Goal: Task Accomplishment & Management: Manage account settings

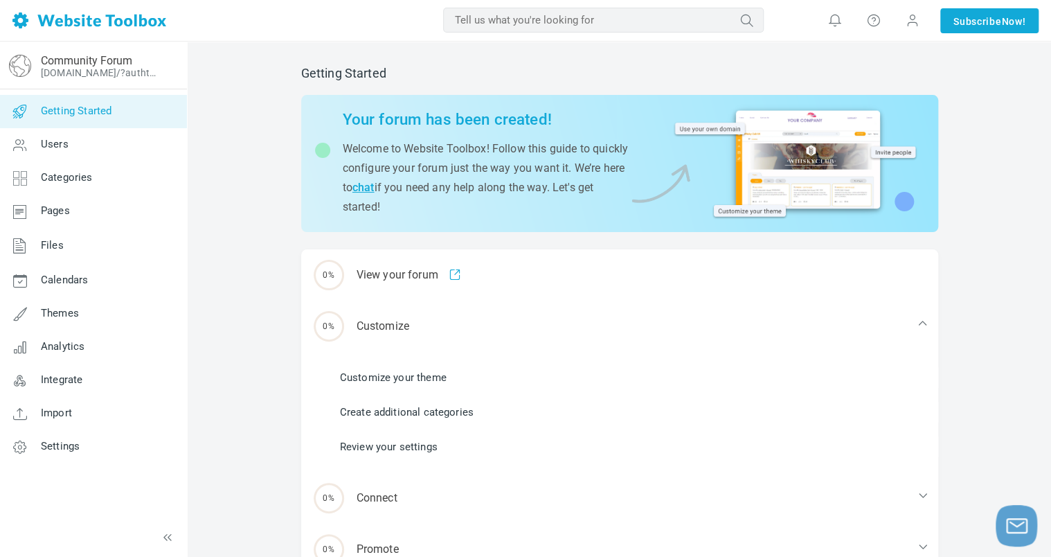
click at [404, 381] on link "Customize your theme" at bounding box center [393, 377] width 107 height 15
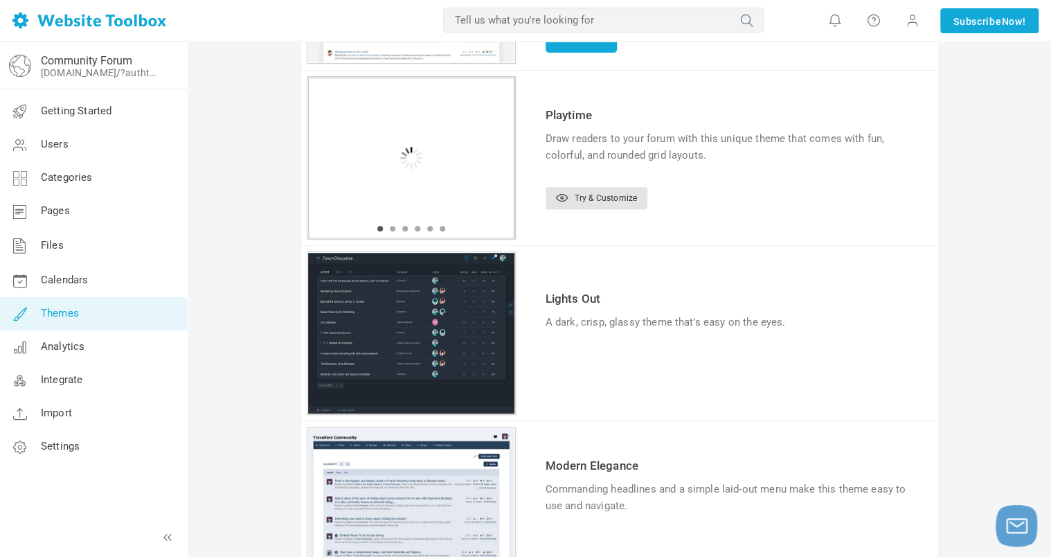
scroll to position [134, 0]
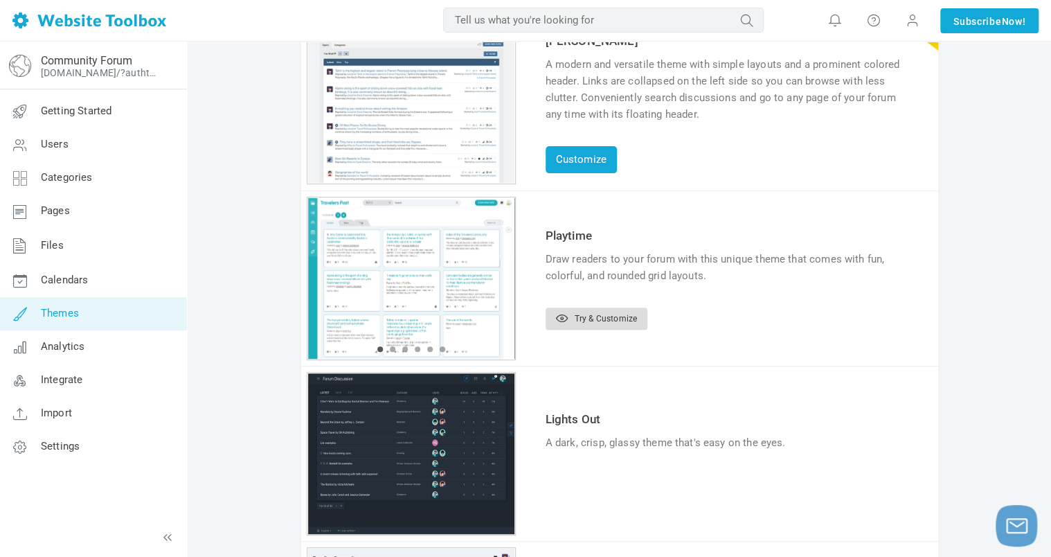
click at [562, 314] on icon at bounding box center [562, 318] width 12 height 8
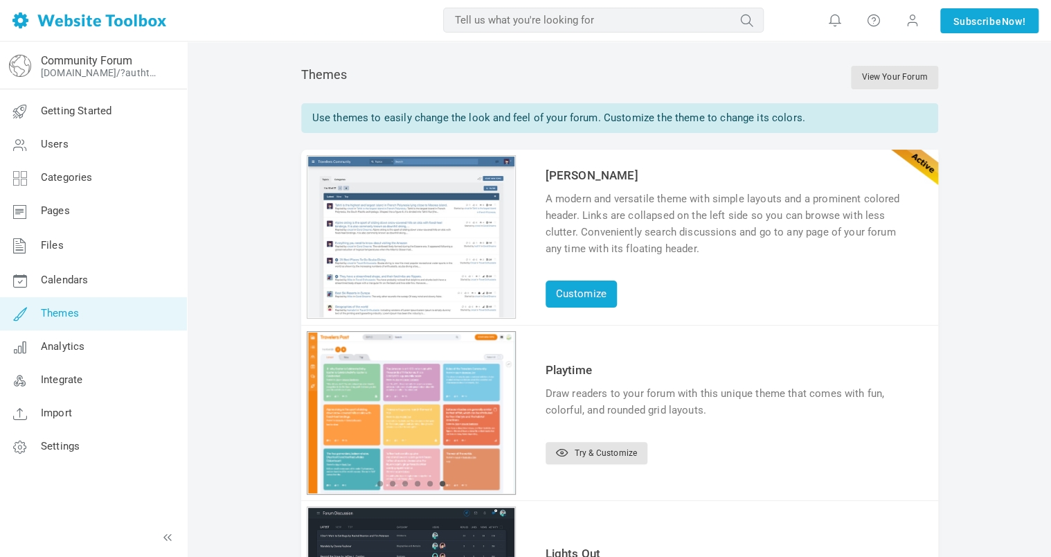
click at [507, 318] on div "1 2 3 4 5 6" at bounding box center [411, 236] width 209 height 163
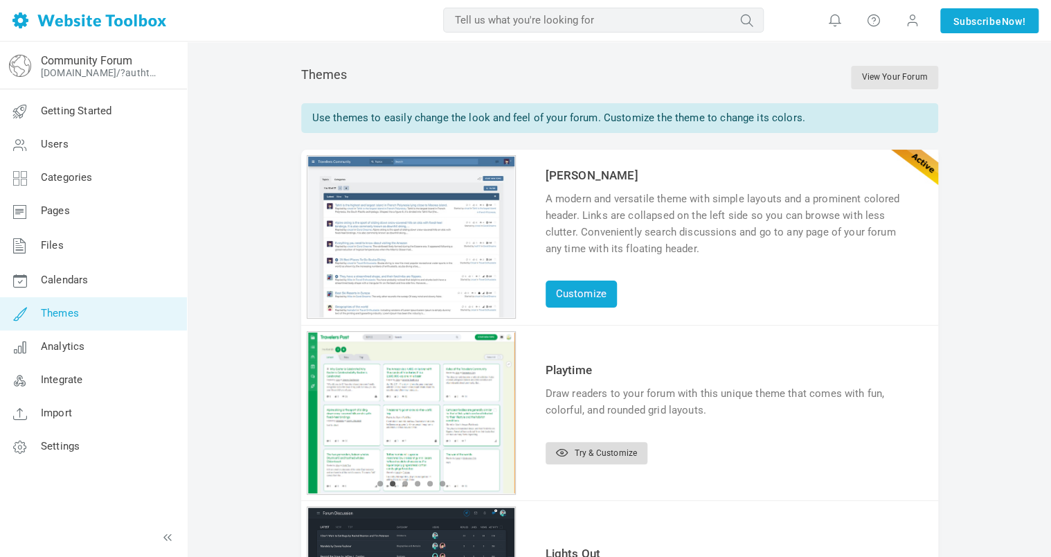
click at [570, 450] on link "Try & Customize" at bounding box center [597, 453] width 102 height 22
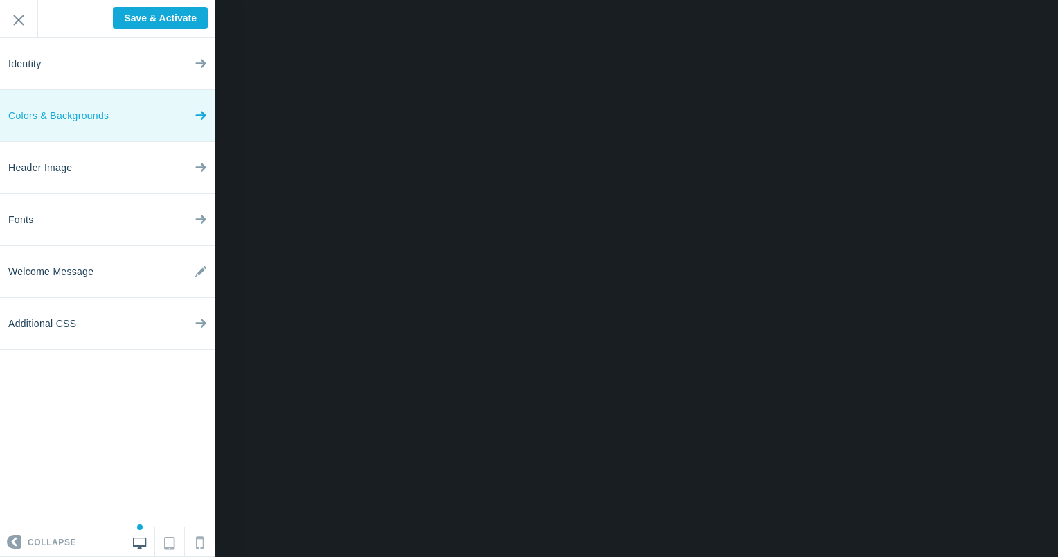
click at [168, 116] on link "Colors & Backgrounds" at bounding box center [107, 116] width 215 height 52
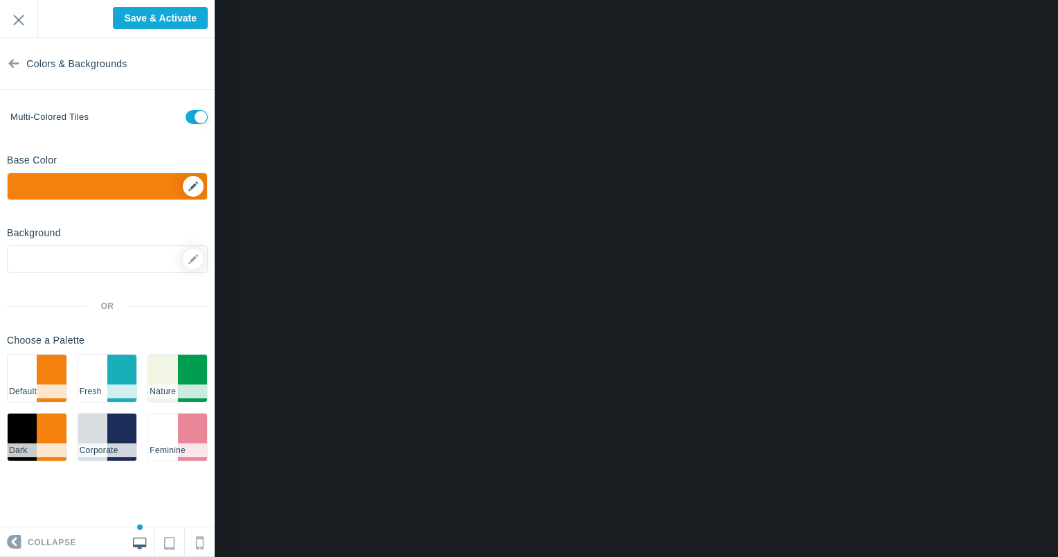
click at [194, 188] on div "▼" at bounding box center [107, 190] width 199 height 35
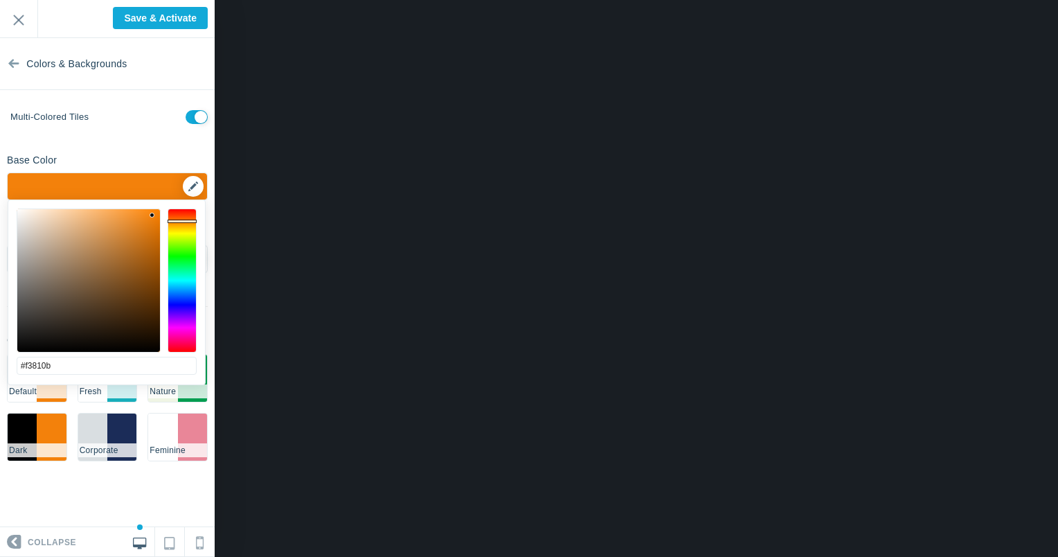
click at [194, 188] on div "▼" at bounding box center [107, 190] width 199 height 35
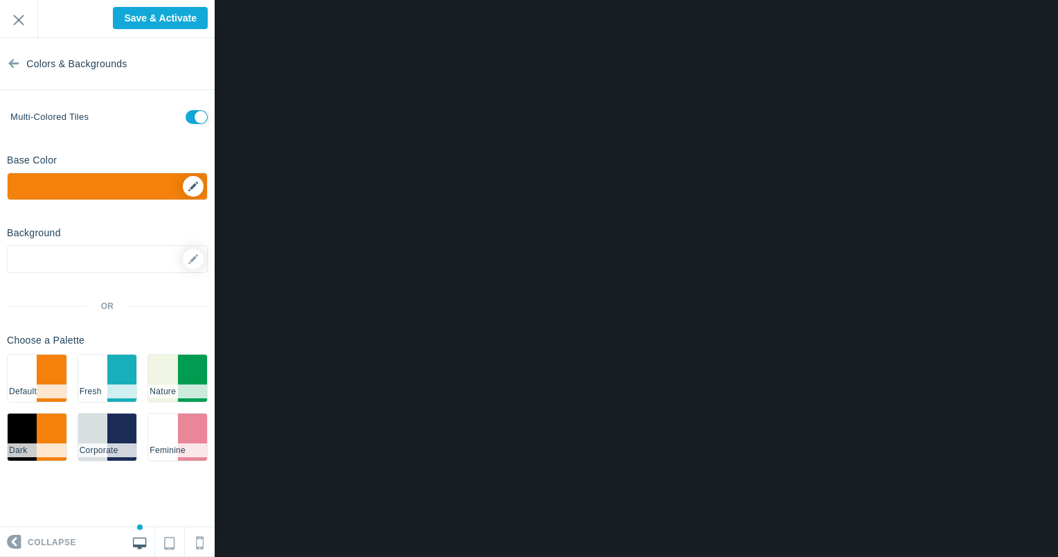
click at [189, 186] on div "▼" at bounding box center [107, 190] width 199 height 35
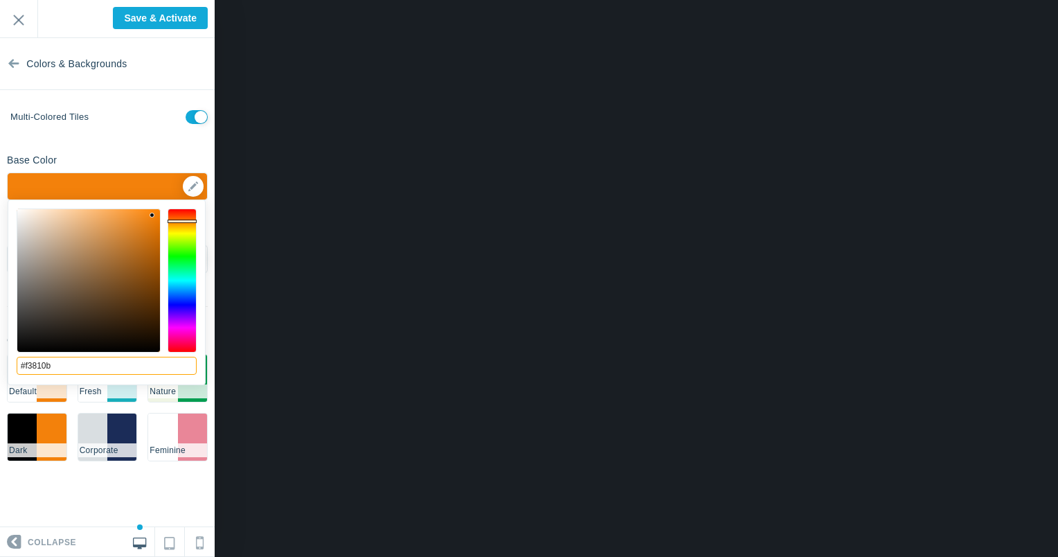
click at [98, 368] on input "#f3810b" at bounding box center [107, 366] width 180 height 18
type input "#ffaf00"
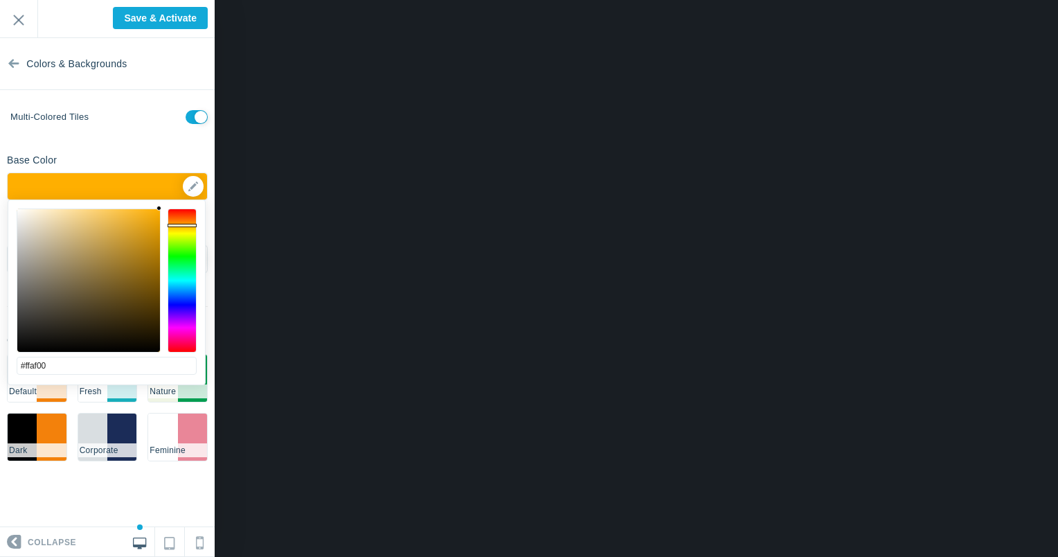
click at [165, 153] on div "Base Color #ffaf00 ▼" at bounding box center [107, 174] width 215 height 52
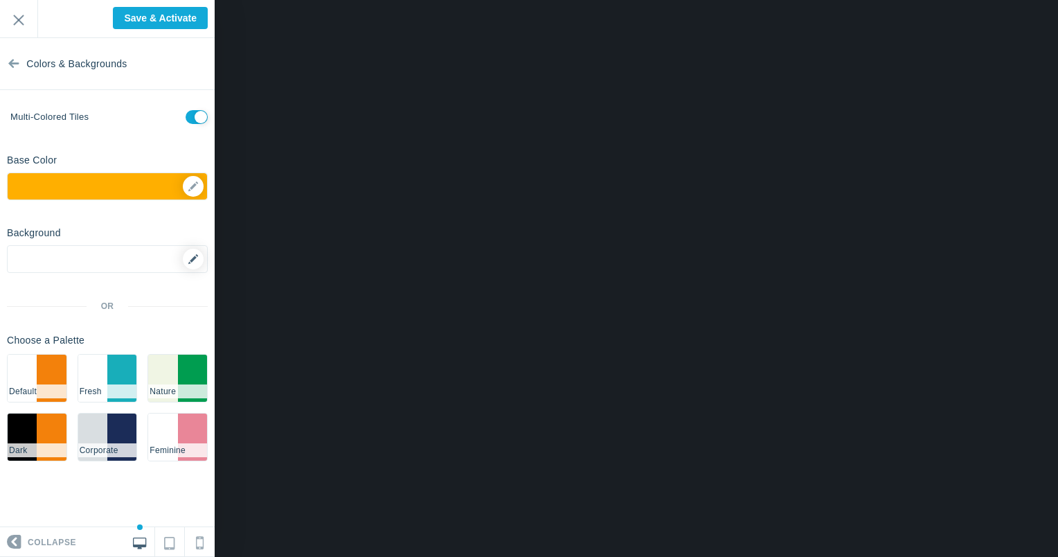
click at [194, 257] on icon at bounding box center [193, 259] width 10 height 10
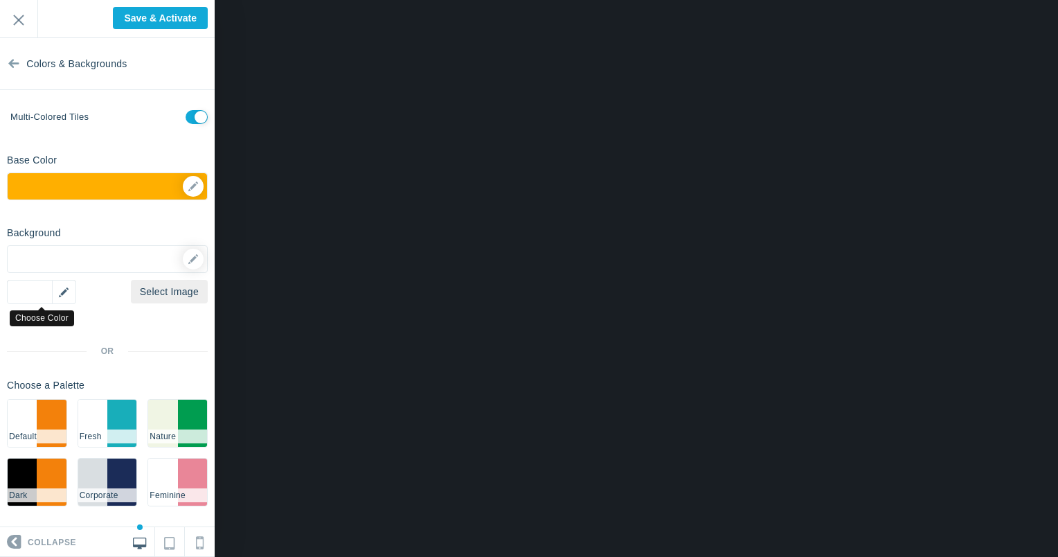
click at [62, 292] on div "▼" at bounding box center [41, 292] width 69 height 24
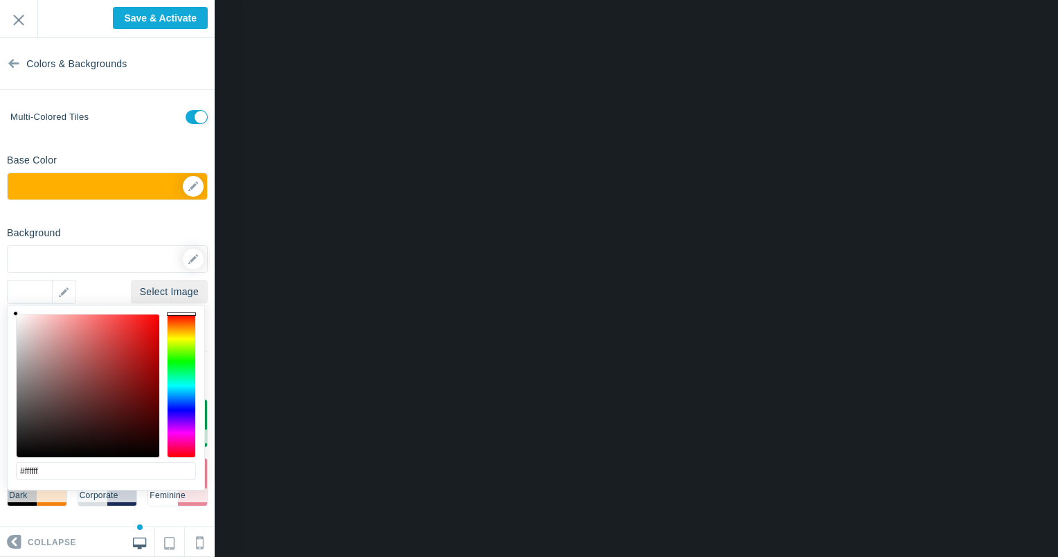
click at [188, 260] on icon at bounding box center [193, 259] width 10 height 10
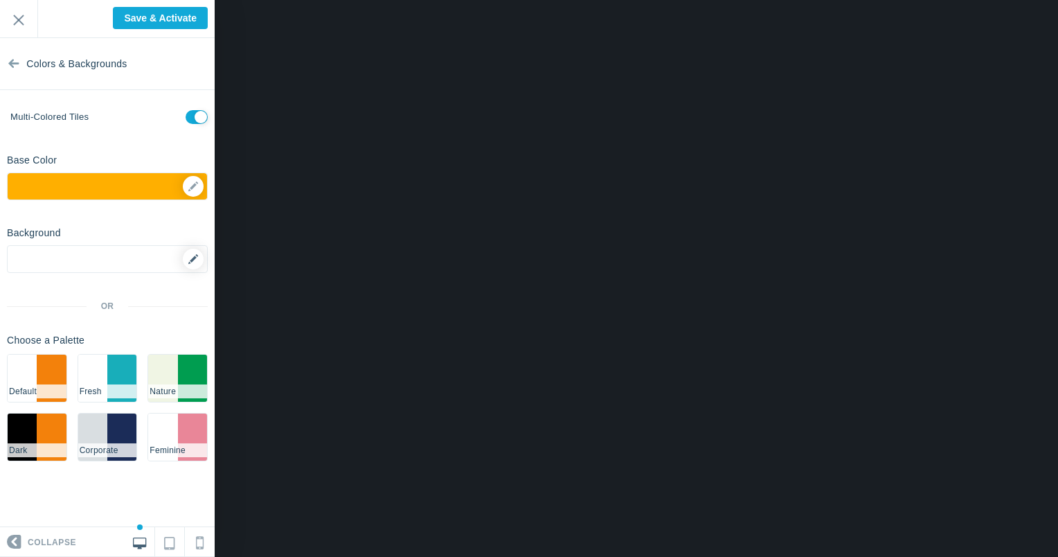
click at [190, 258] on icon at bounding box center [193, 259] width 10 height 10
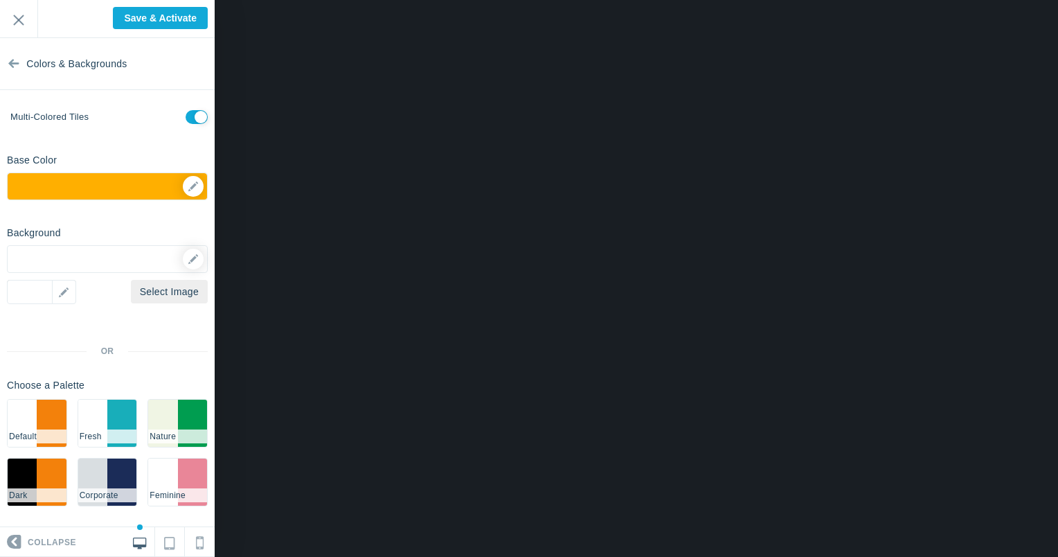
click at [64, 264] on div at bounding box center [107, 259] width 201 height 28
click at [63, 290] on div "▼" at bounding box center [41, 292] width 69 height 24
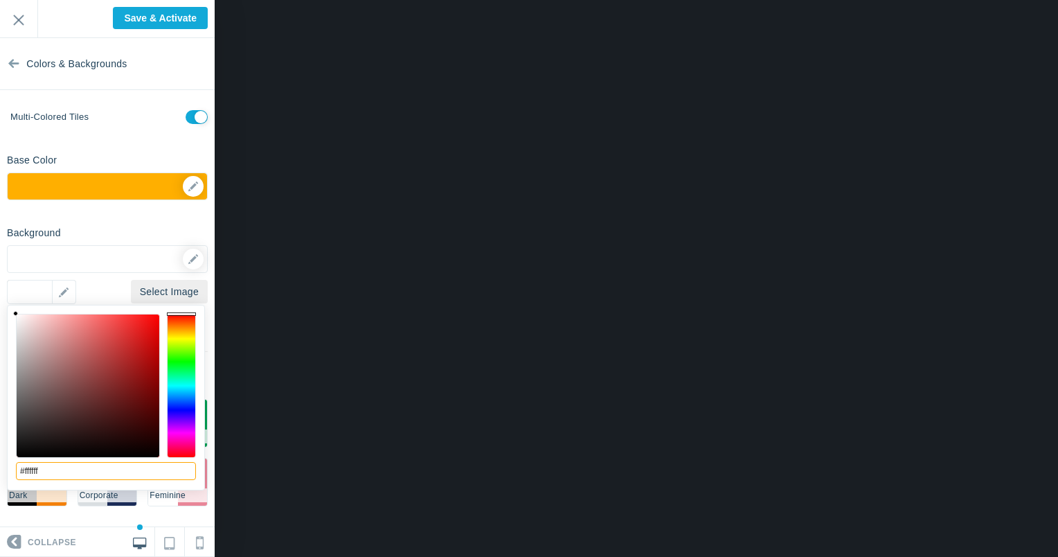
click at [53, 474] on input "#ffffff" at bounding box center [106, 471] width 180 height 18
type input "#67bea7"
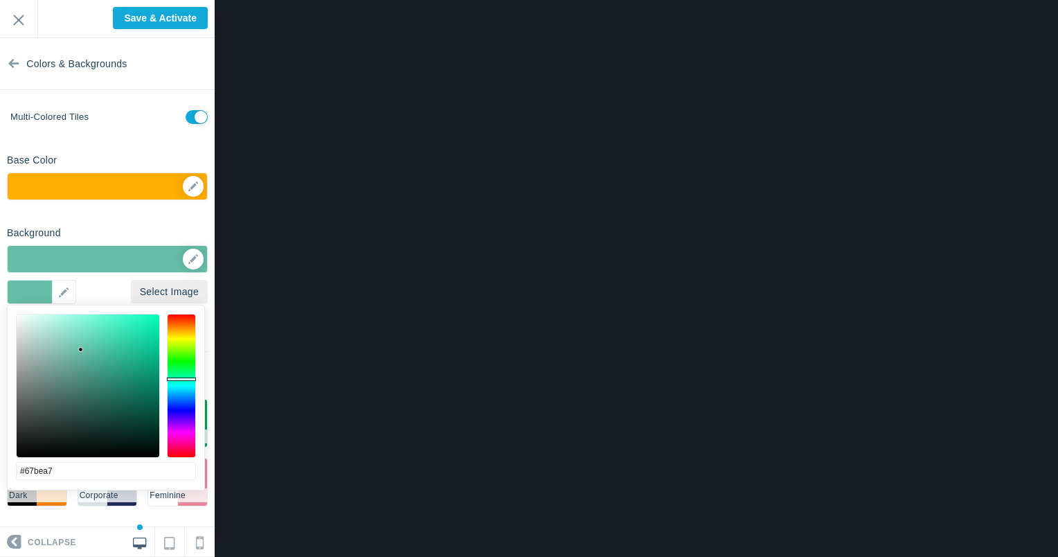
click at [172, 235] on div "Background Options Select Image #67bea7 ▼ Position Repeat Fixed Position Underl…" at bounding box center [107, 369] width 215 height 296
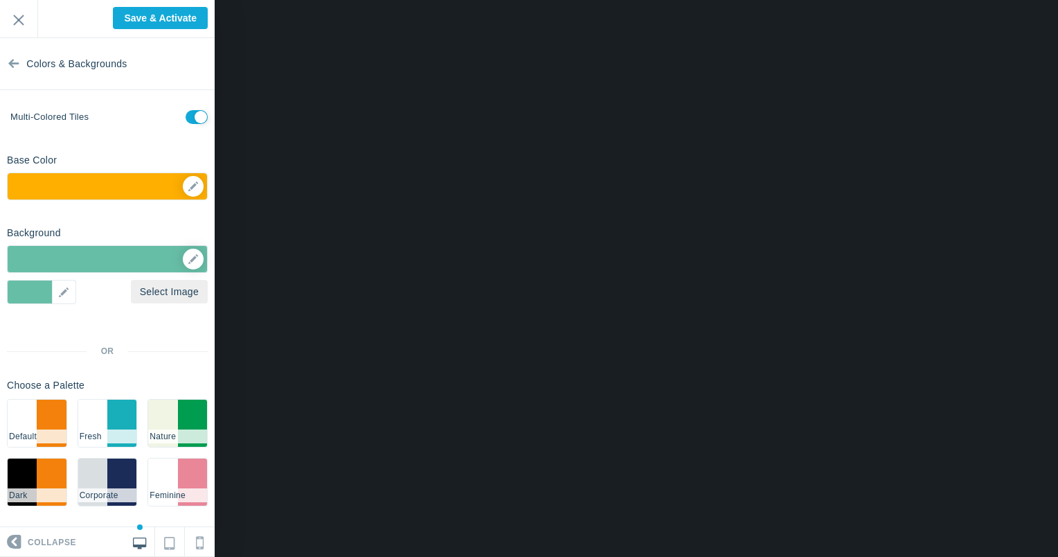
click at [75, 116] on label "Multi-colored tiles" at bounding box center [49, 117] width 78 height 13
click at [186, 116] on input "checkbox" at bounding box center [197, 117] width 22 height 14
click at [186, 117] on input "checkbox" at bounding box center [197, 117] width 22 height 14
checkbox input "true"
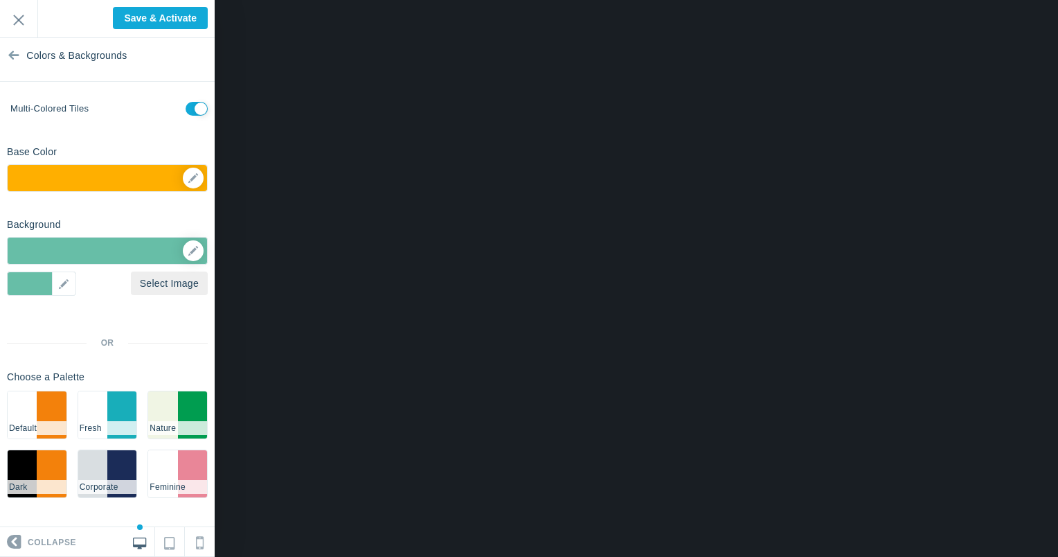
scroll to position [11, 0]
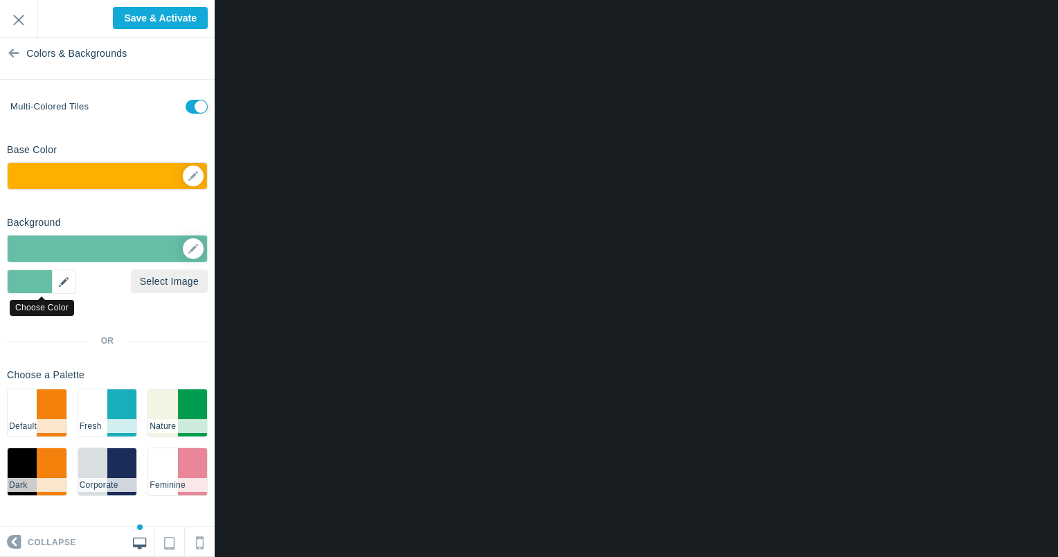
click at [64, 283] on div "▼" at bounding box center [41, 281] width 69 height 24
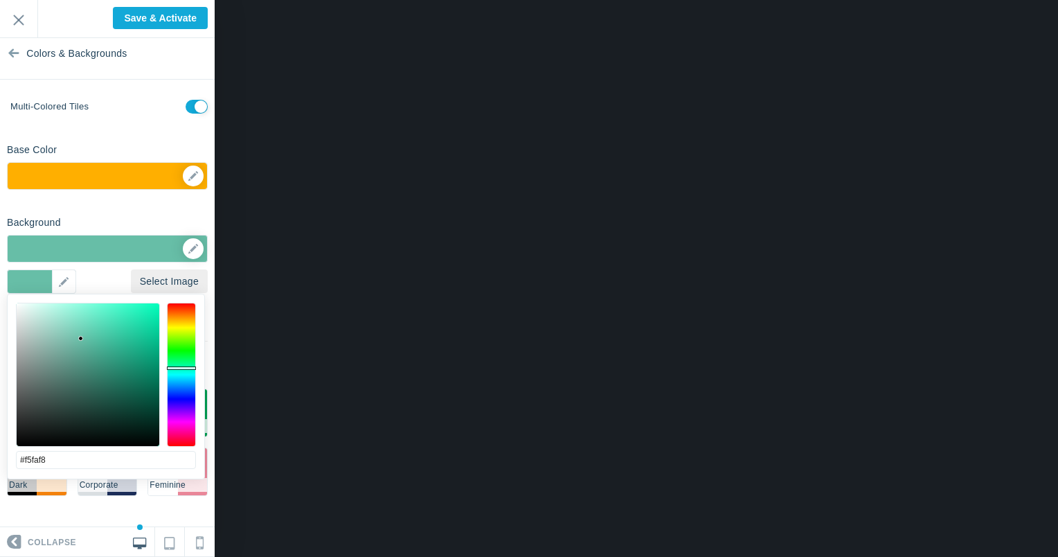
click at [19, 305] on div at bounding box center [88, 374] width 143 height 143
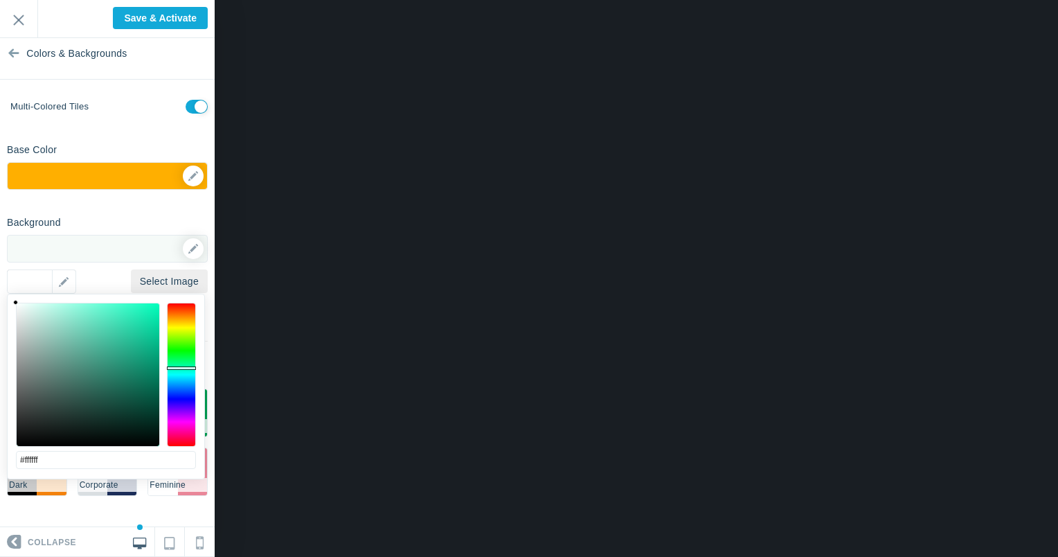
drag, startPoint x: 17, startPoint y: 306, endPoint x: 11, endPoint y: 296, distance: 11.8
click at [11, 296] on div "#ffffff cancel choose" at bounding box center [106, 486] width 197 height 385
click at [59, 285] on div "▼" at bounding box center [41, 281] width 69 height 24
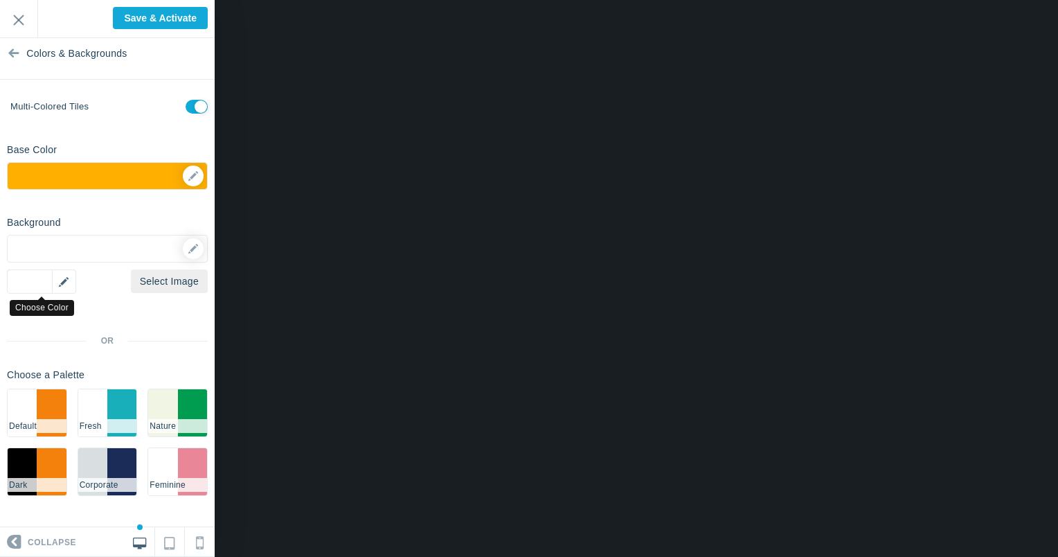
click at [58, 285] on div "▼" at bounding box center [41, 281] width 69 height 24
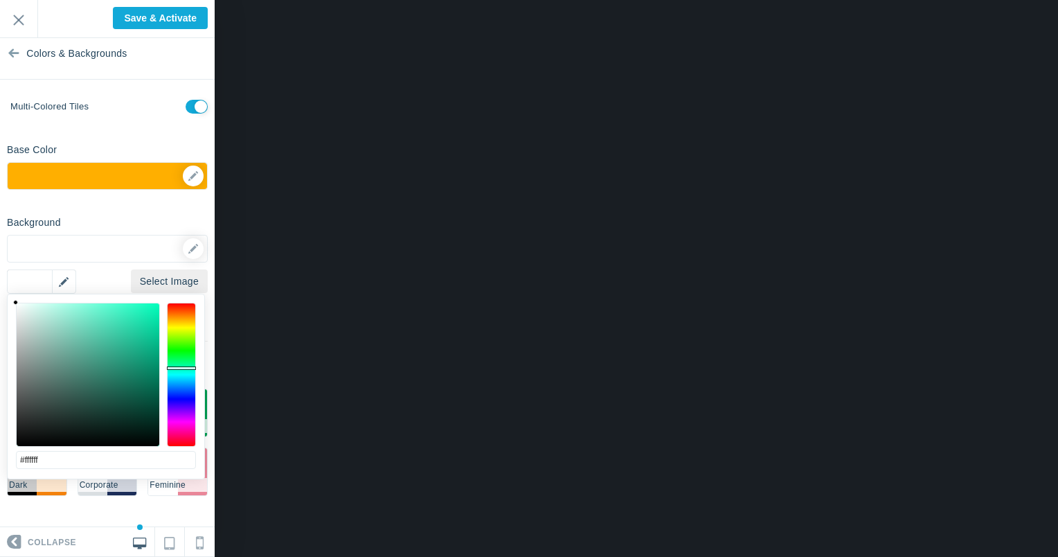
click at [33, 282] on div "▼" at bounding box center [41, 281] width 69 height 24
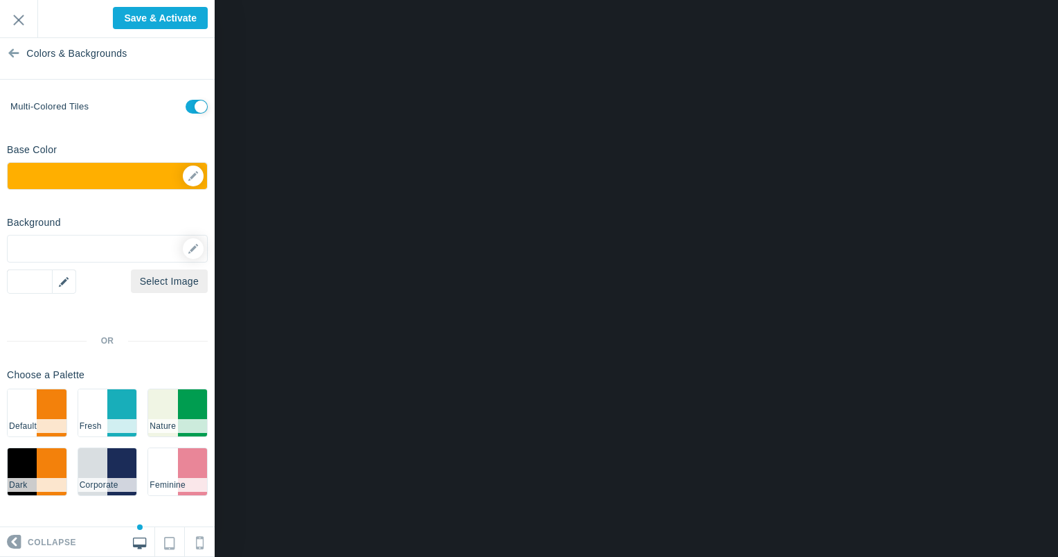
click at [62, 283] on div "▼" at bounding box center [41, 281] width 69 height 24
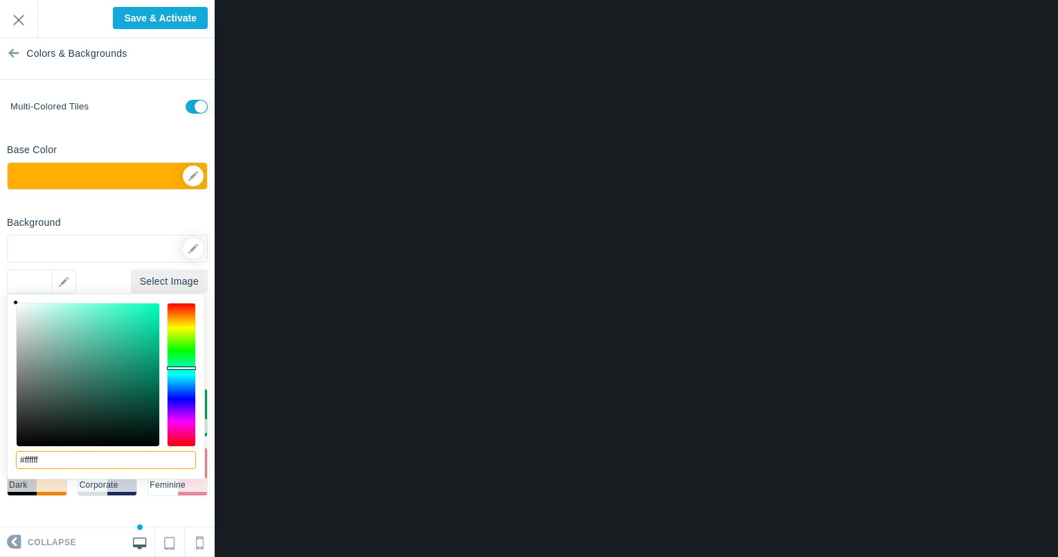
click at [84, 465] on input "#ffffff" at bounding box center [106, 460] width 180 height 18
click at [84, 461] on input "#ffffff" at bounding box center [106, 460] width 180 height 18
type input "#fcfcfc"
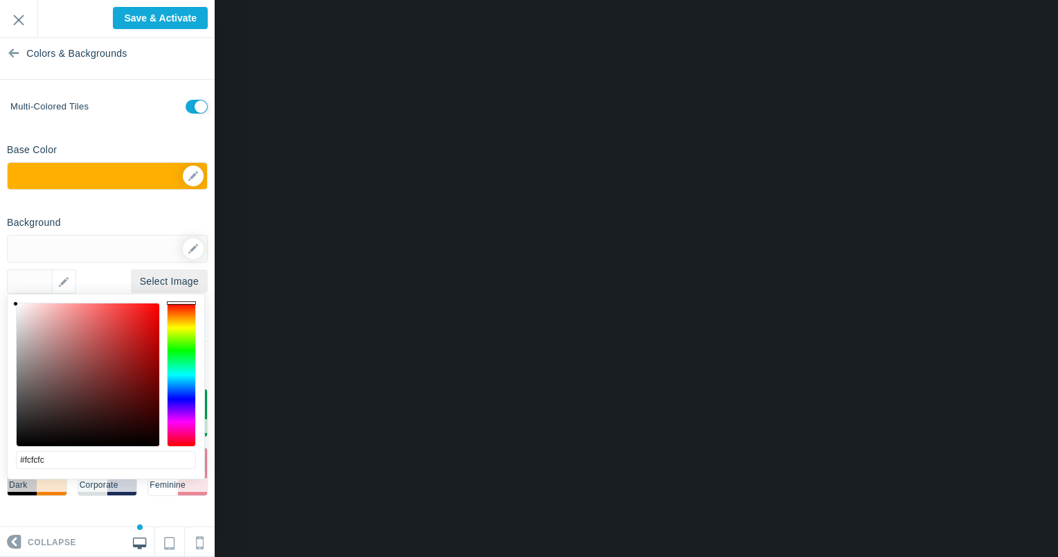
click at [119, 219] on div "Background Options Select Image #fcfcfc ▼ Position Repeat Fixed Position Underl…" at bounding box center [107, 358] width 215 height 296
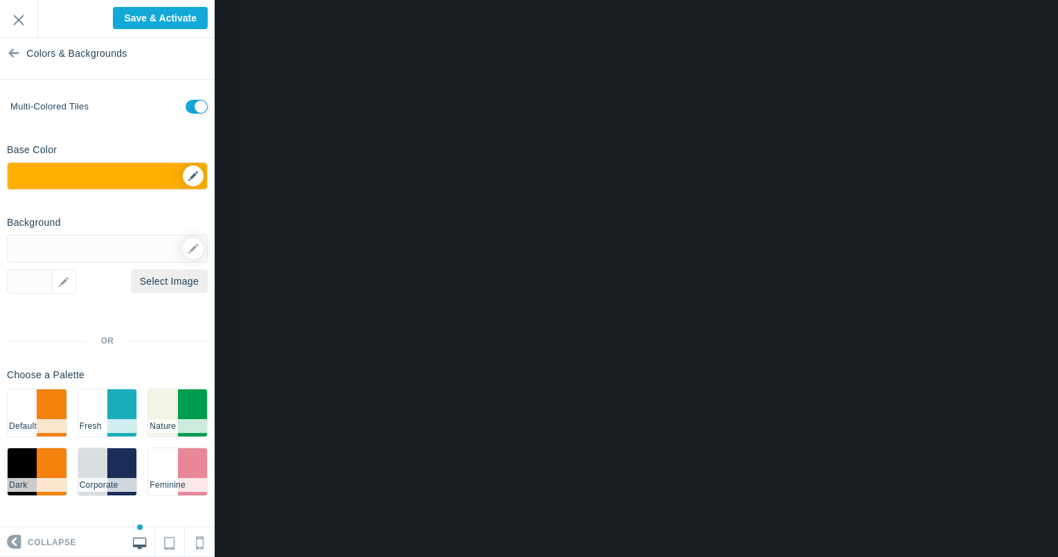
click at [182, 178] on div "▼" at bounding box center [107, 180] width 199 height 35
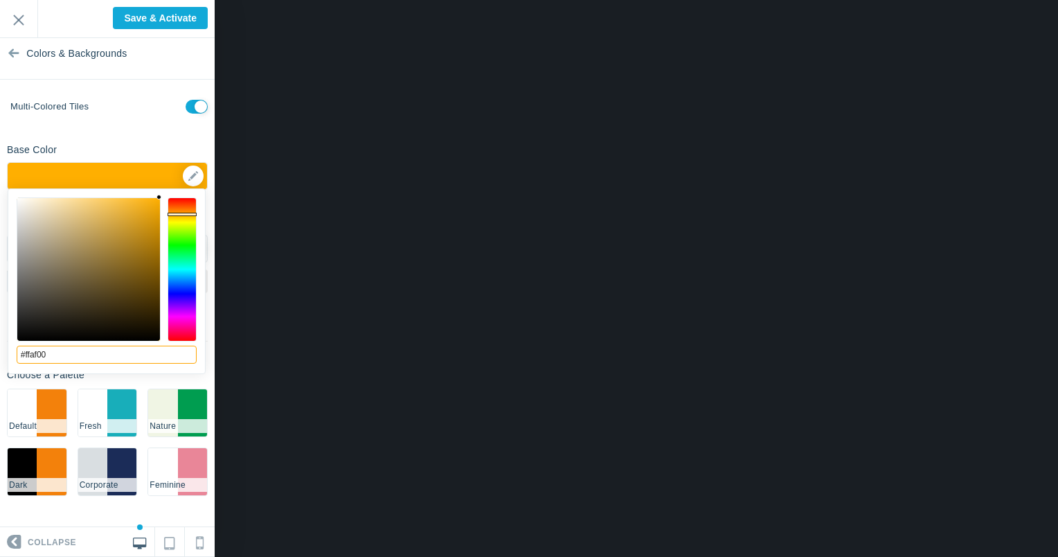
click at [55, 357] on input "#ffaf00" at bounding box center [107, 354] width 180 height 18
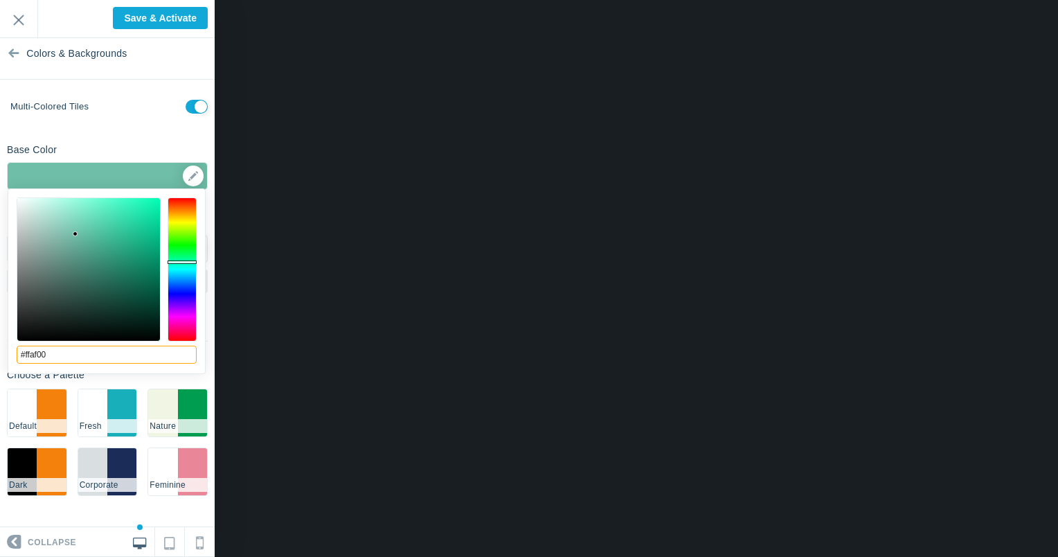
type input "#ffaf00"
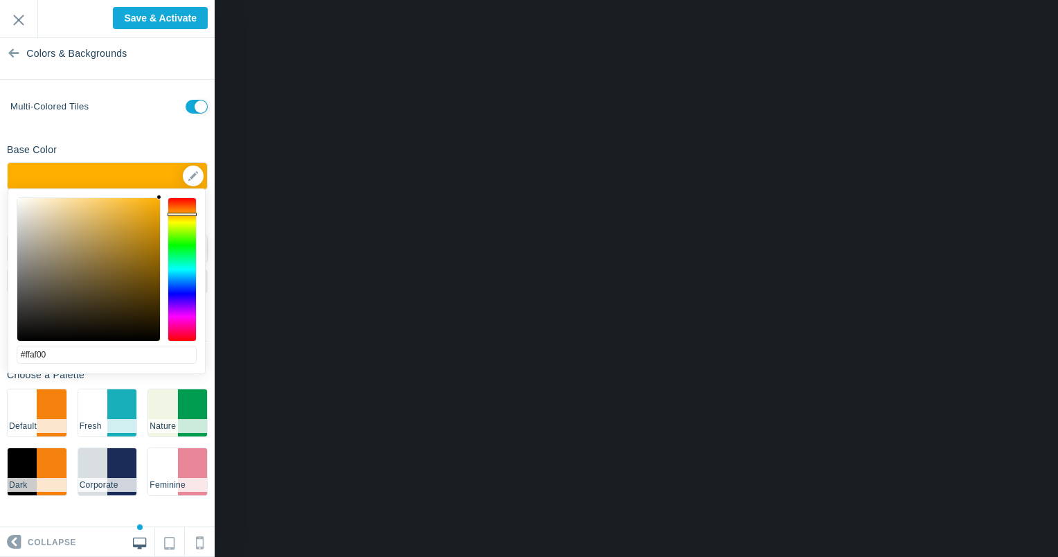
click at [151, 138] on div "Base Color #ffaf00 ▼" at bounding box center [107, 164] width 215 height 52
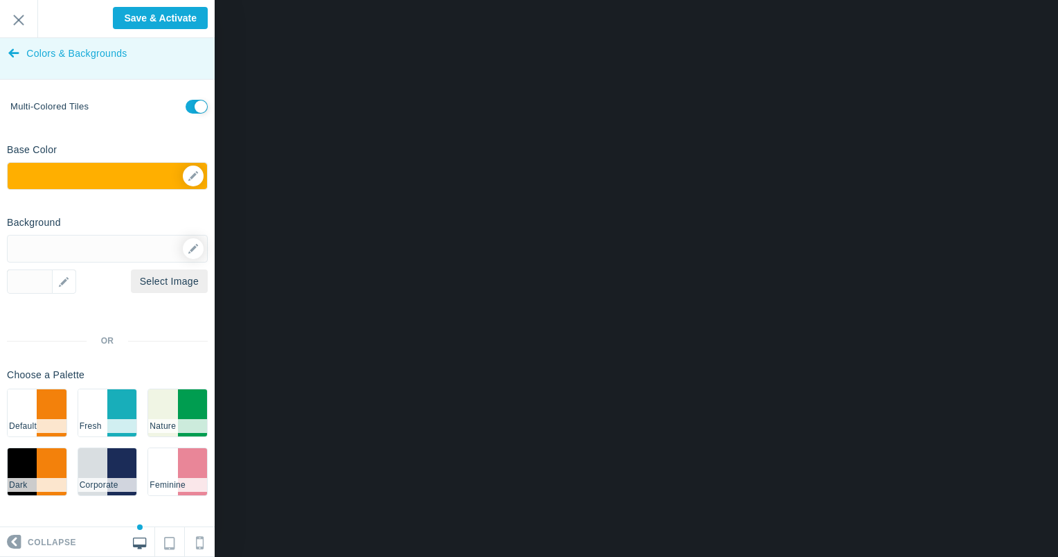
click at [44, 55] on span "Colors & Backgrounds" at bounding box center [76, 54] width 100 height 52
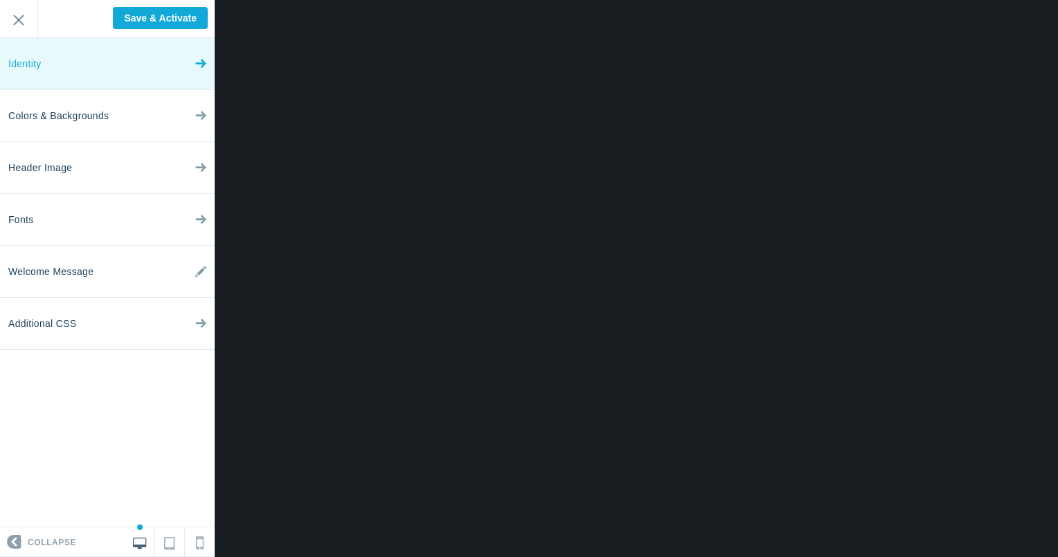
click at [141, 66] on link "Identity" at bounding box center [107, 64] width 215 height 52
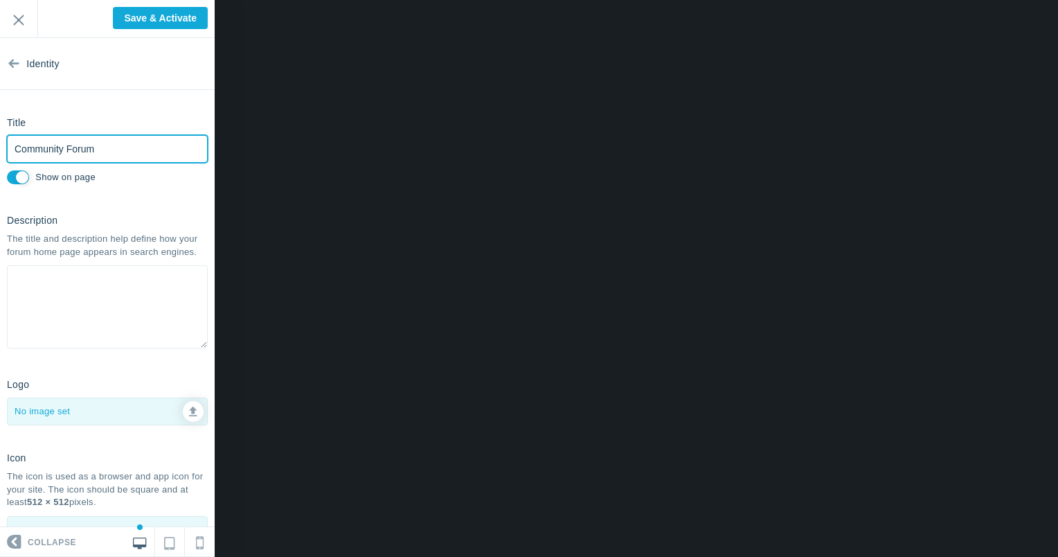
click at [134, 158] on input "Community Forum" at bounding box center [107, 149] width 201 height 28
click at [127, 150] on input "Community Forum" at bounding box center [107, 149] width 201 height 28
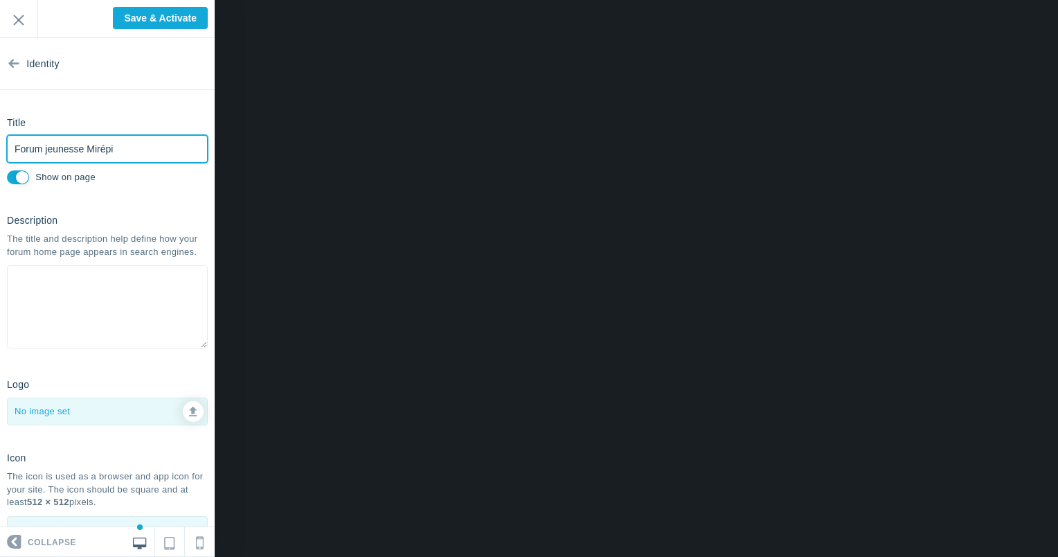
type input "Forum jeunesse Mirépi"
click at [74, 296] on textarea at bounding box center [107, 306] width 201 height 83
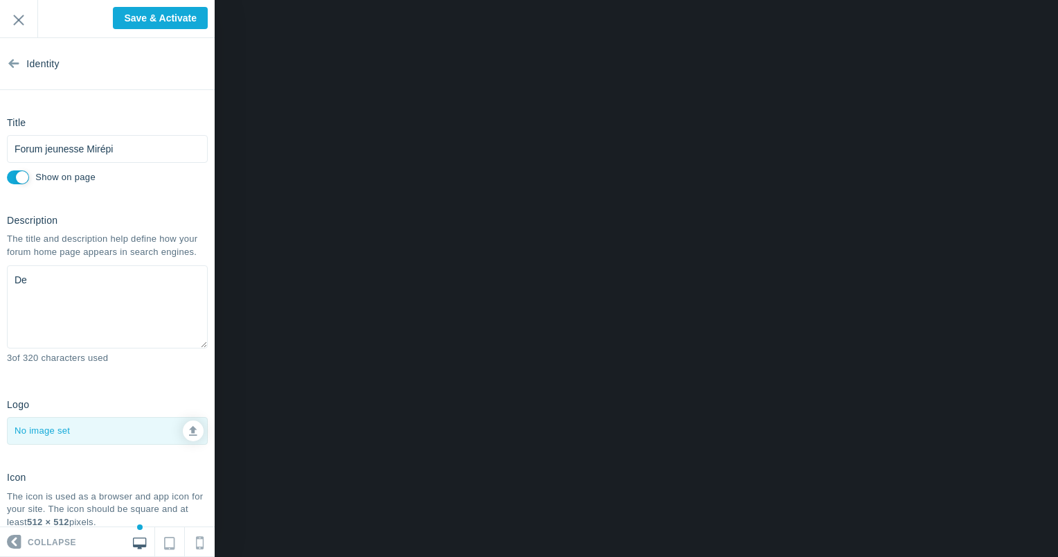
type textarea "D"
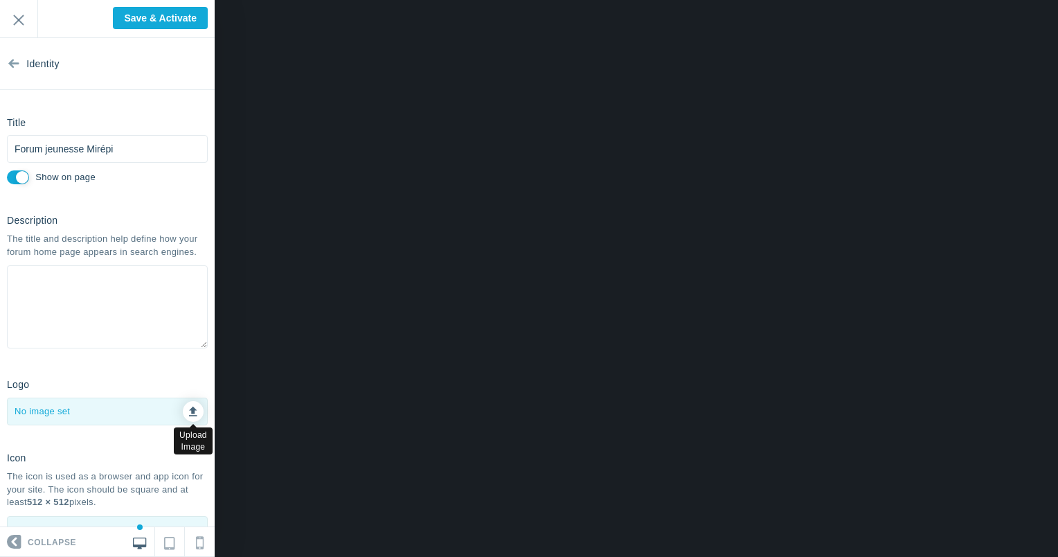
click at [189, 414] on icon at bounding box center [193, 409] width 8 height 10
type input "C:\fakepath\Mirepi_logo---Vfinale-Coul.jpg"
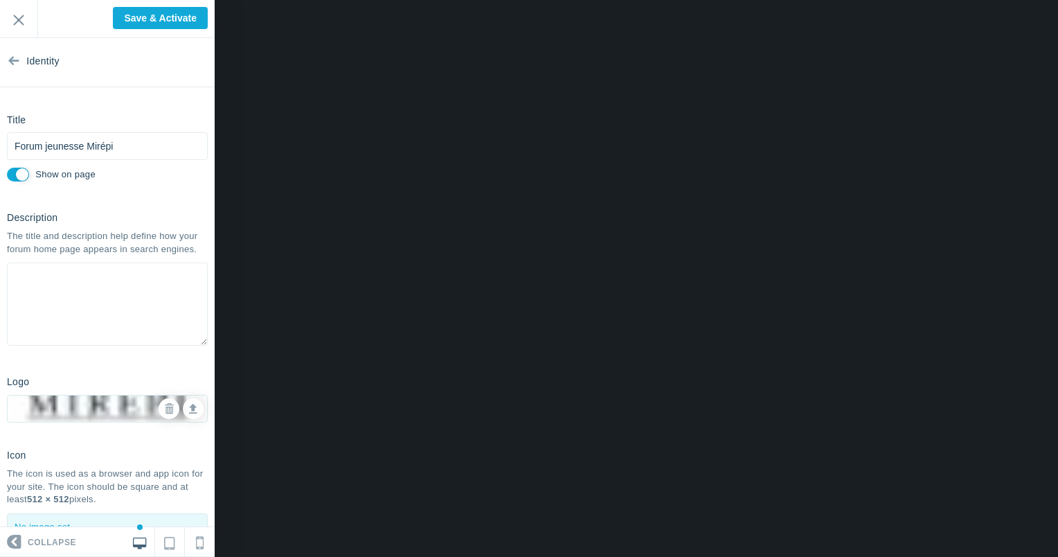
scroll to position [0, 0]
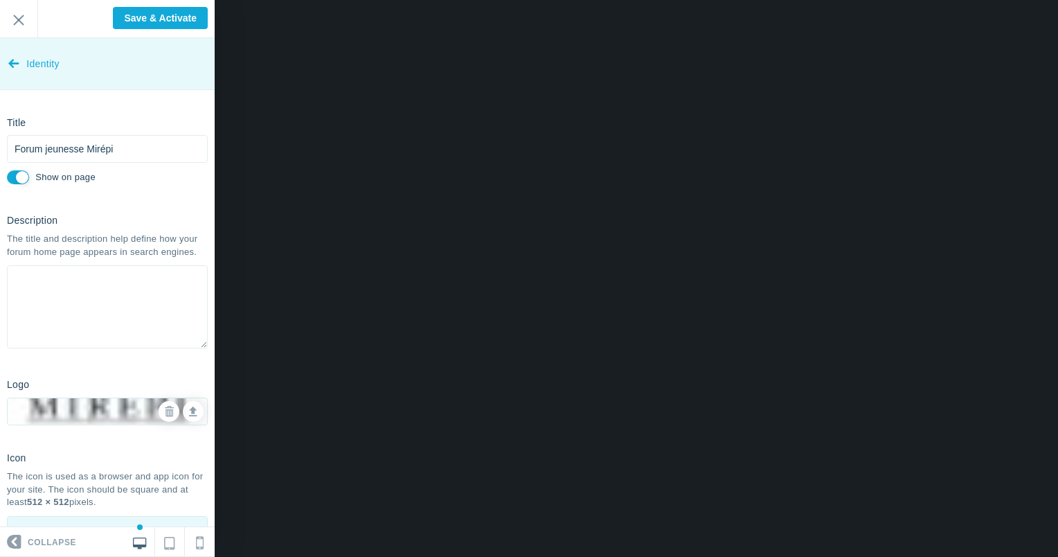
click at [12, 68] on icon at bounding box center [13, 61] width 11 height 52
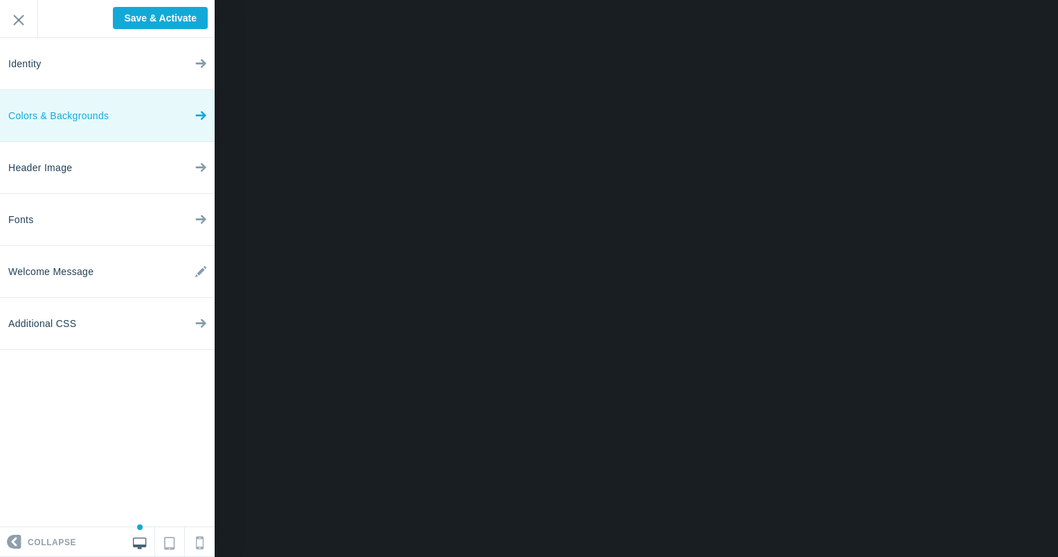
click at [70, 102] on span "Colors & Backgrounds" at bounding box center [58, 116] width 100 height 52
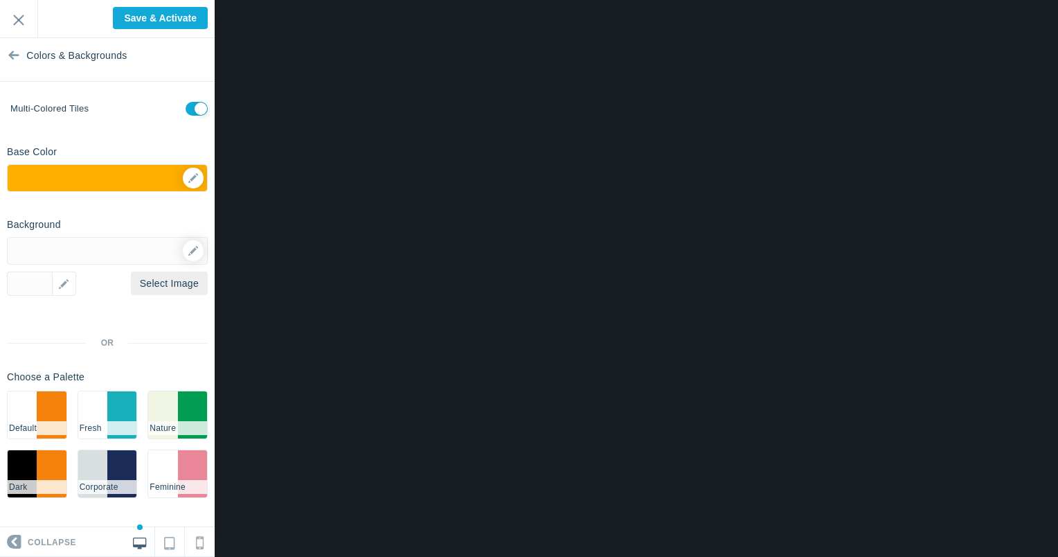
scroll to position [11, 0]
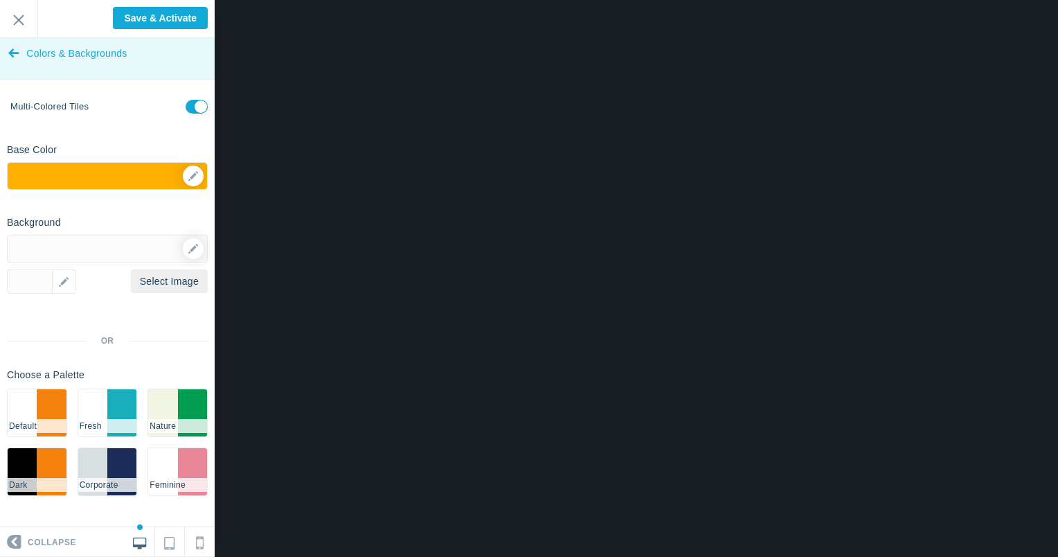
click at [22, 52] on link "Colors & Backgrounds" at bounding box center [107, 54] width 215 height 52
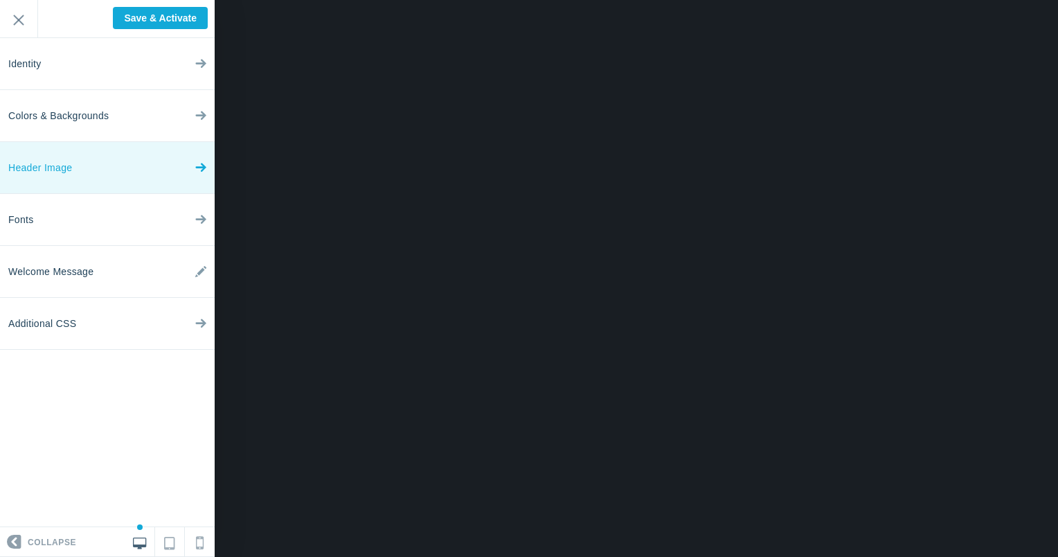
click at [101, 170] on link "Header Image" at bounding box center [107, 168] width 215 height 52
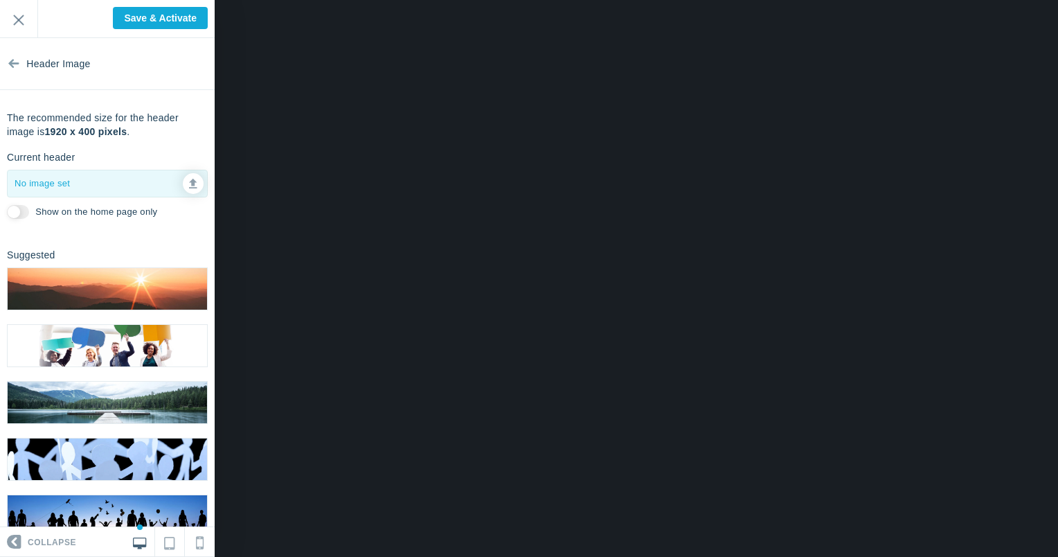
click at [111, 514] on img at bounding box center [107, 516] width 199 height 42
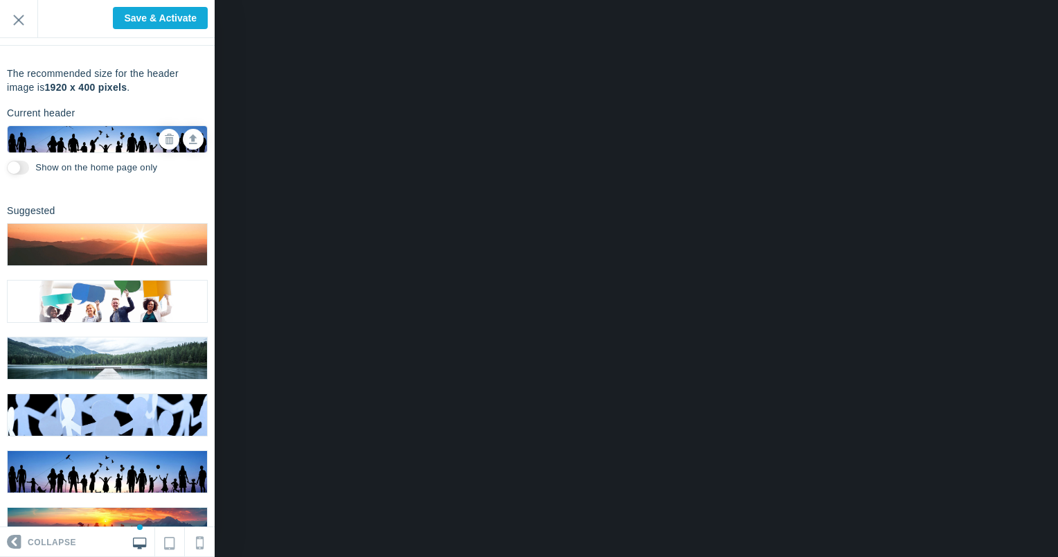
scroll to position [0, 0]
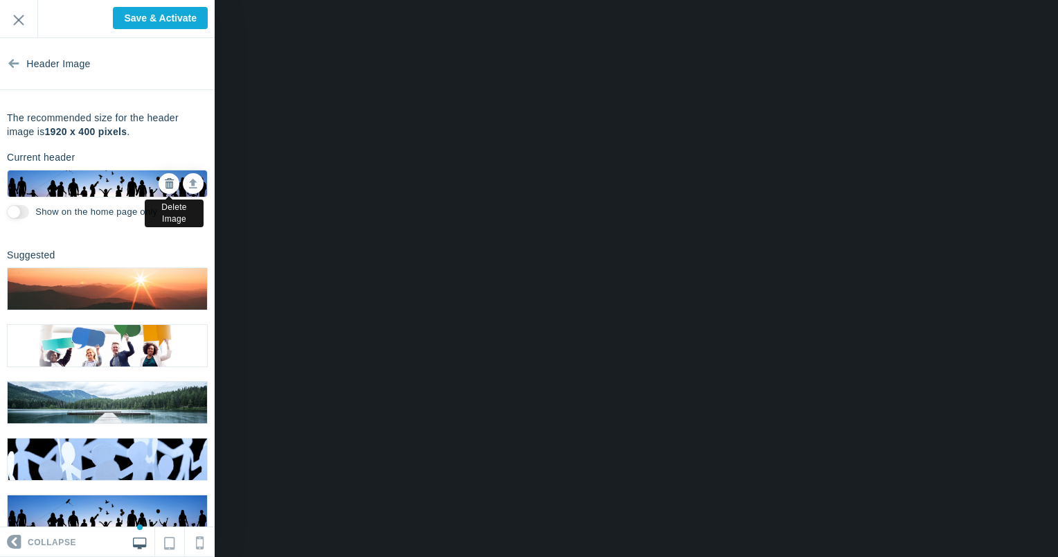
click at [164, 185] on icon at bounding box center [169, 184] width 10 height 10
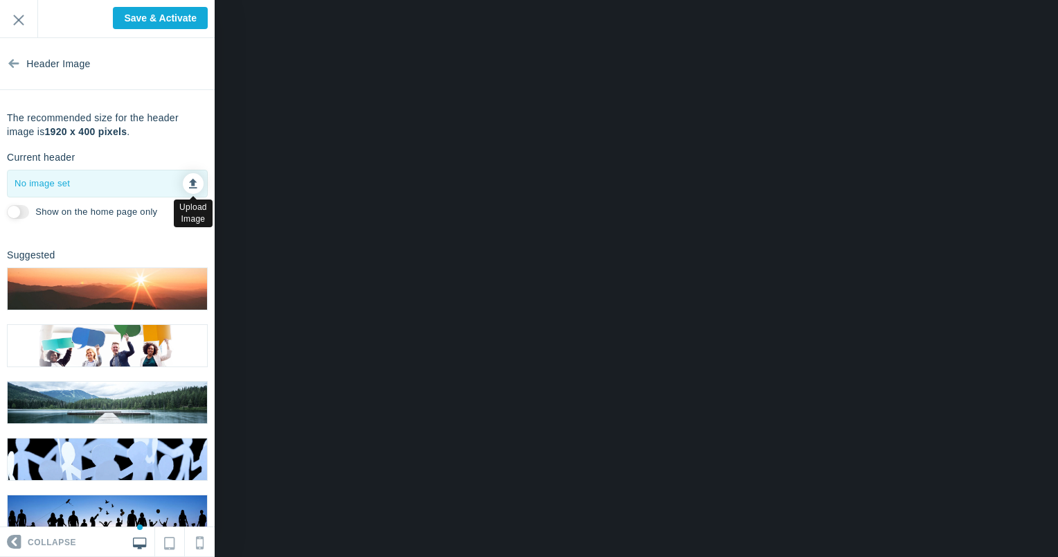
click at [189, 181] on icon at bounding box center [193, 182] width 8 height 10
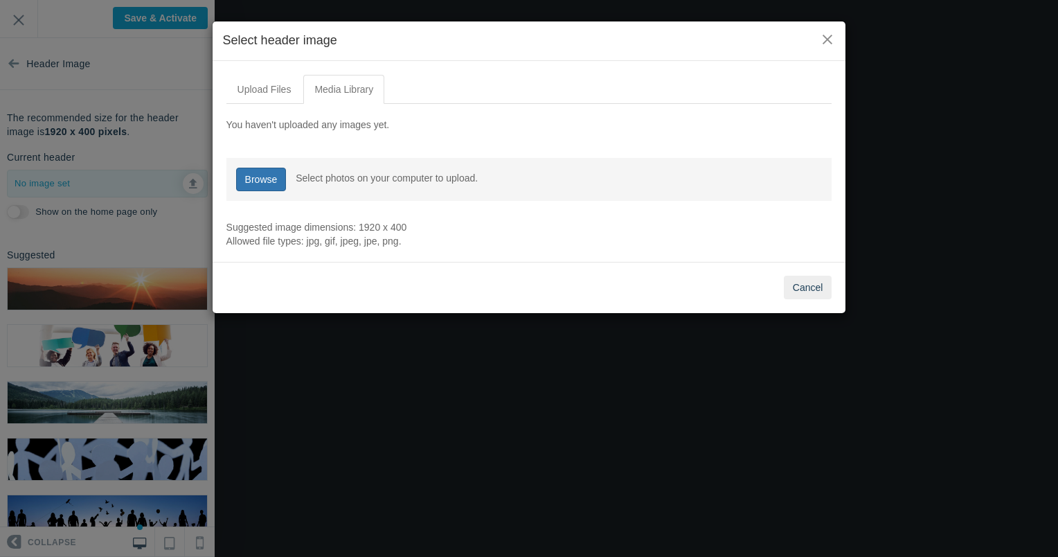
click at [267, 173] on link "Browse" at bounding box center [261, 180] width 51 height 24
type input "C:\fakepath\Couverture forum.png"
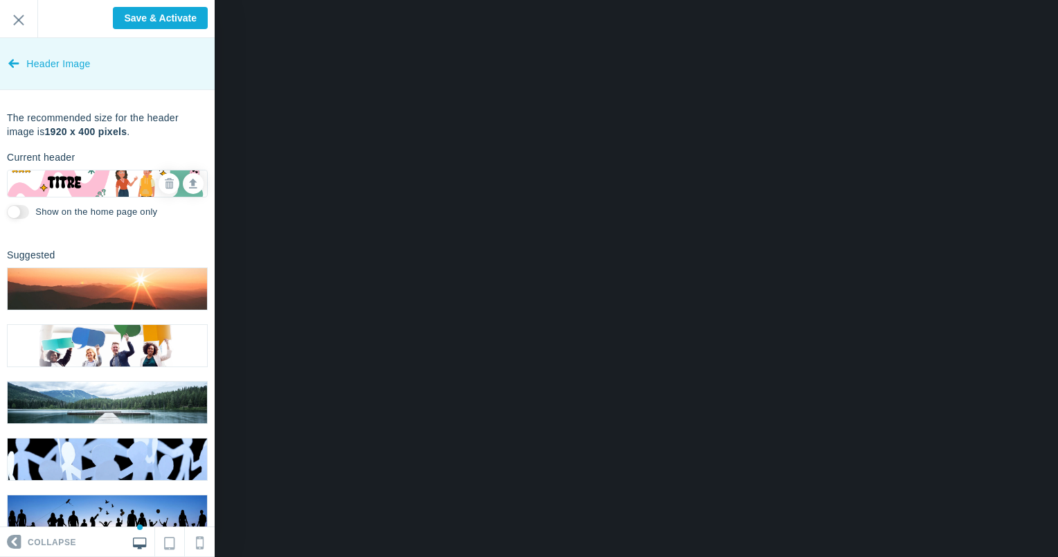
click at [8, 61] on icon at bounding box center [13, 61] width 11 height 52
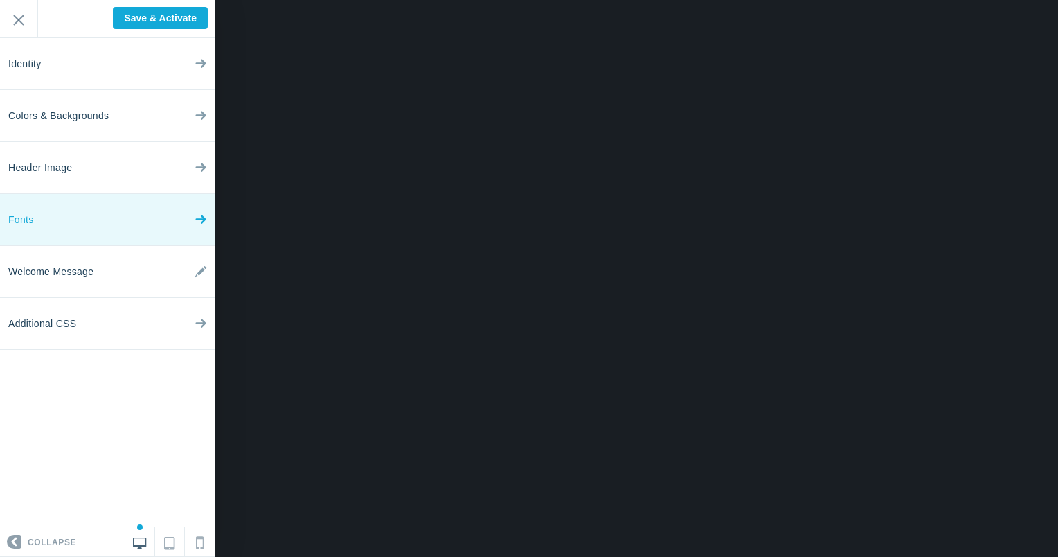
click at [116, 219] on link "Fonts" at bounding box center [107, 220] width 215 height 52
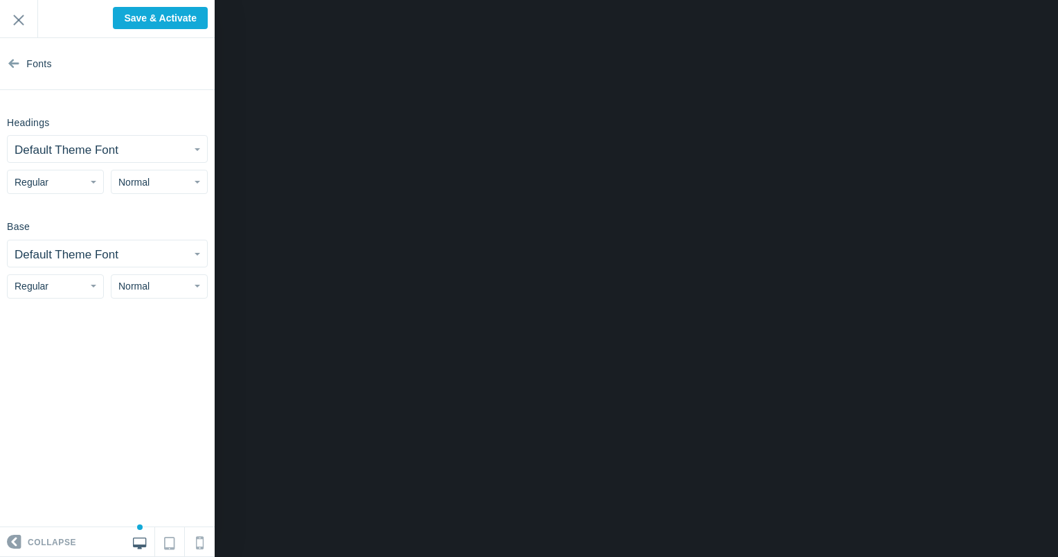
click at [195, 149] on span "button" at bounding box center [198, 149] width 6 height 3
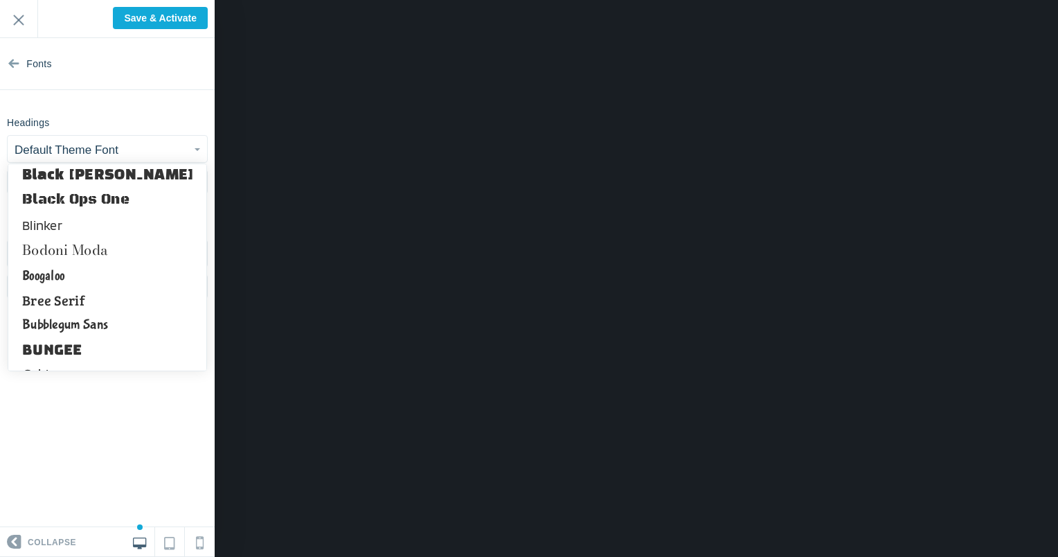
scroll to position [1731, 0]
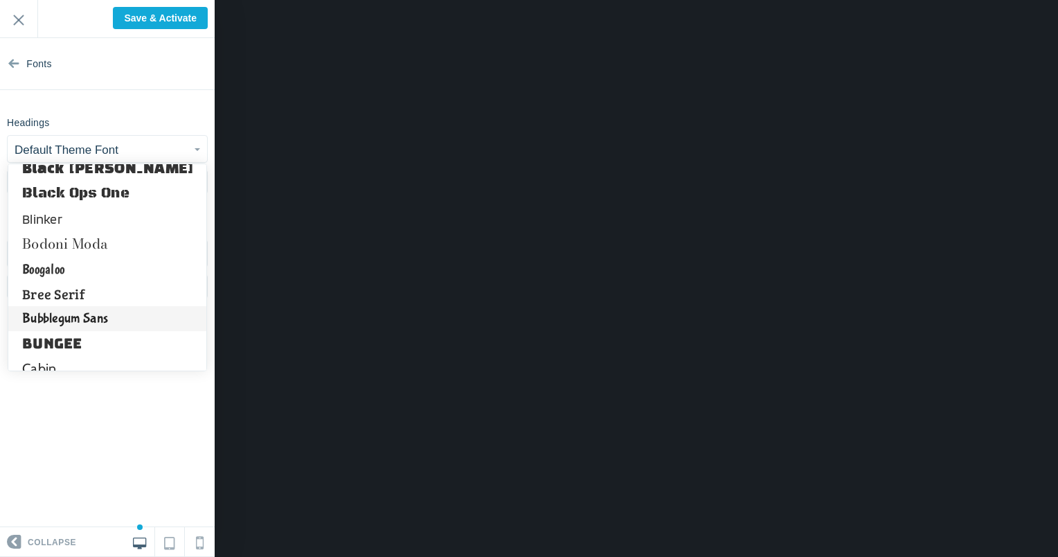
click at [127, 314] on link "Bubblegum Sans" at bounding box center [107, 318] width 198 height 25
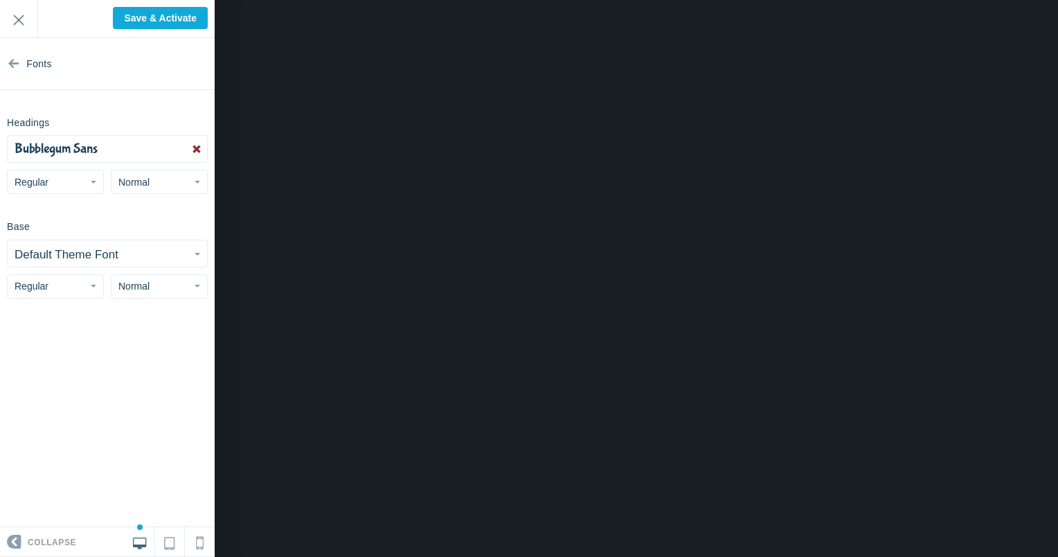
click at [194, 149] on link at bounding box center [196, 149] width 21 height 26
click at [197, 150] on span "button" at bounding box center [198, 149] width 6 height 3
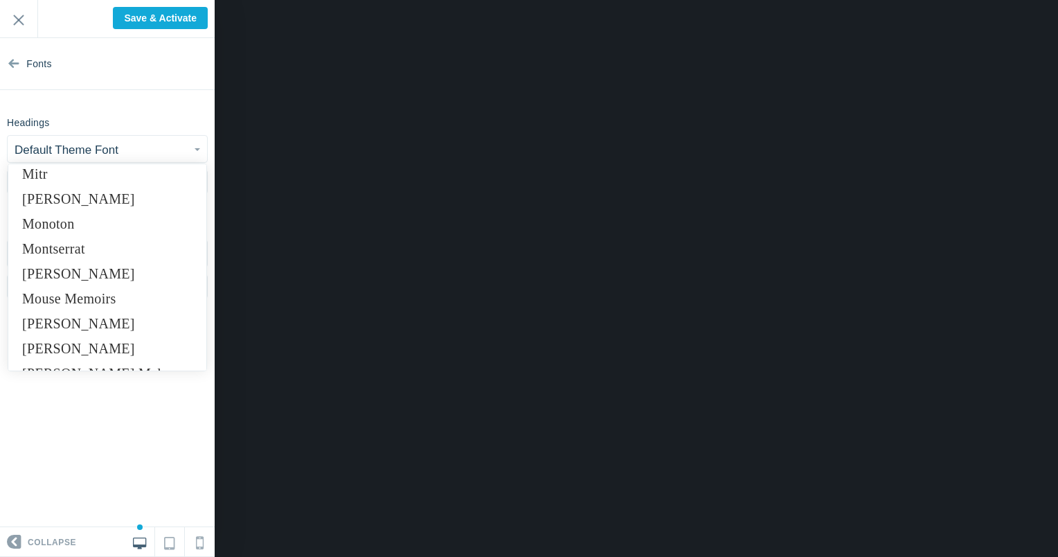
scroll to position [6577, 0]
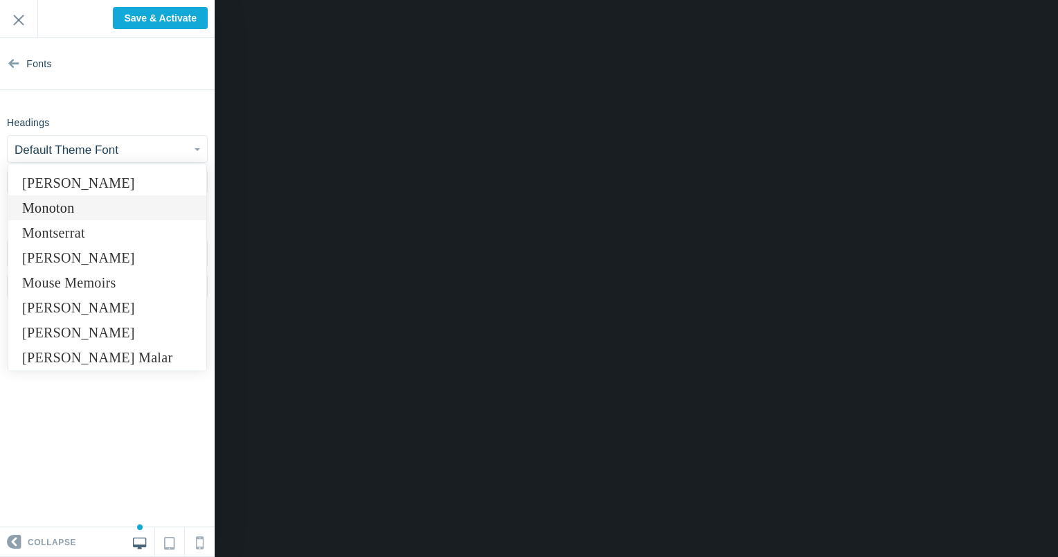
click at [153, 209] on link "Monoton" at bounding box center [107, 207] width 198 height 25
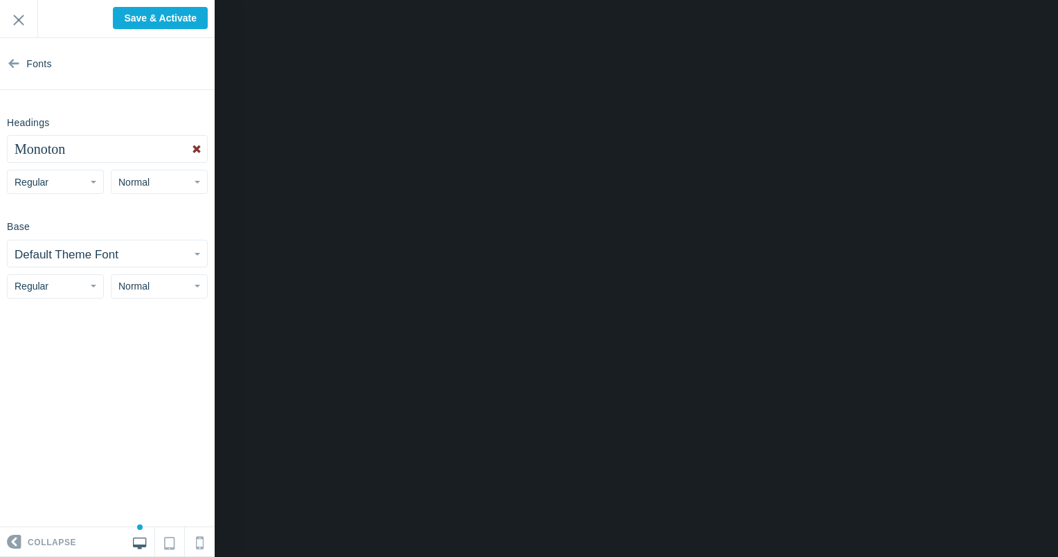
click at [195, 150] on link at bounding box center [196, 149] width 21 height 26
click at [197, 149] on span "button" at bounding box center [198, 149] width 6 height 3
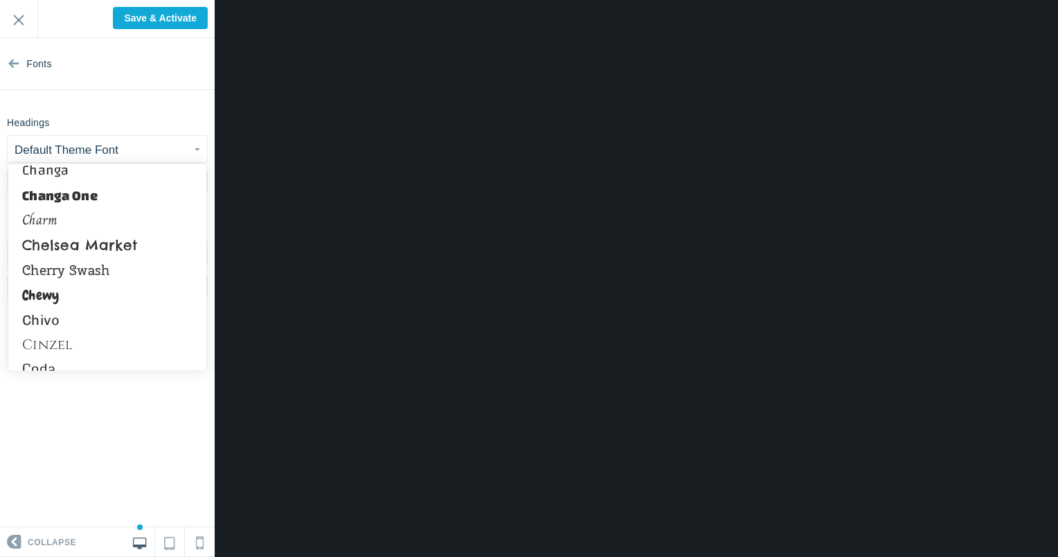
scroll to position [2396, 0]
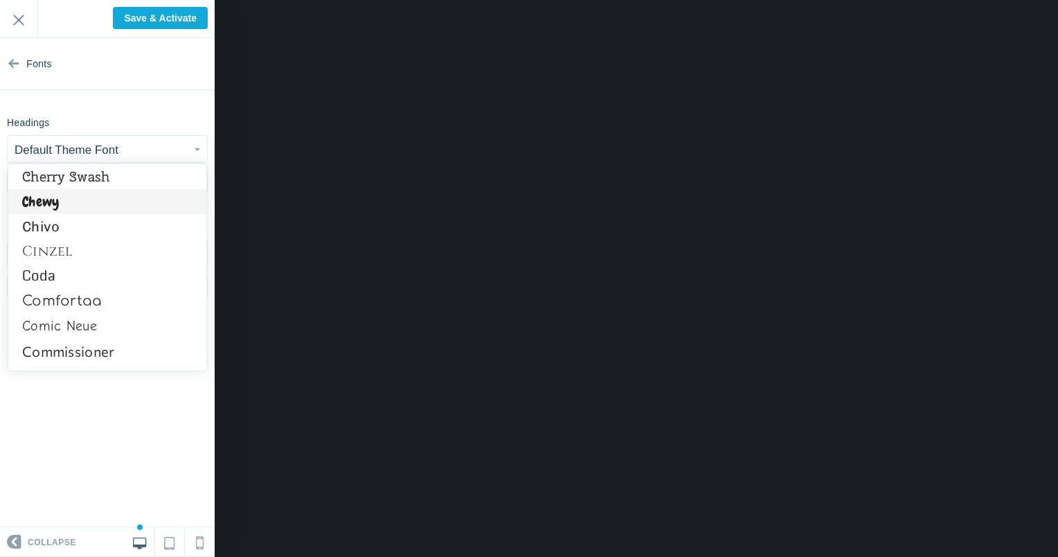
click at [133, 206] on link "Chewy" at bounding box center [107, 201] width 198 height 25
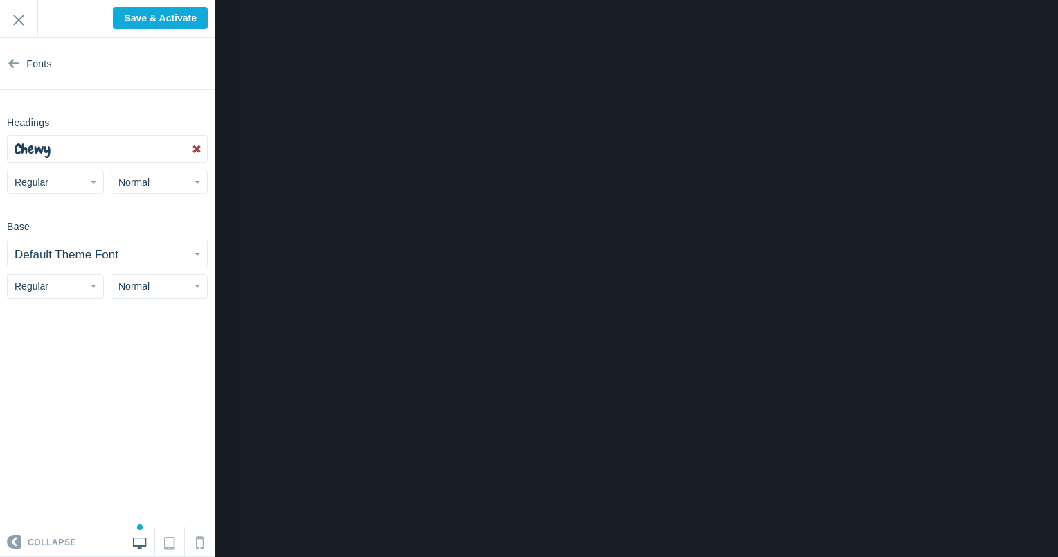
click at [197, 255] on button "Default Theme Font" at bounding box center [107, 253] width 199 height 26
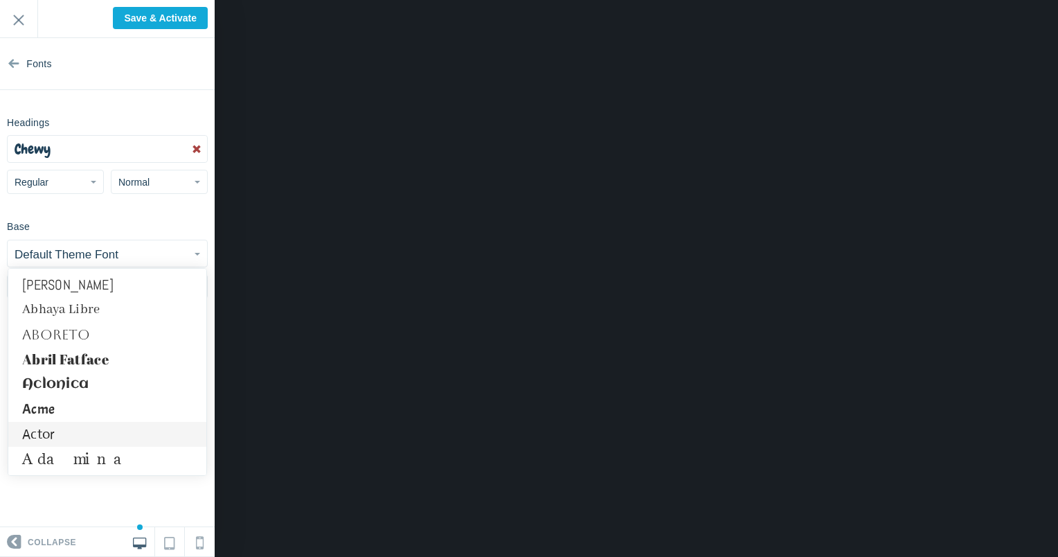
click at [149, 429] on link "Actor" at bounding box center [107, 434] width 198 height 25
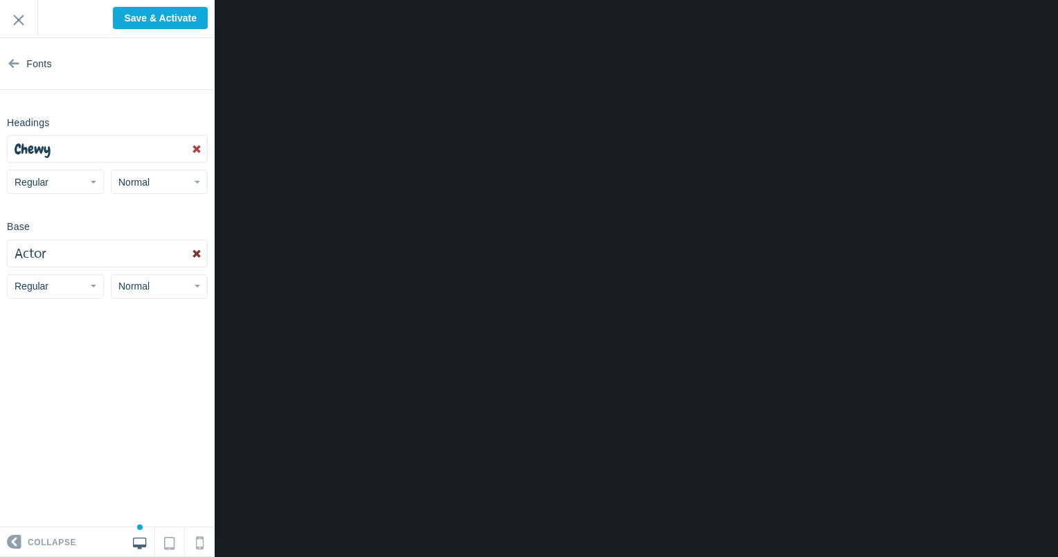
click at [197, 246] on link at bounding box center [196, 253] width 21 height 26
click at [195, 253] on span "button" at bounding box center [198, 254] width 6 height 3
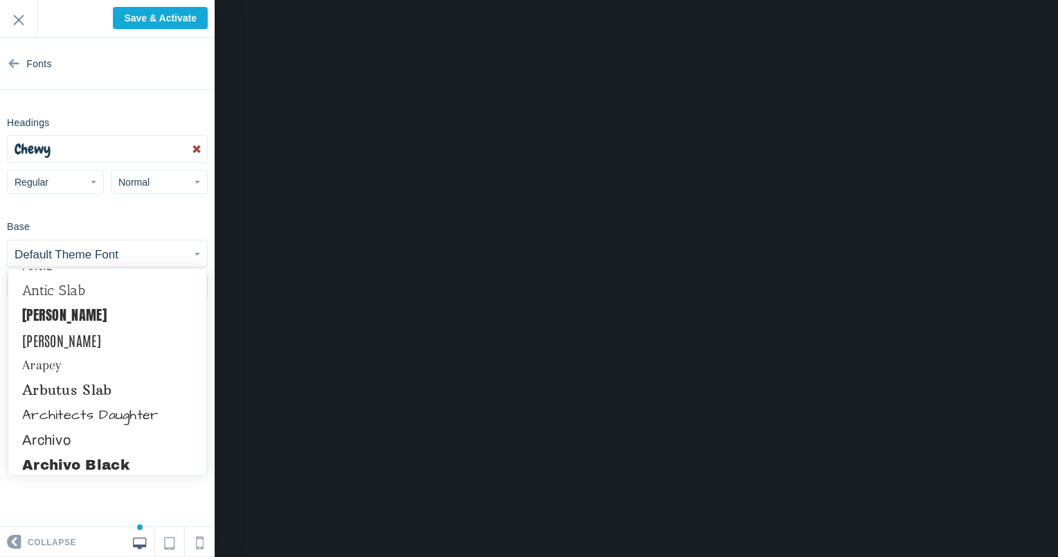
scroll to position [762, 0]
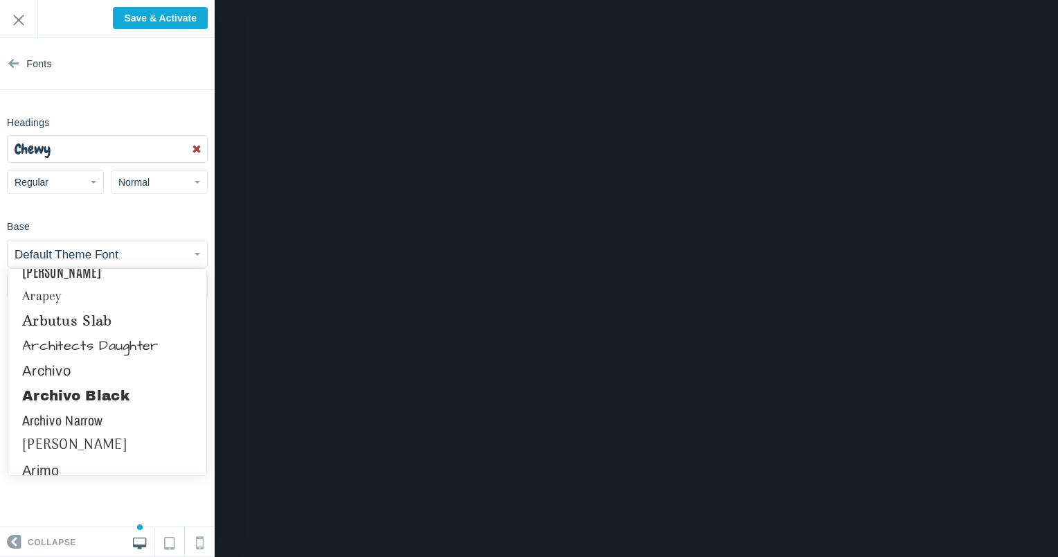
click at [125, 487] on section "Fonts Headings Chewy Abel Abhaya Libre Aboreto Abril Fatface Aclonica Acme Acto…" at bounding box center [107, 282] width 215 height 489
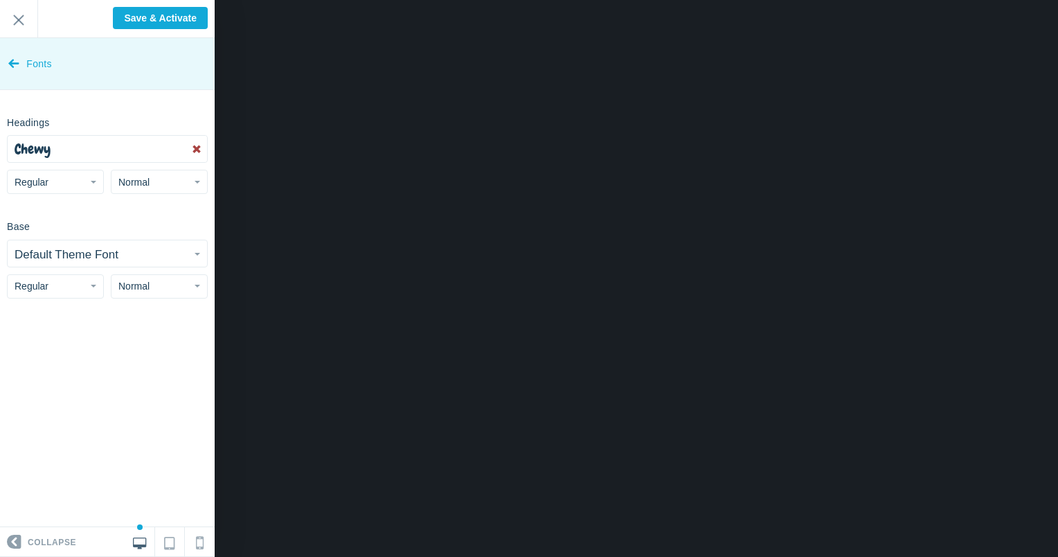
click at [19, 57] on icon at bounding box center [13, 61] width 11 height 52
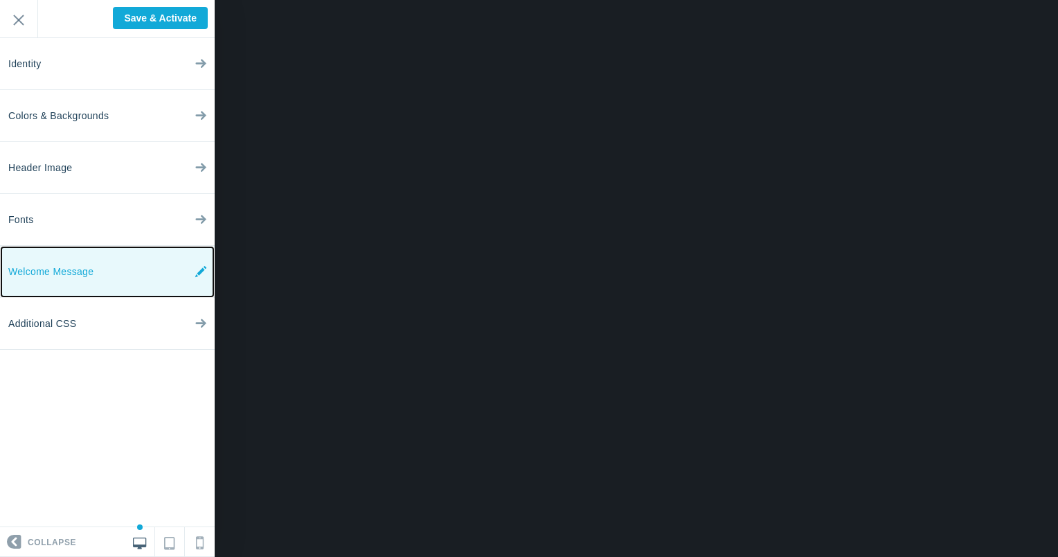
click at [115, 280] on link "Welcome Message" at bounding box center [107, 272] width 215 height 52
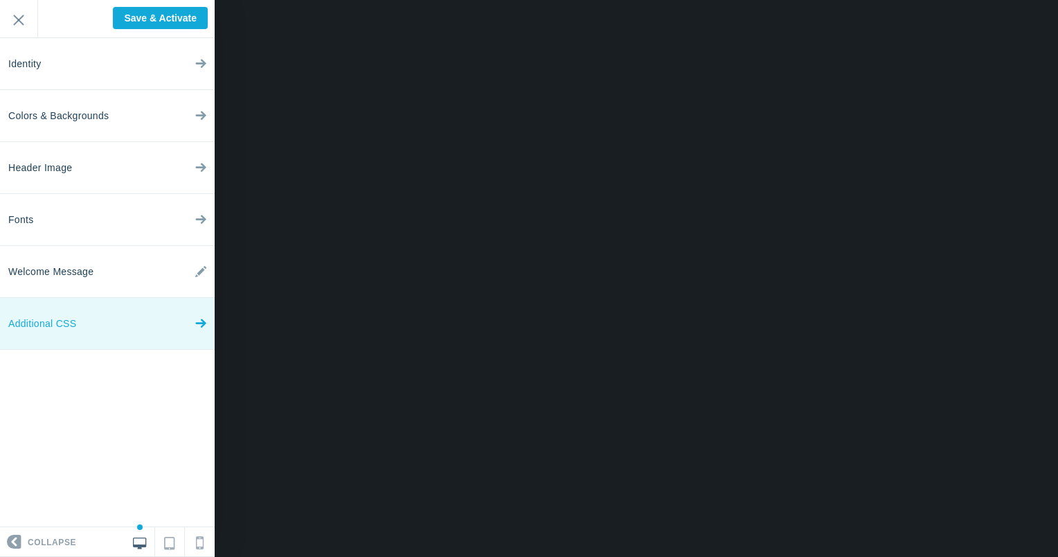
click at [116, 321] on link "Additional CSS" at bounding box center [107, 324] width 215 height 52
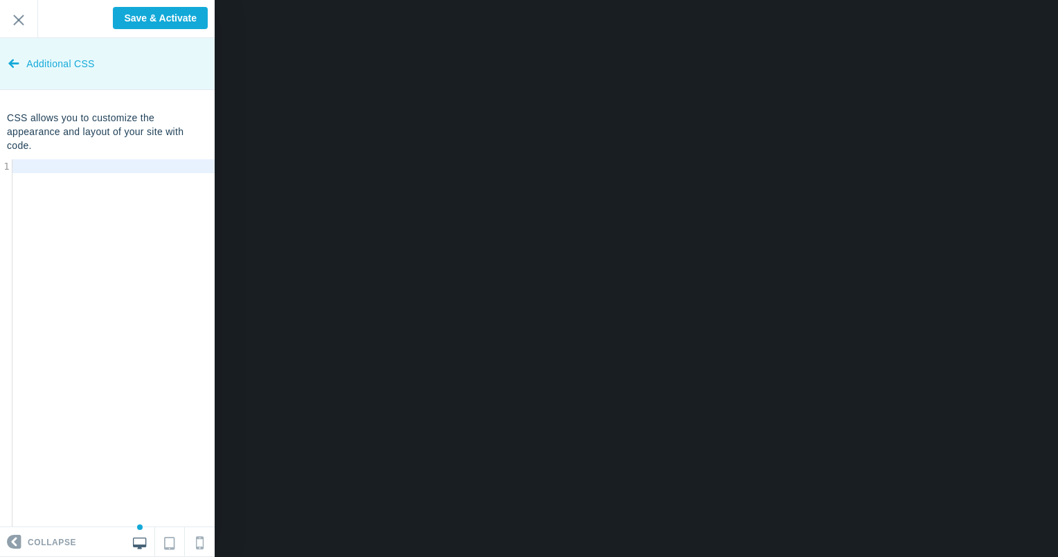
click at [11, 62] on icon at bounding box center [13, 61] width 11 height 52
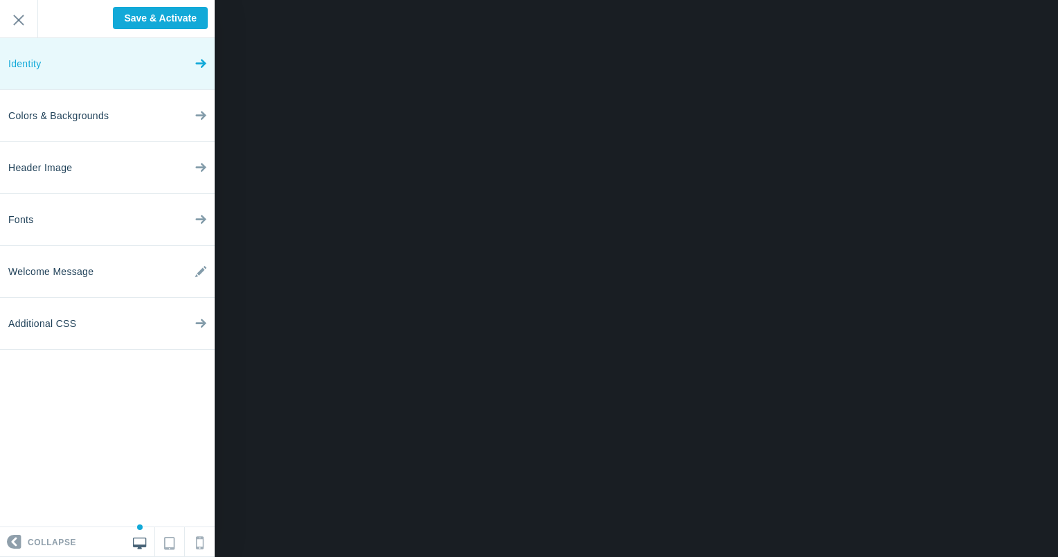
click at [107, 72] on link "Identity" at bounding box center [107, 64] width 215 height 52
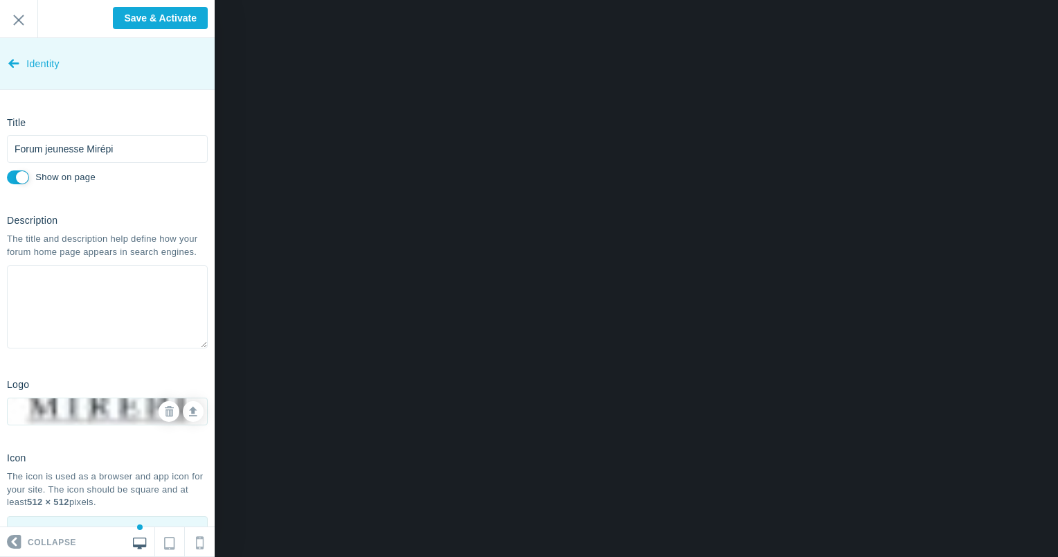
click at [18, 62] on icon at bounding box center [13, 61] width 11 height 52
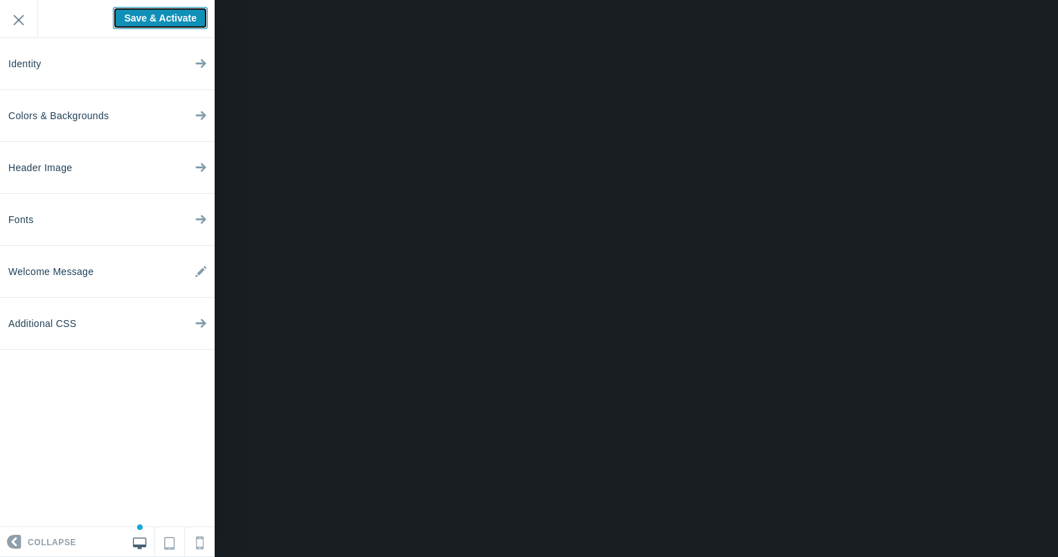
click at [132, 19] on input "Save & Activate" at bounding box center [160, 18] width 95 height 22
type input "Saving..."
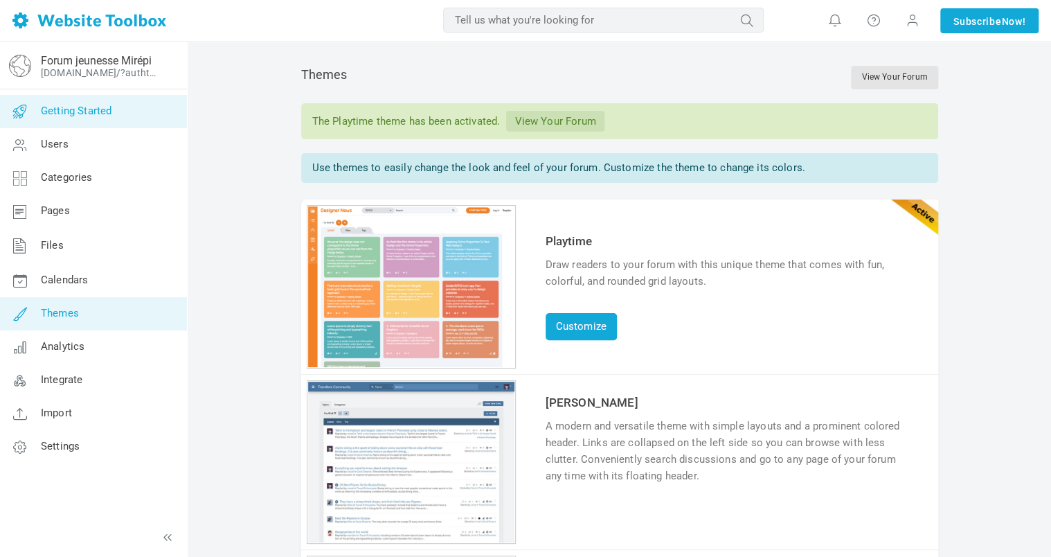
click at [84, 111] on span "Getting Started" at bounding box center [76, 111] width 71 height 12
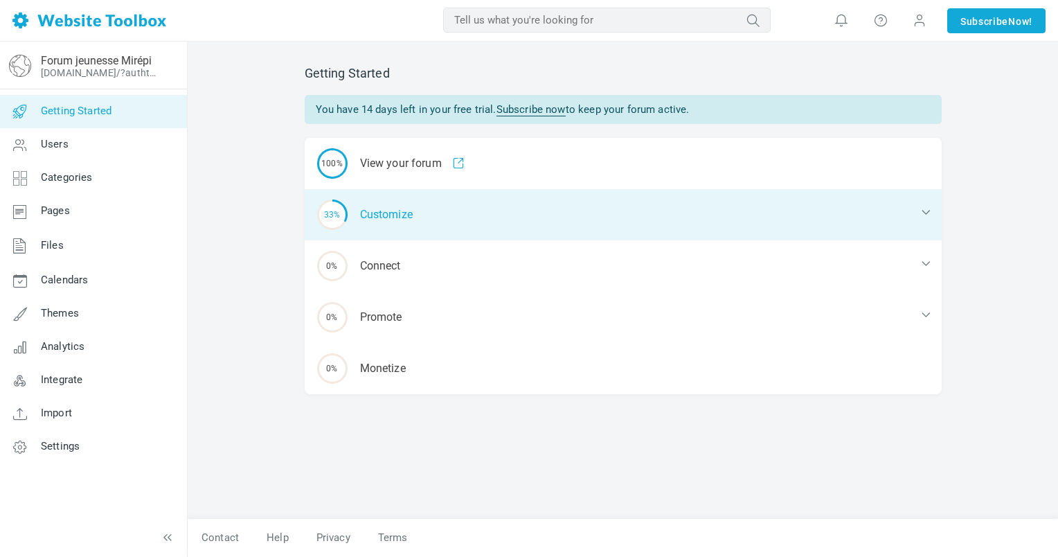
click at [930, 217] on icon at bounding box center [926, 212] width 14 height 14
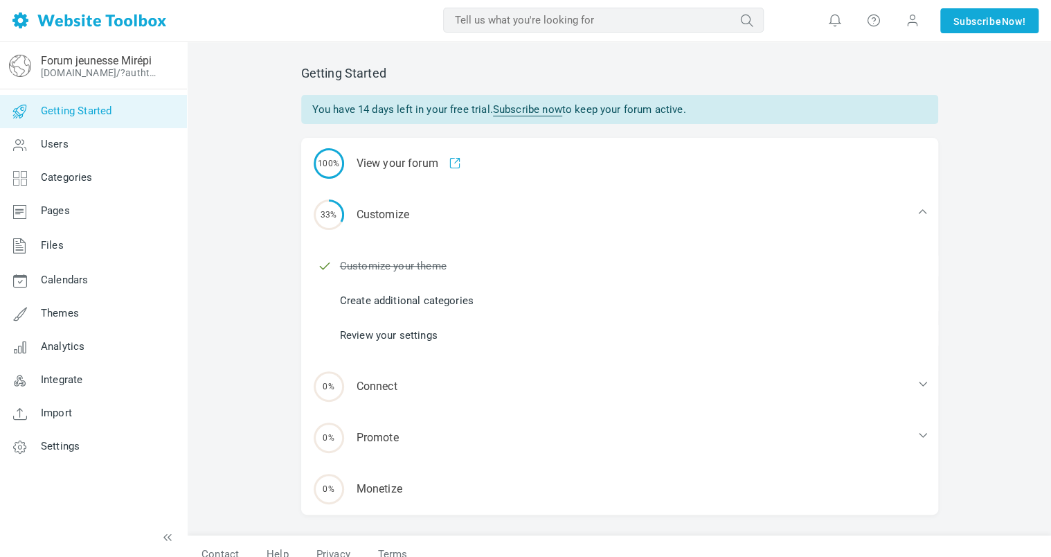
click at [393, 298] on link "Create additional categories" at bounding box center [407, 300] width 134 height 15
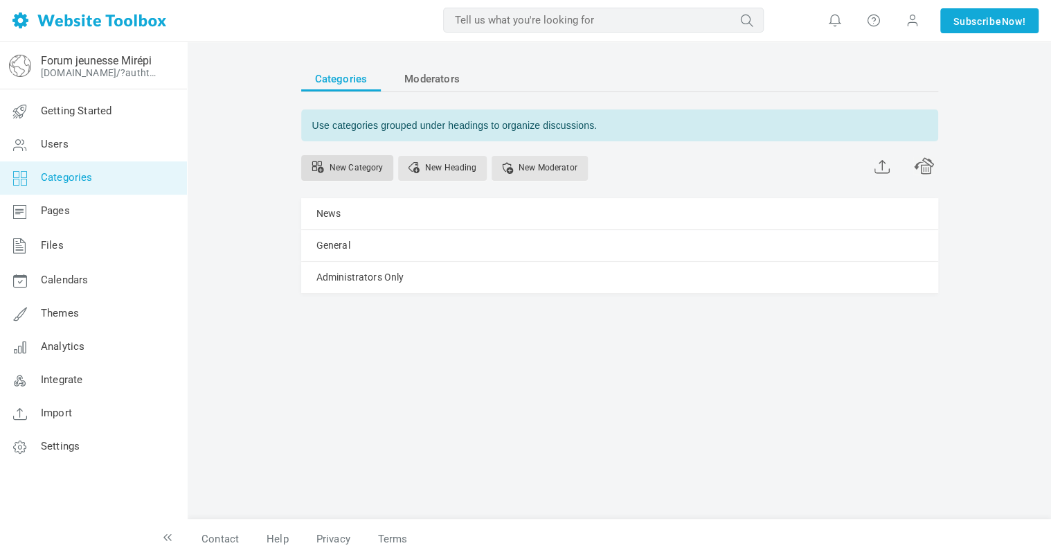
click at [354, 164] on link "New Category" at bounding box center [347, 168] width 93 height 26
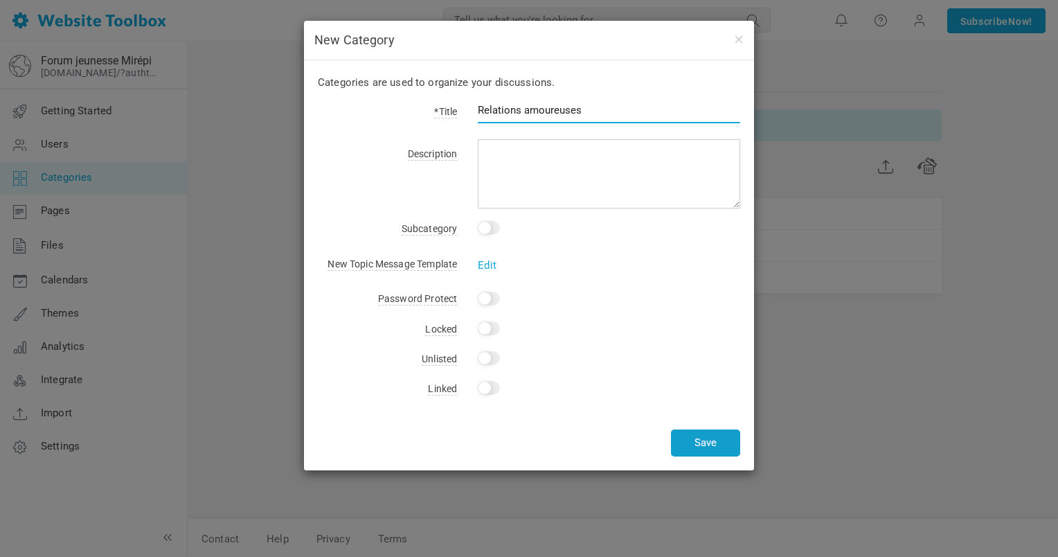
type input "Relations amoureuses"
click at [716, 449] on button "Save" at bounding box center [705, 442] width 69 height 27
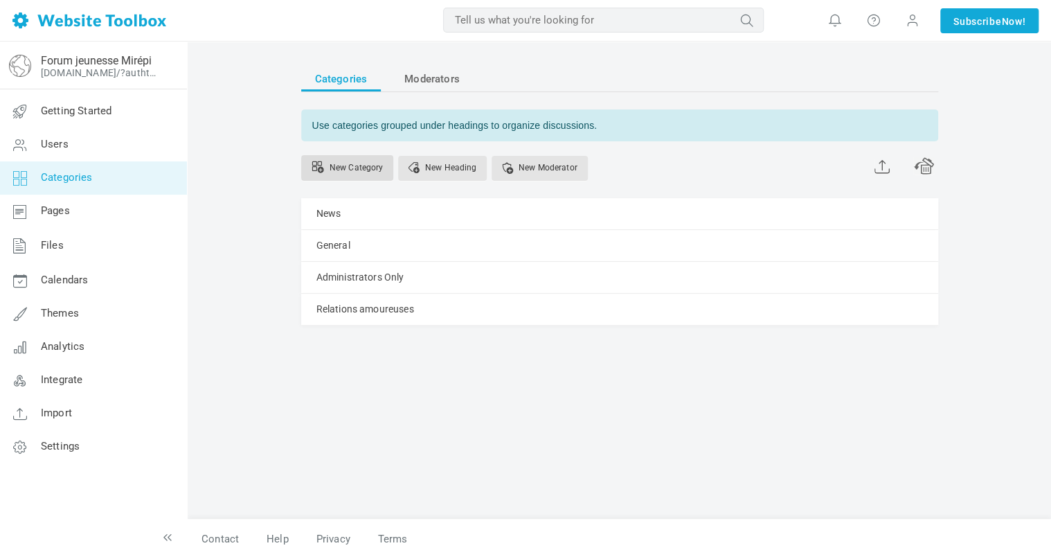
click at [362, 168] on link "New Category" at bounding box center [347, 168] width 93 height 26
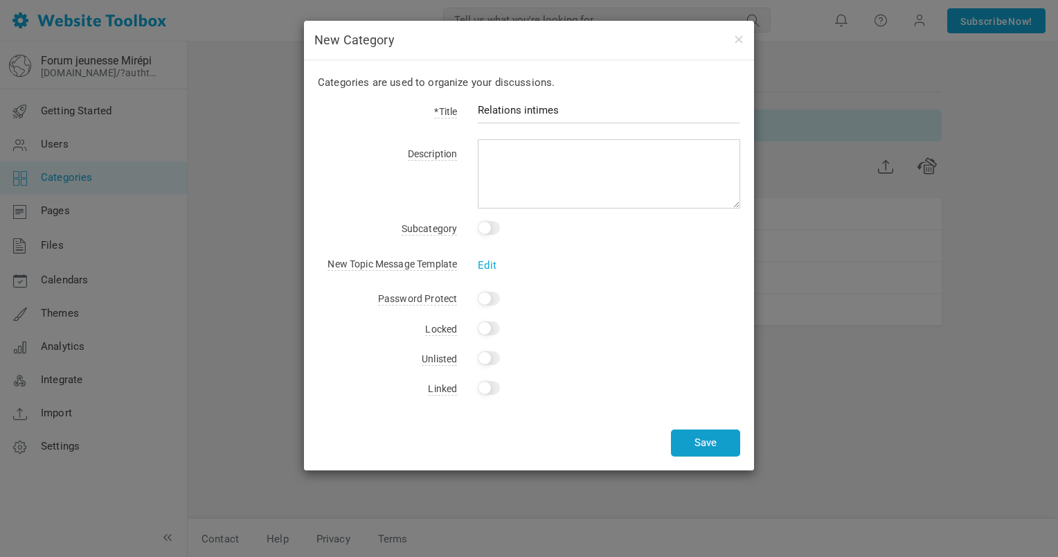
type input "Relations intimes"
click at [703, 440] on button "Save" at bounding box center [705, 442] width 69 height 27
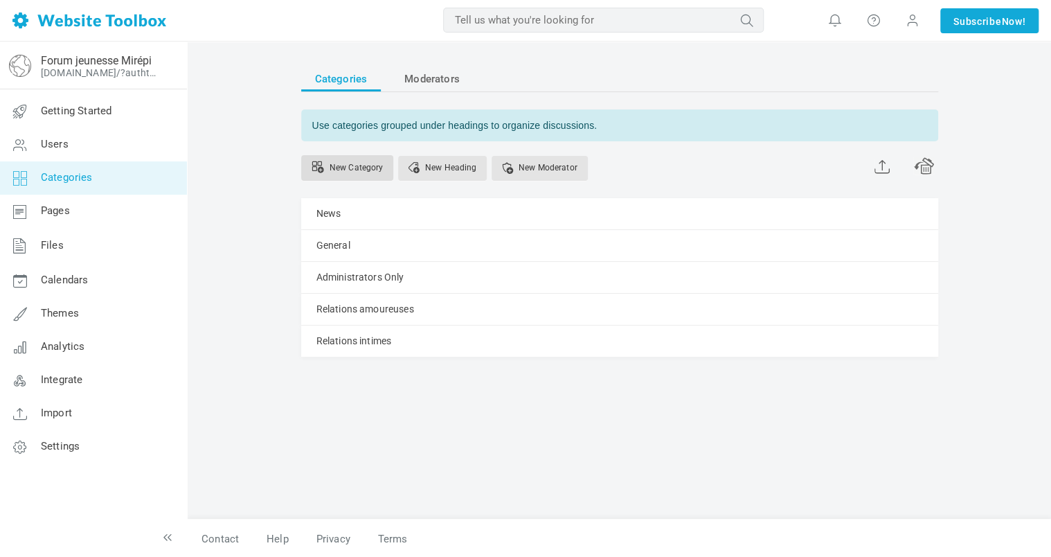
click at [360, 168] on link "New Category" at bounding box center [347, 168] width 93 height 26
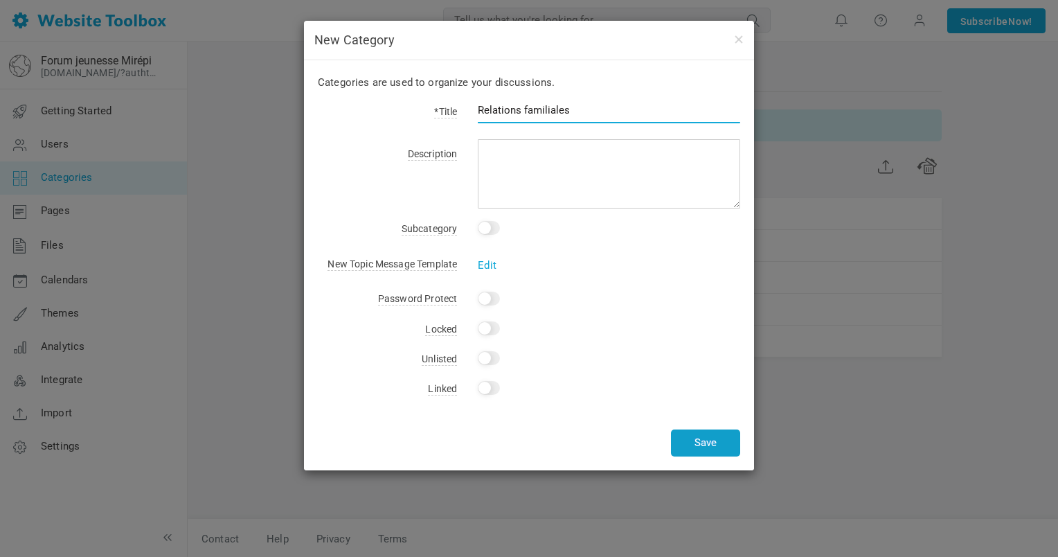
type input "Relations familiales"
drag, startPoint x: 704, startPoint y: 447, endPoint x: 719, endPoint y: 462, distance: 21.5
click at [705, 447] on button "Save" at bounding box center [705, 442] width 69 height 27
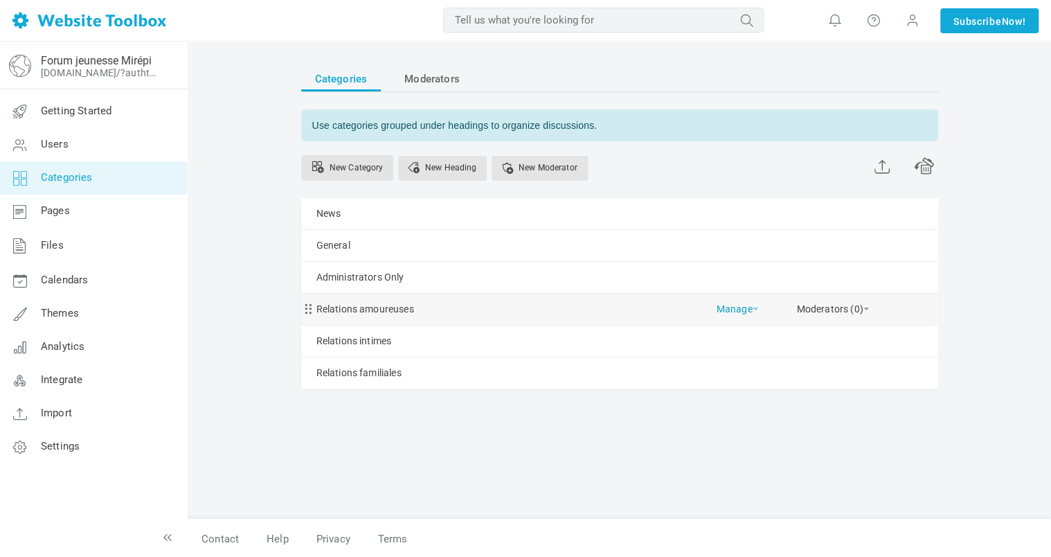
click at [748, 309] on link "Manage" at bounding box center [738, 306] width 42 height 24
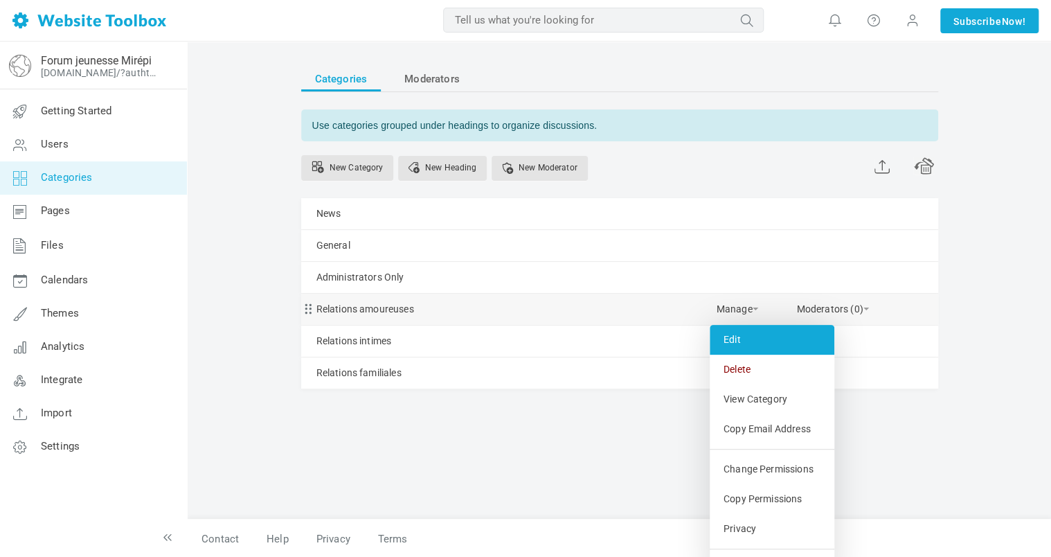
click at [737, 331] on link "Edit" at bounding box center [772, 340] width 125 height 30
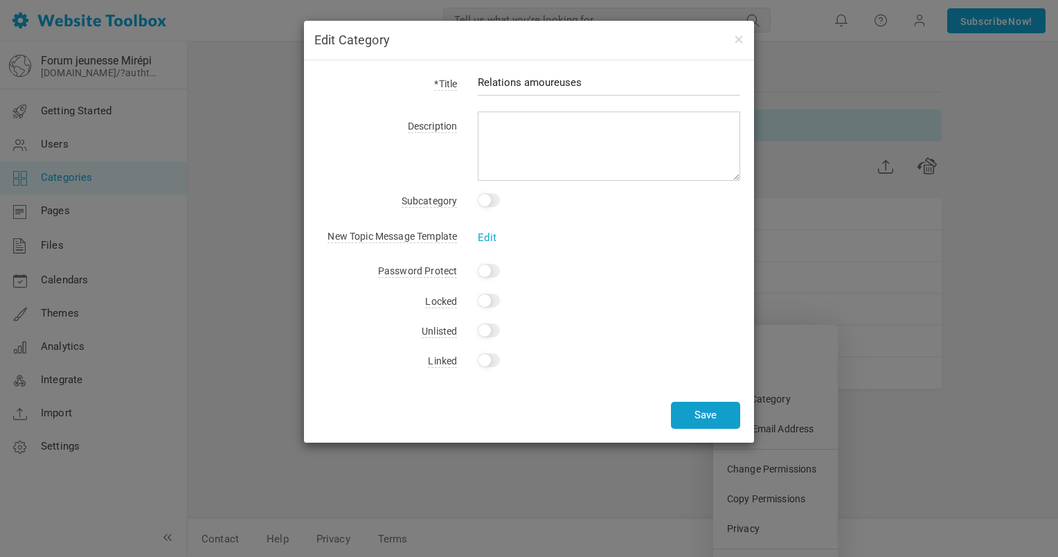
click at [705, 416] on button "Save" at bounding box center [705, 415] width 69 height 27
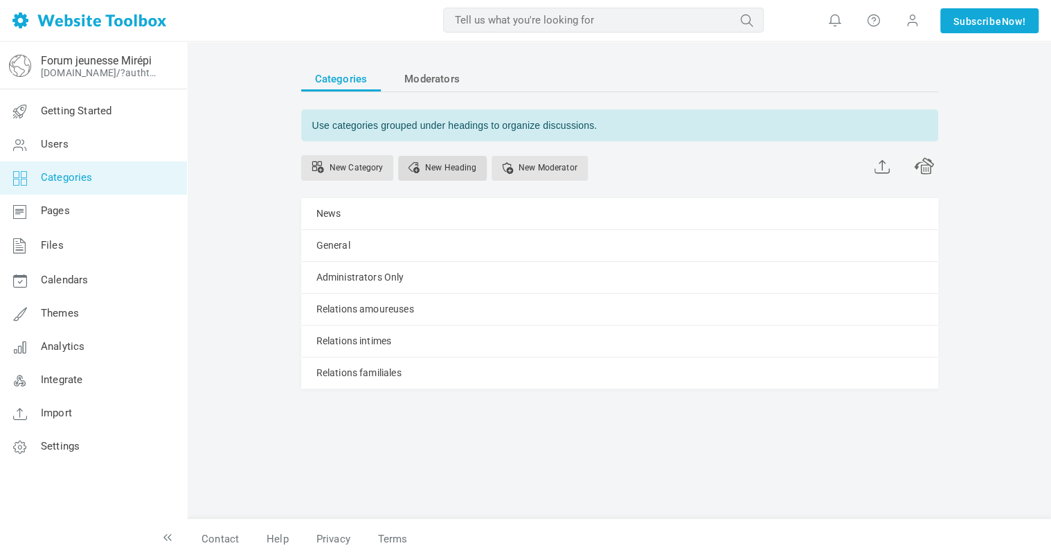
click at [444, 170] on link "New Heading" at bounding box center [442, 168] width 89 height 25
click at [429, 478] on div "Categories Moderators Use categories grouped under headings to organize discuss…" at bounding box center [620, 285] width 658 height 467
click at [63, 145] on span "Users" at bounding box center [55, 144] width 28 height 12
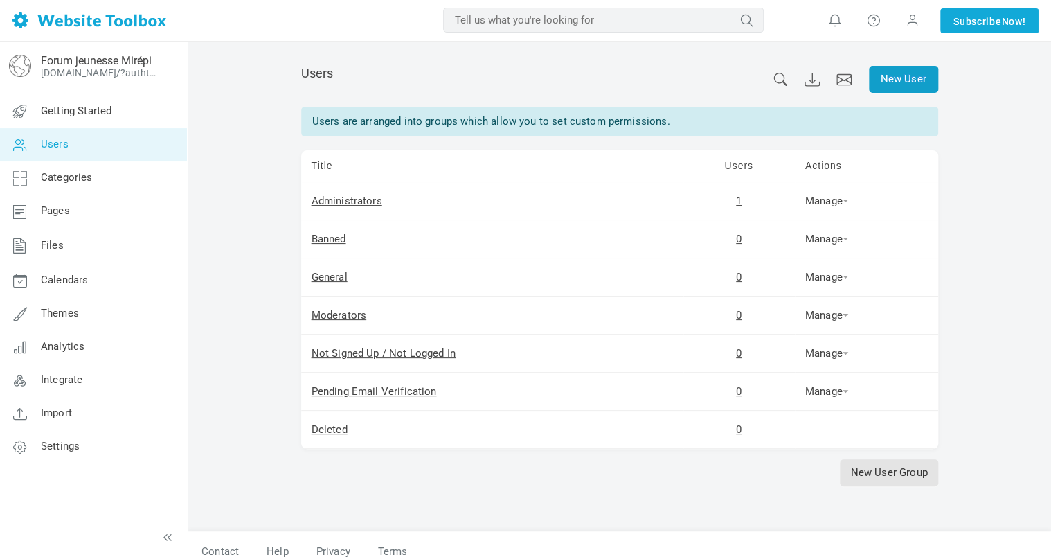
click at [906, 83] on link "New User" at bounding box center [903, 79] width 69 height 27
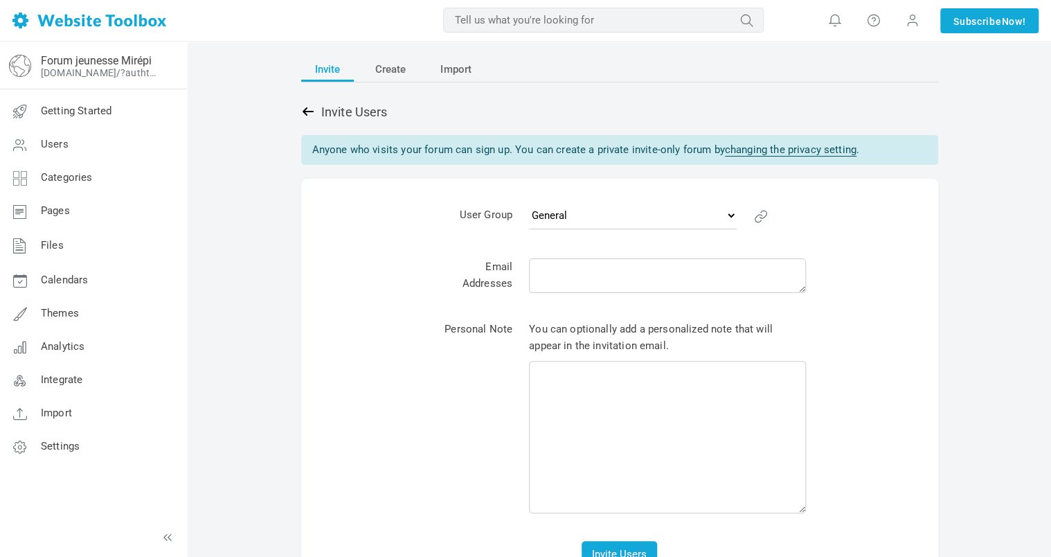
click at [301, 114] on icon at bounding box center [308, 112] width 14 height 14
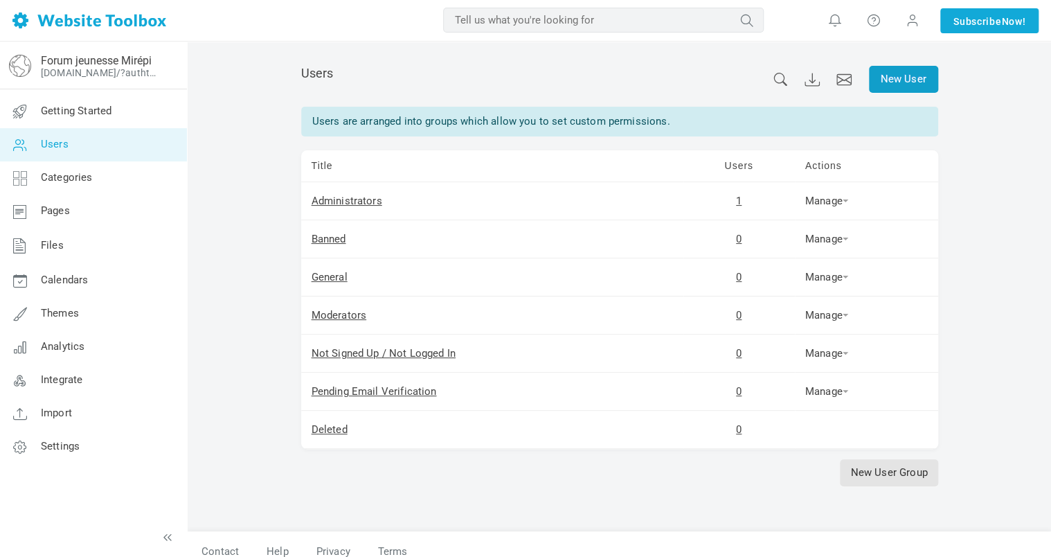
click at [903, 84] on link "New User" at bounding box center [903, 79] width 69 height 27
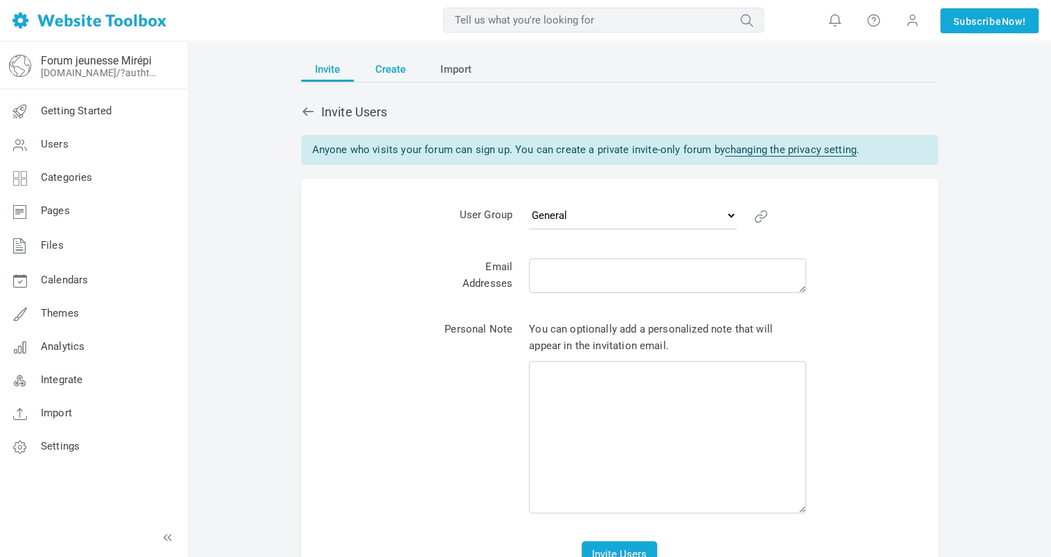
click at [385, 73] on span "Create" at bounding box center [390, 69] width 31 height 25
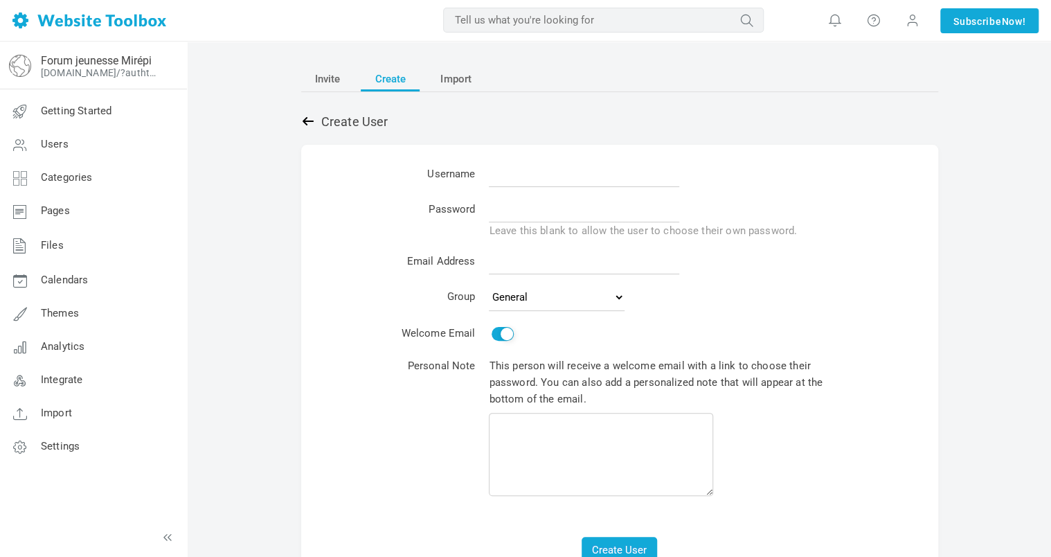
click at [305, 117] on icon at bounding box center [308, 121] width 14 height 14
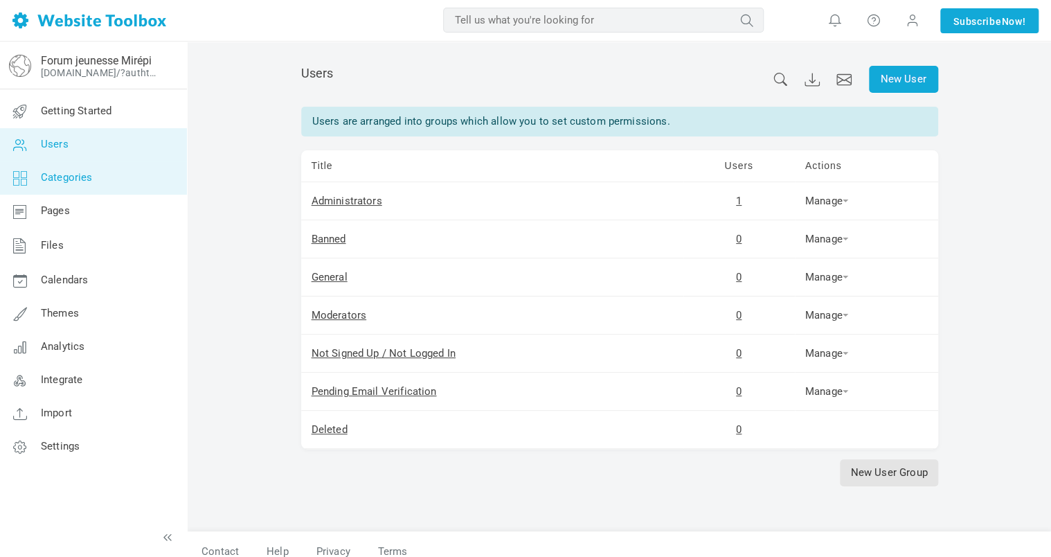
click at [108, 186] on link "Categories" at bounding box center [93, 177] width 188 height 33
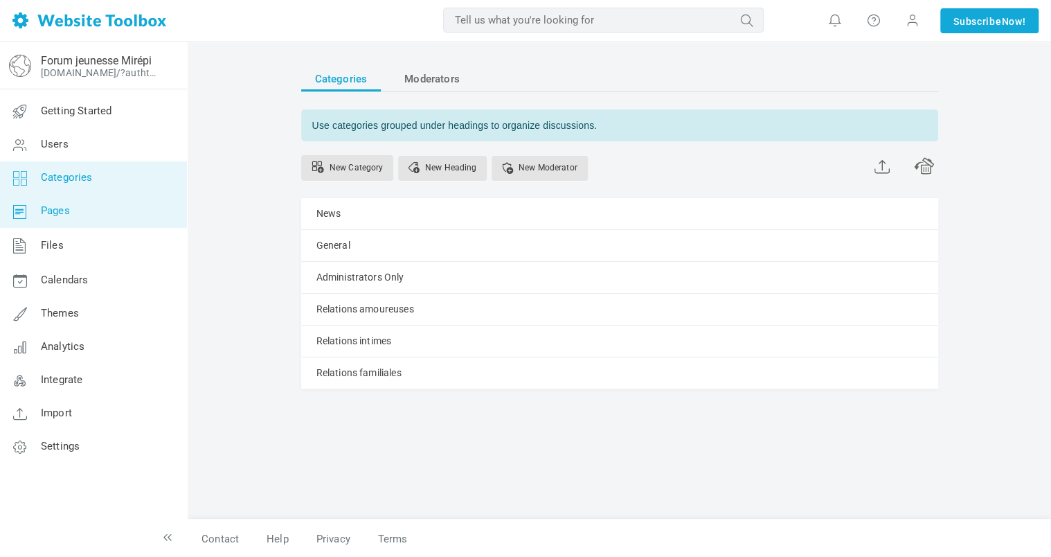
click at [50, 204] on span "Pages" at bounding box center [55, 210] width 29 height 12
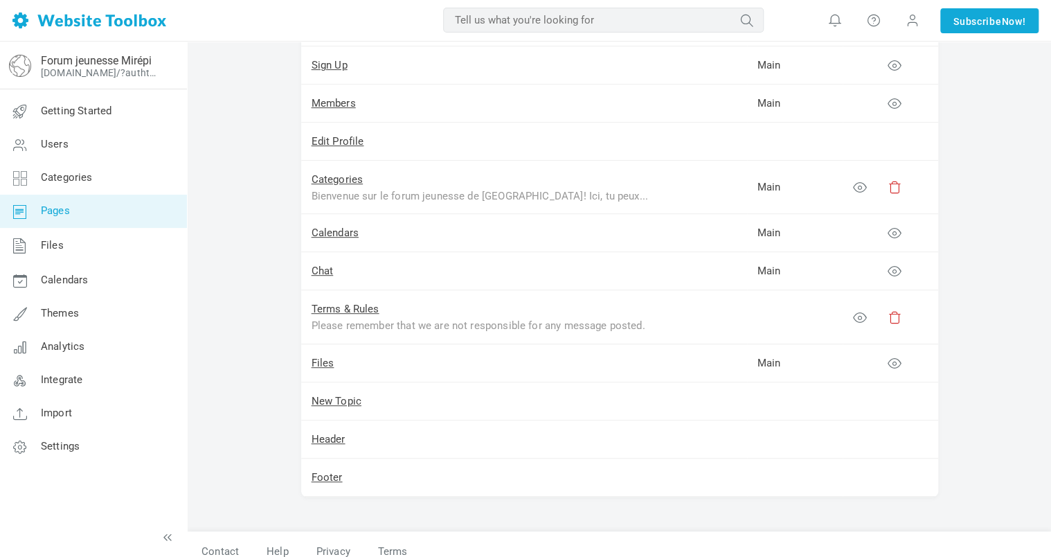
scroll to position [239, 0]
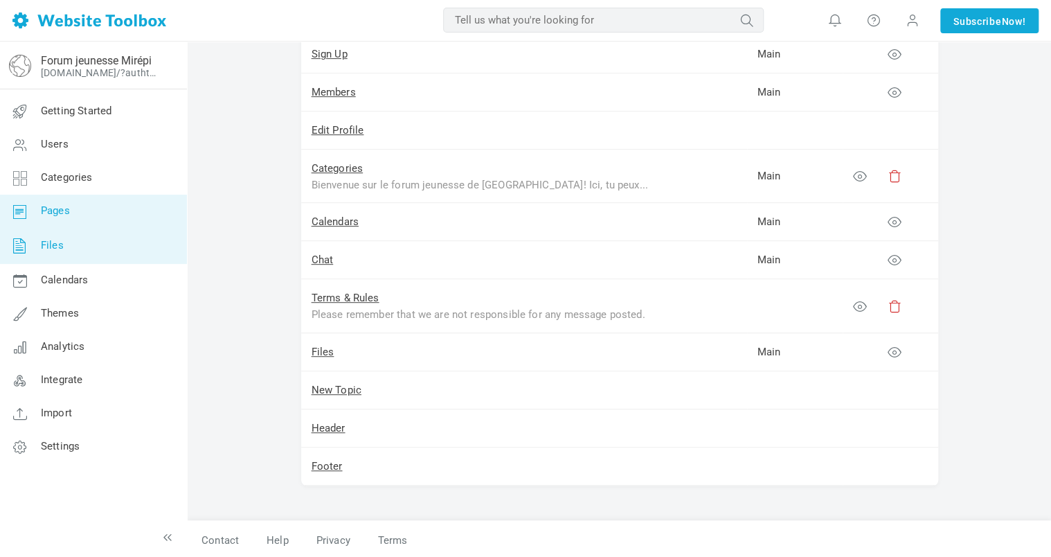
click at [102, 253] on link "Files" at bounding box center [93, 246] width 188 height 36
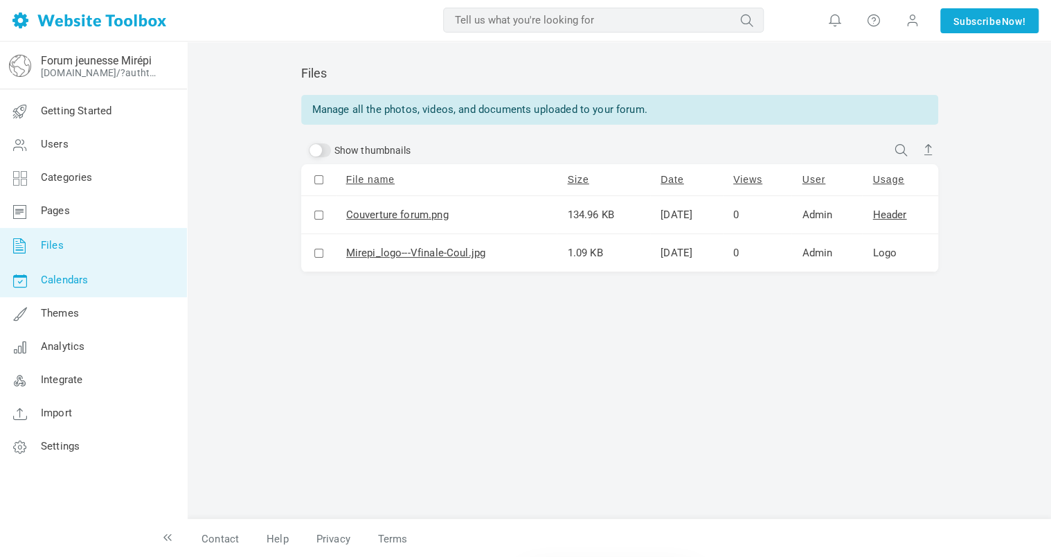
click at [66, 287] on link "Calendars" at bounding box center [93, 280] width 188 height 33
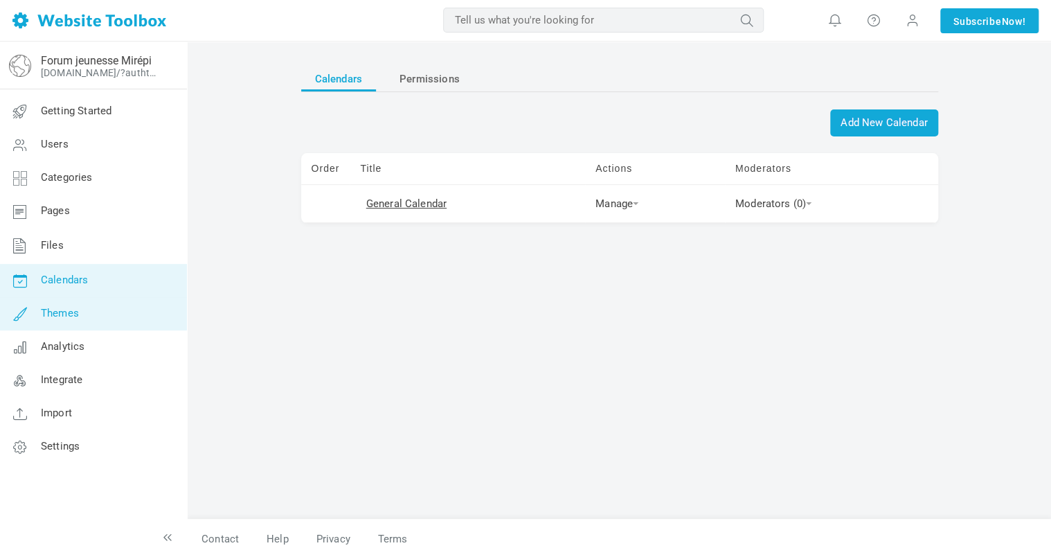
click at [114, 316] on link "Themes" at bounding box center [93, 313] width 188 height 33
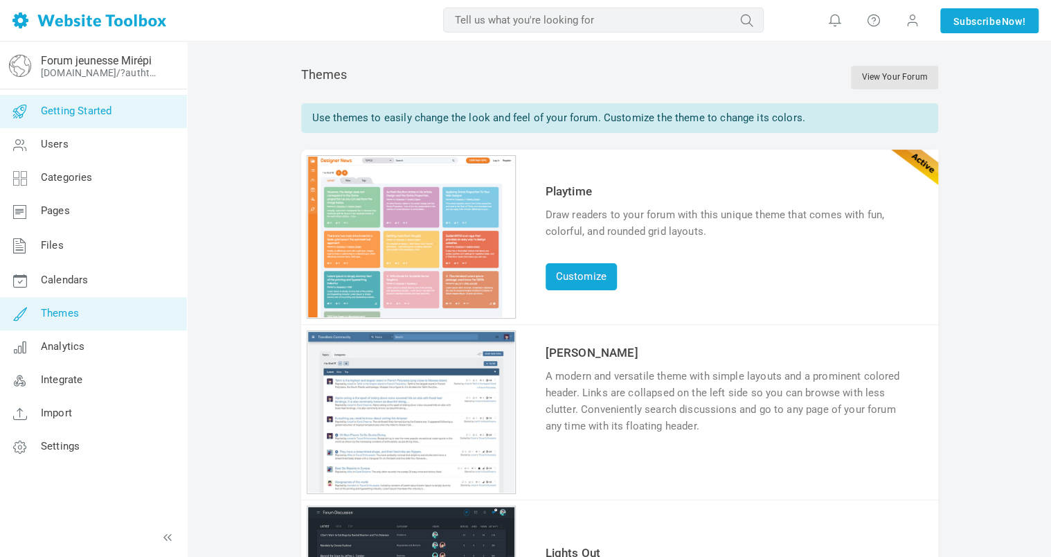
click at [39, 116] on icon at bounding box center [20, 111] width 42 height 33
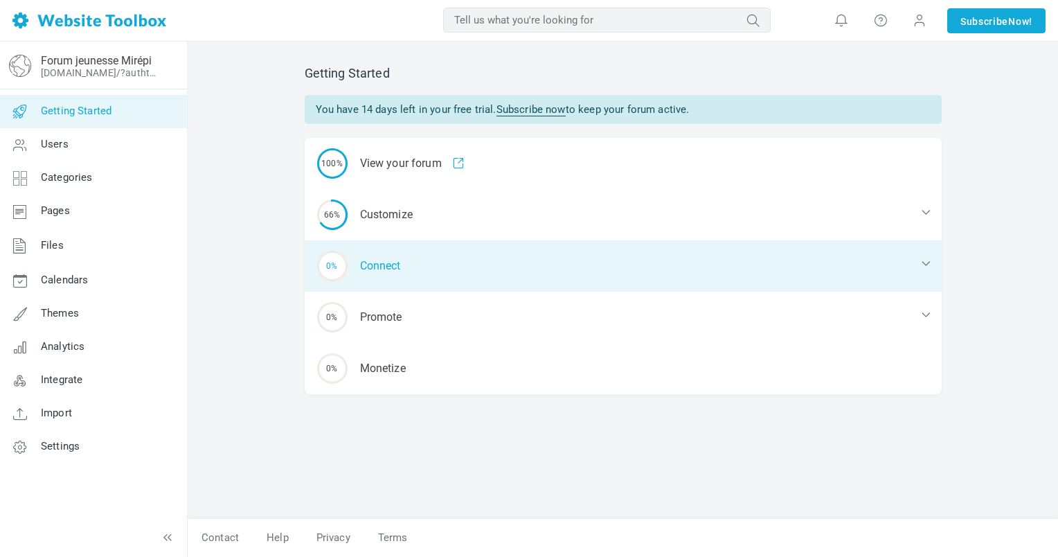
click at [928, 262] on icon at bounding box center [926, 263] width 14 height 14
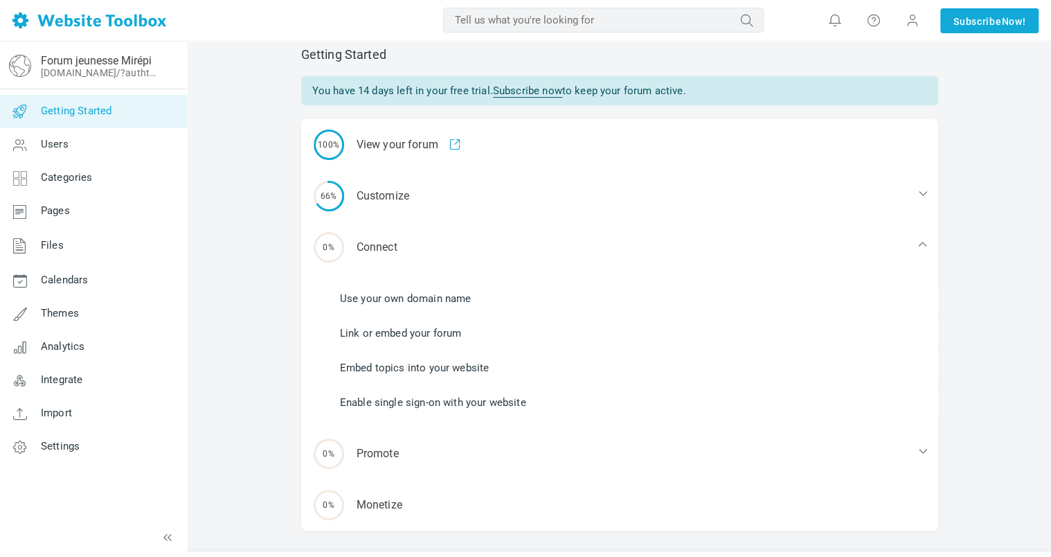
scroll to position [51, 0]
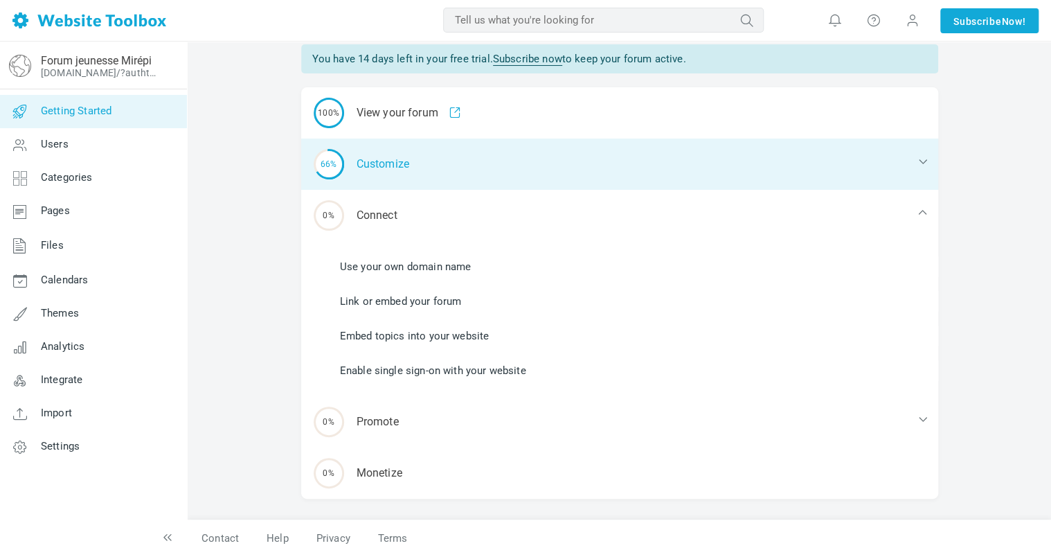
click at [921, 161] on icon at bounding box center [922, 161] width 14 height 14
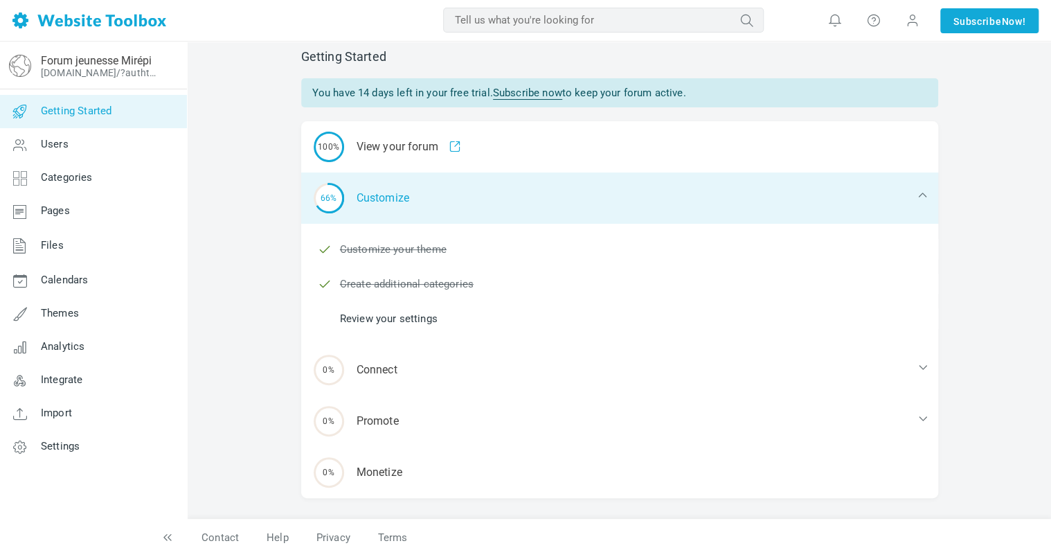
scroll to position [16, 0]
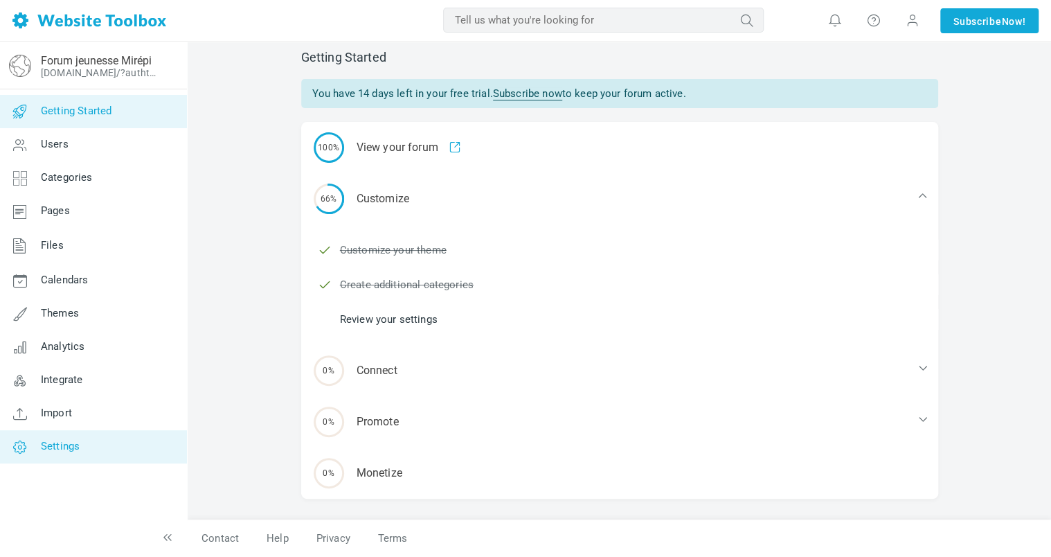
click at [107, 440] on link "Settings" at bounding box center [93, 446] width 188 height 33
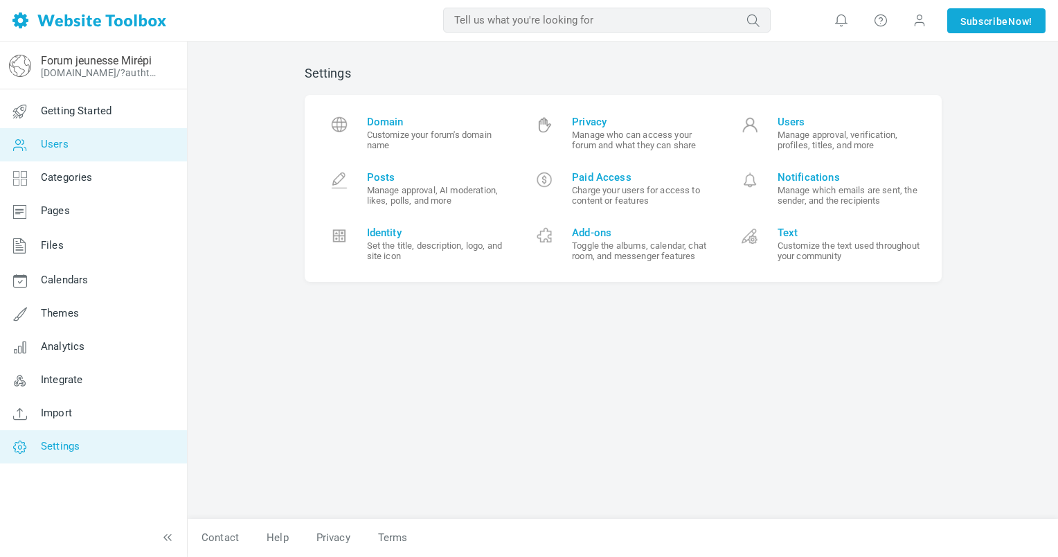
click at [74, 147] on link "Users" at bounding box center [93, 144] width 188 height 33
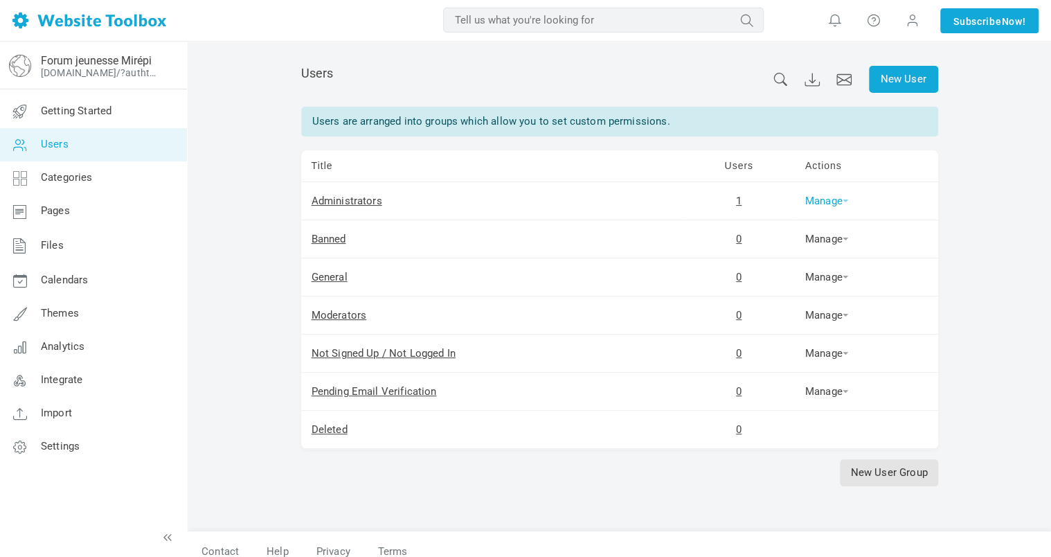
click at [836, 202] on link "Manage" at bounding box center [826, 201] width 43 height 12
click at [92, 180] on link "Categories" at bounding box center [93, 177] width 188 height 33
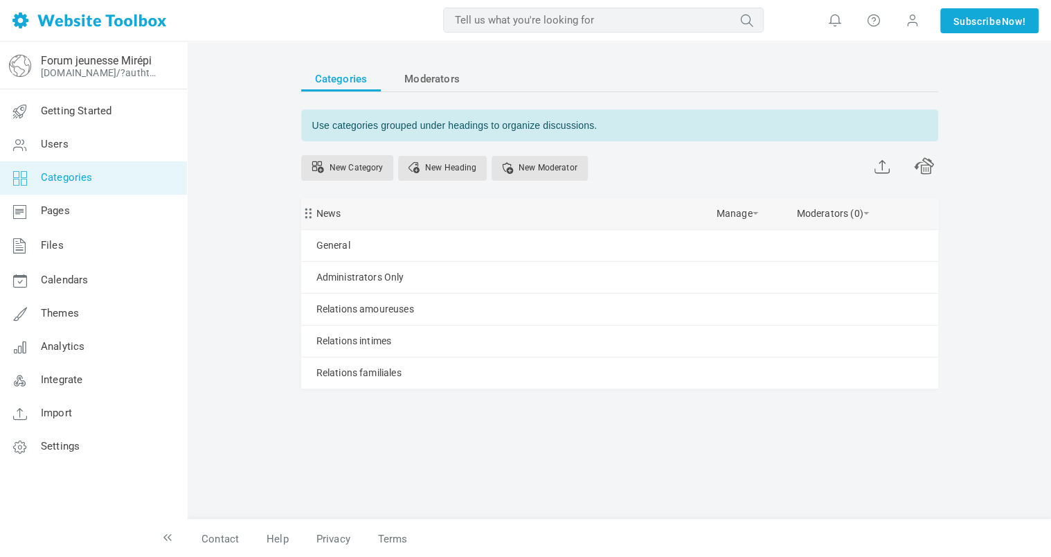
click at [417, 215] on div "News Manage Edit Delete View Category Change Permissions Copy Permissions Priva…" at bounding box center [619, 213] width 637 height 31
click at [324, 213] on link "News" at bounding box center [328, 213] width 25 height 17
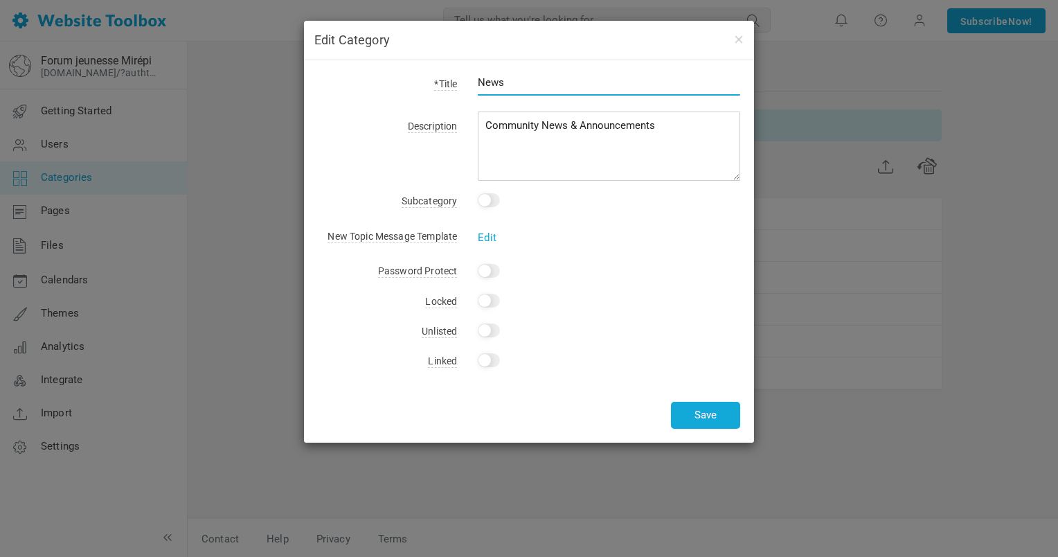
click at [517, 83] on input "News" at bounding box center [609, 82] width 262 height 26
click at [518, 84] on input "News" at bounding box center [609, 82] width 262 height 26
type input "Le coin des nouvelles"
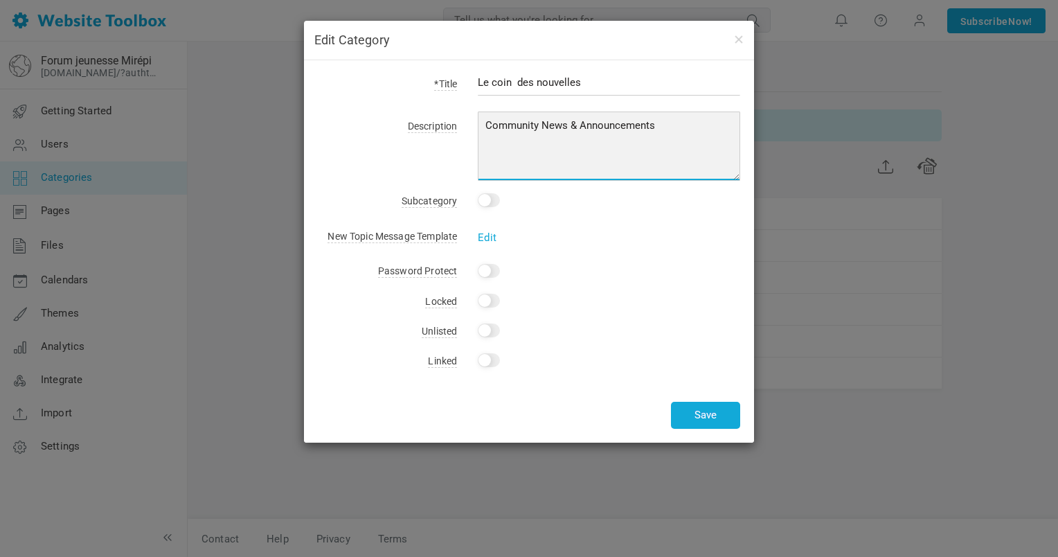
drag, startPoint x: 662, startPoint y: 125, endPoint x: 468, endPoint y: 127, distance: 193.9
click at [468, 127] on div "Community News & Announcements" at bounding box center [598, 148] width 283 height 64
type textarea "Petite section pour te tenir à jour"
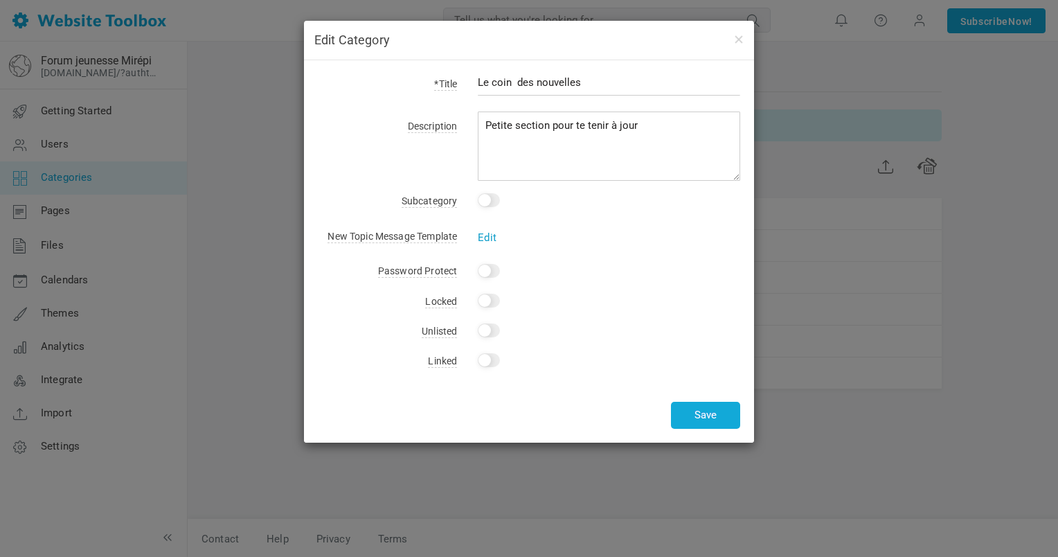
click at [490, 240] on link "Edit" at bounding box center [487, 237] width 19 height 12
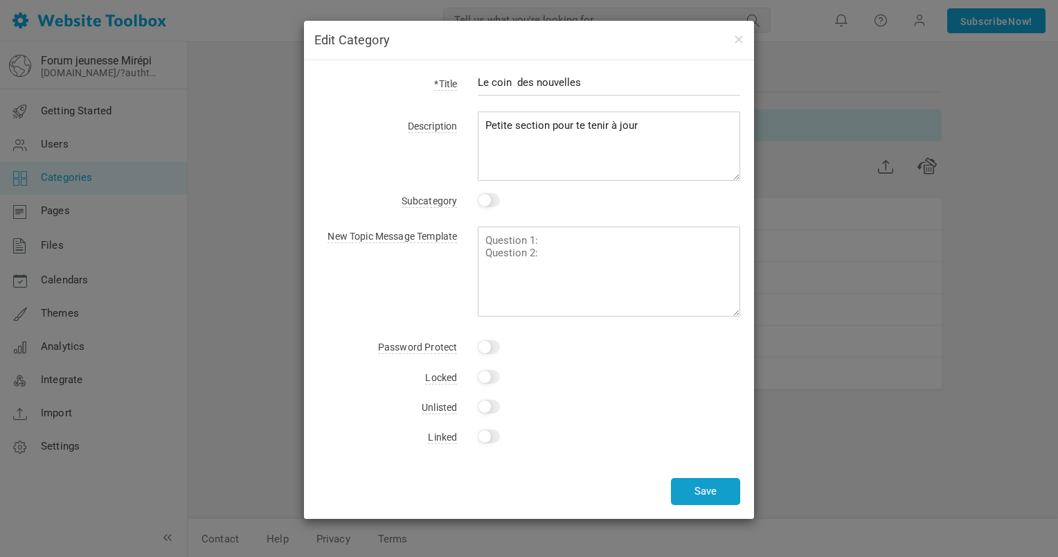
click at [711, 495] on button "Save" at bounding box center [705, 491] width 69 height 27
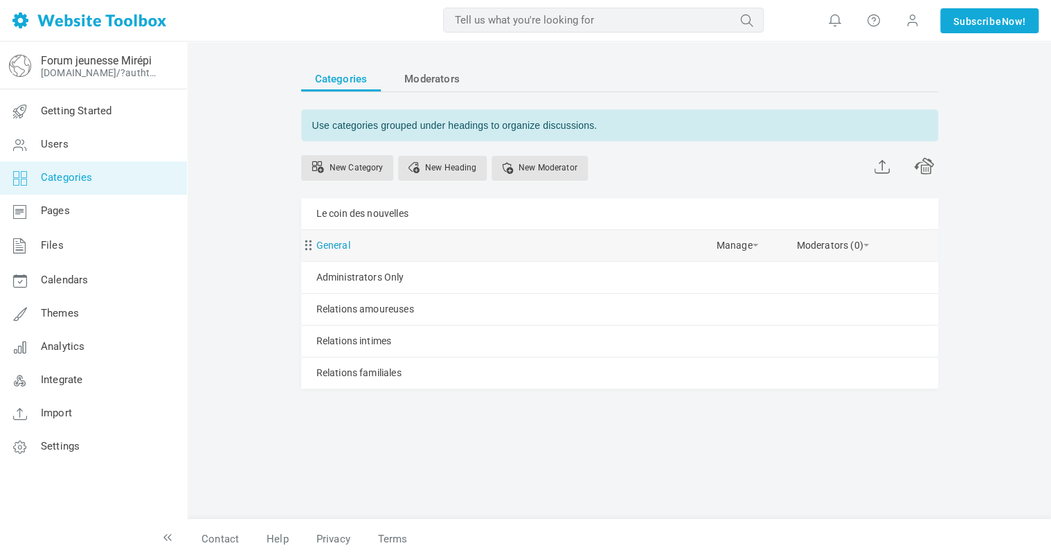
click at [341, 246] on link "General" at bounding box center [333, 245] width 34 height 17
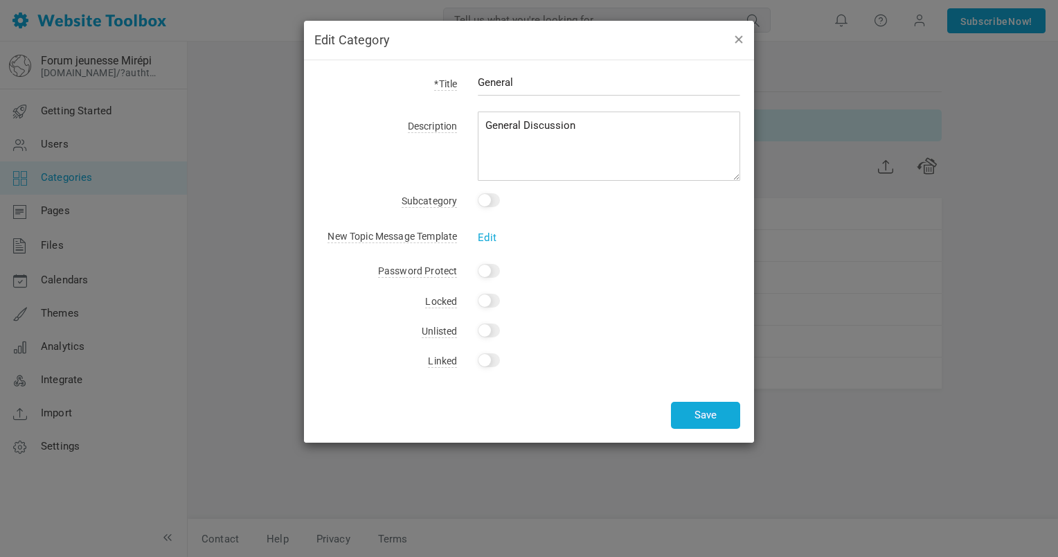
click at [741, 40] on button "button" at bounding box center [737, 38] width 11 height 15
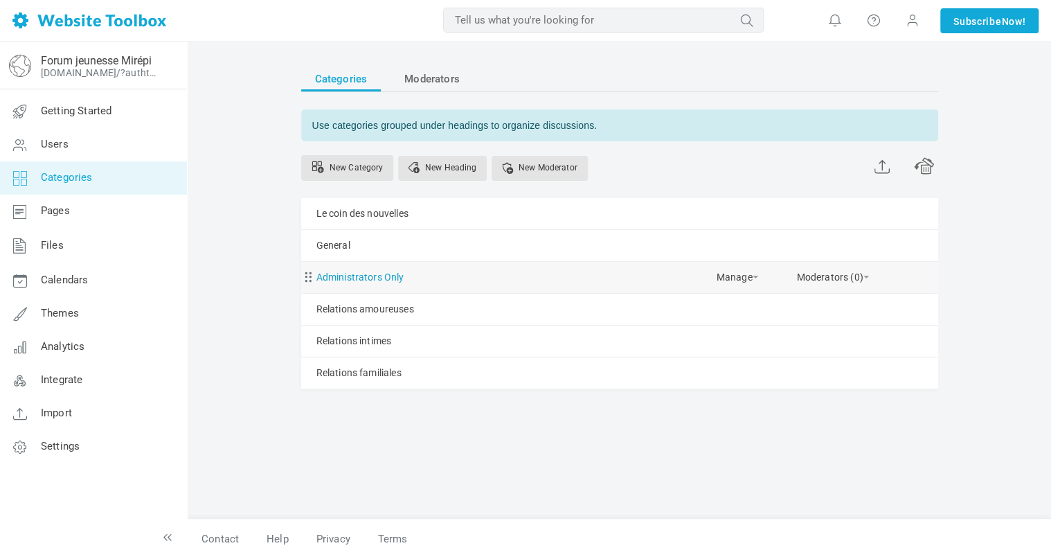
click at [390, 279] on link "Administrators Only" at bounding box center [360, 277] width 88 height 17
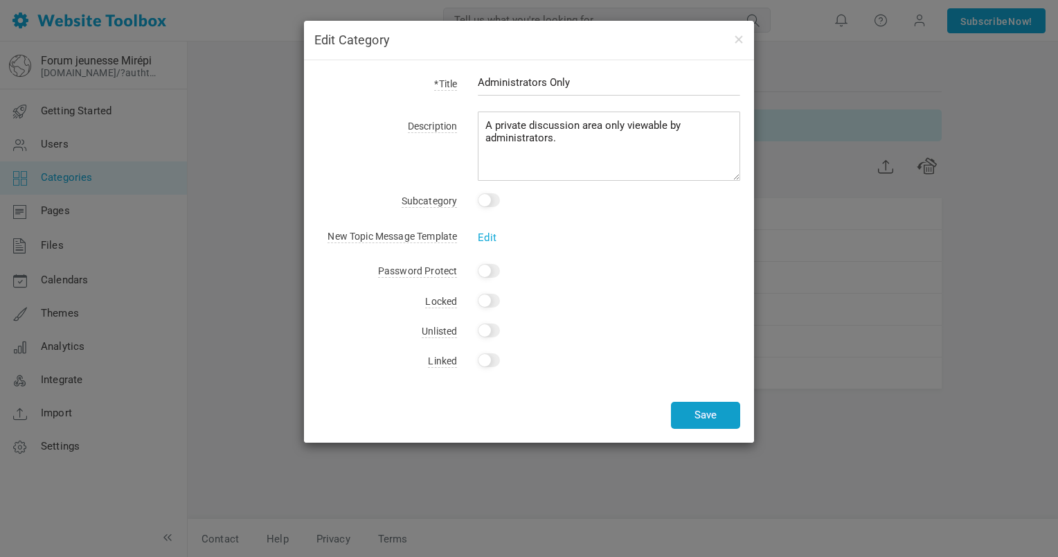
click at [698, 421] on button "Save" at bounding box center [705, 415] width 69 height 27
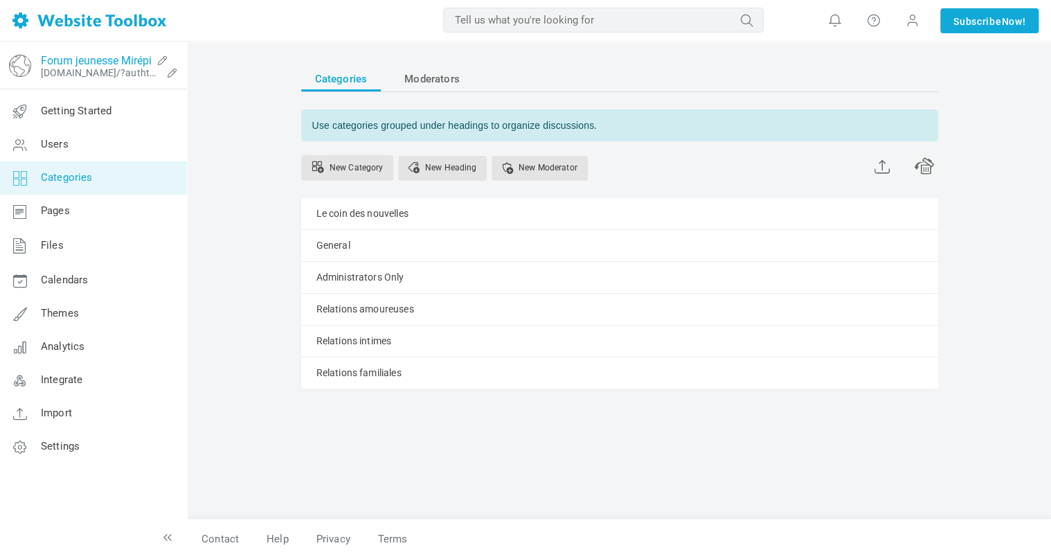
click at [75, 64] on link "Forum jeunesse Mirépi" at bounding box center [96, 60] width 111 height 13
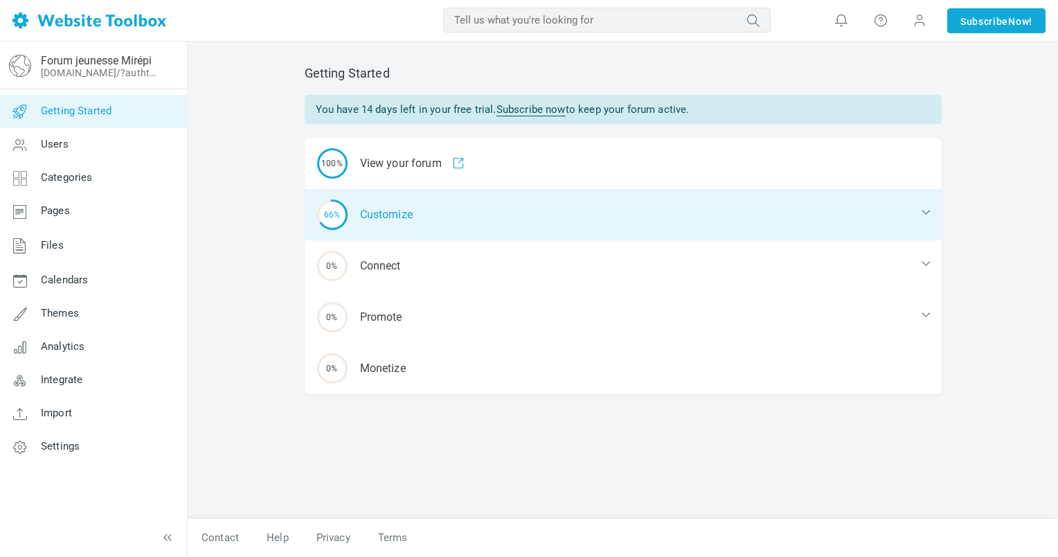
click at [442, 208] on div "66% Customize" at bounding box center [623, 214] width 637 height 51
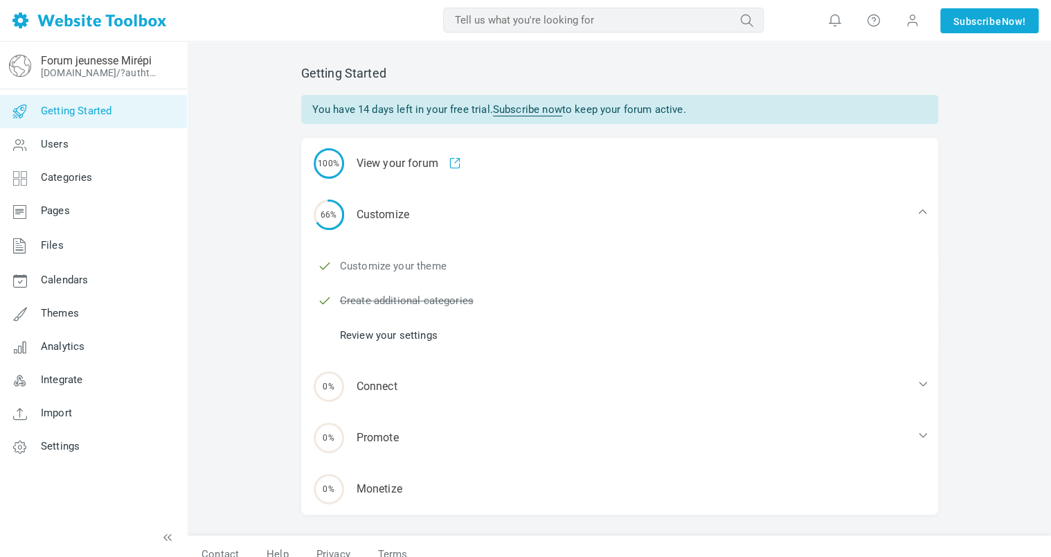
click at [420, 271] on link "Customize your theme" at bounding box center [393, 265] width 107 height 15
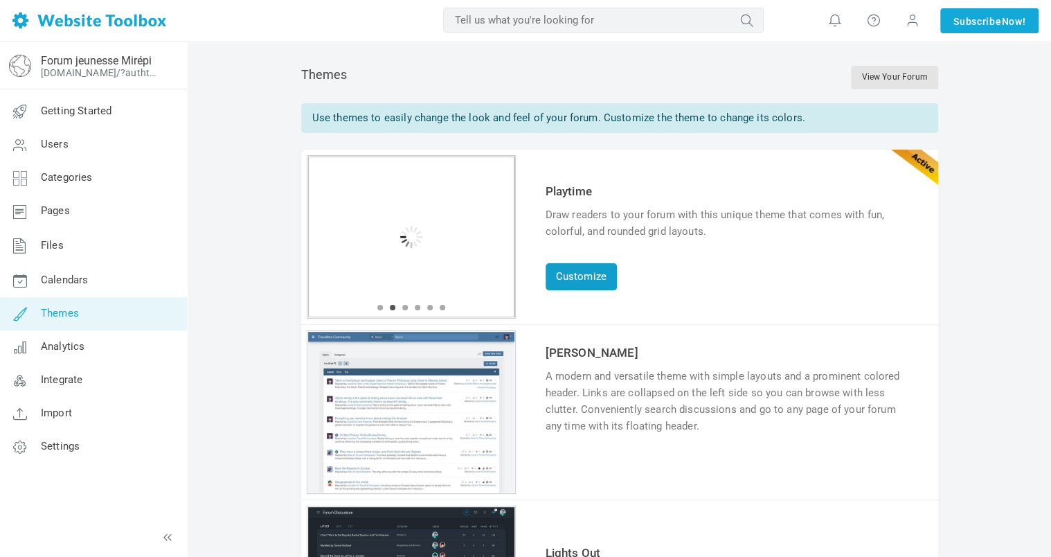
click at [573, 278] on link "Customize" at bounding box center [581, 276] width 71 height 27
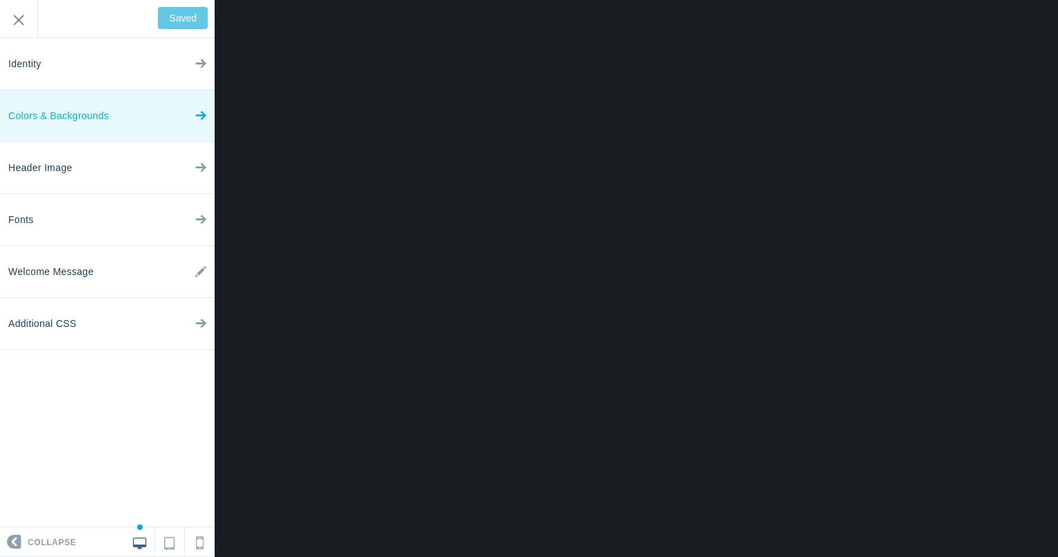
click at [192, 117] on link "Colors & Backgrounds" at bounding box center [107, 116] width 215 height 52
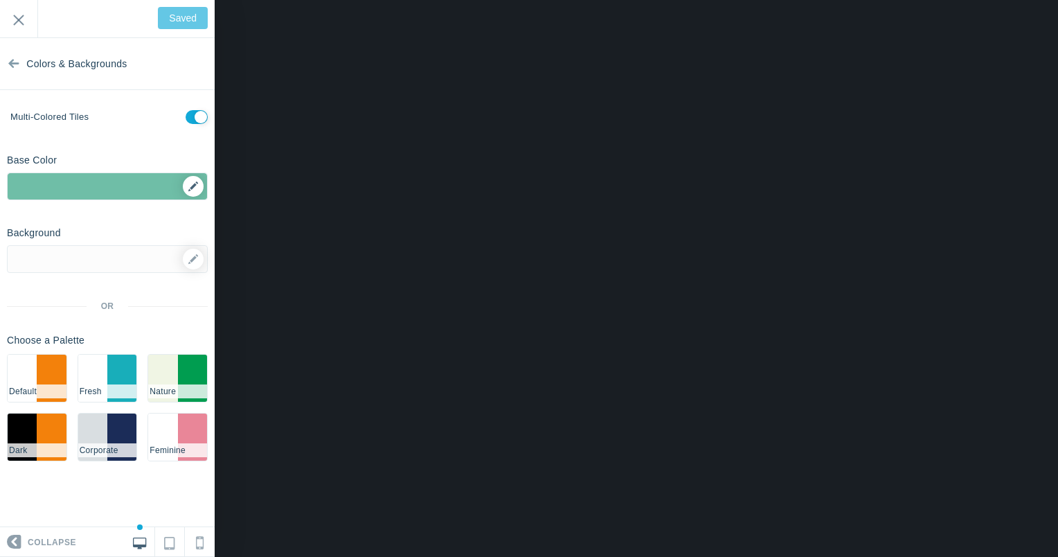
click at [194, 196] on div "▼" at bounding box center [107, 190] width 199 height 35
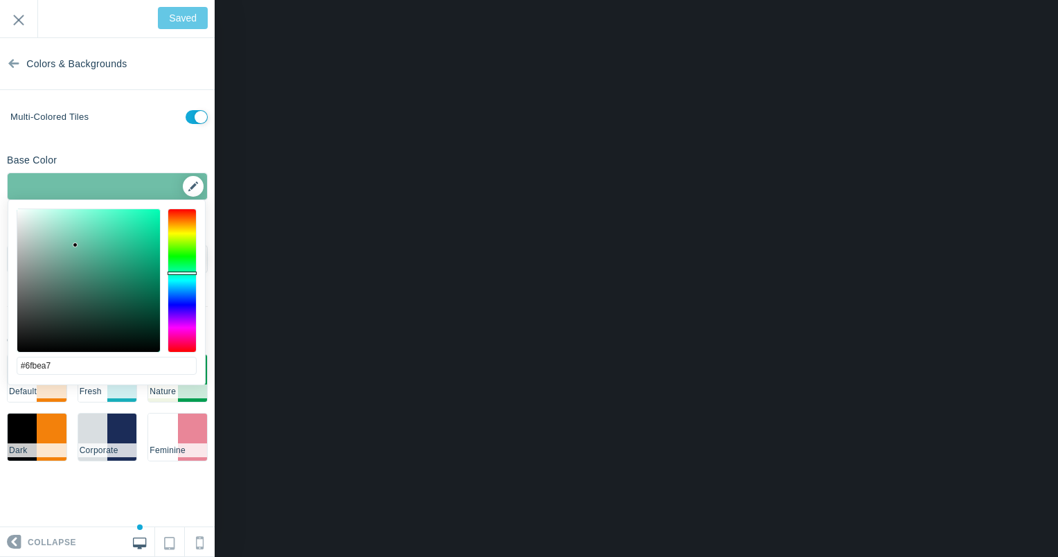
click at [188, 189] on div "▼" at bounding box center [107, 190] width 199 height 35
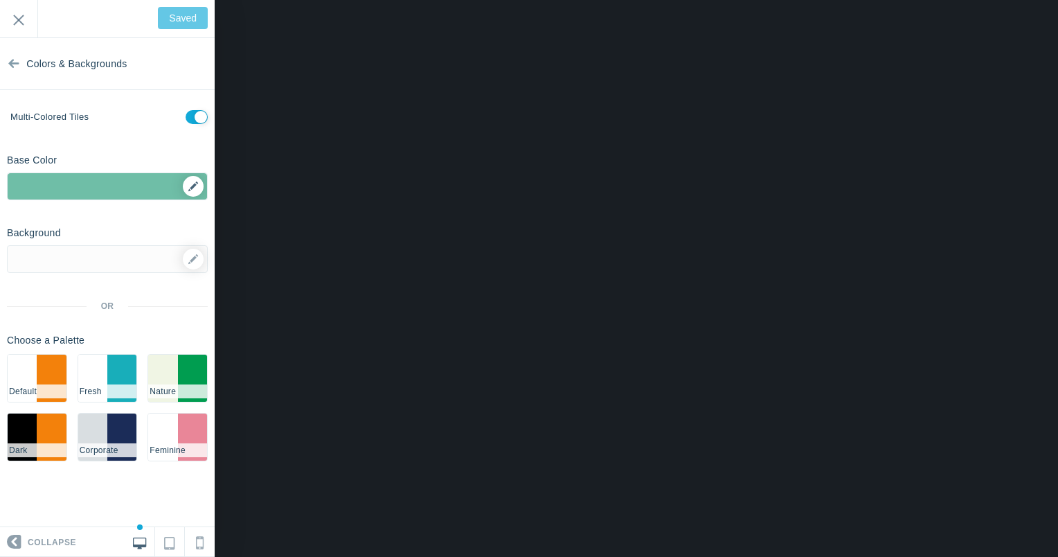
click at [197, 186] on div "▼" at bounding box center [107, 190] width 199 height 35
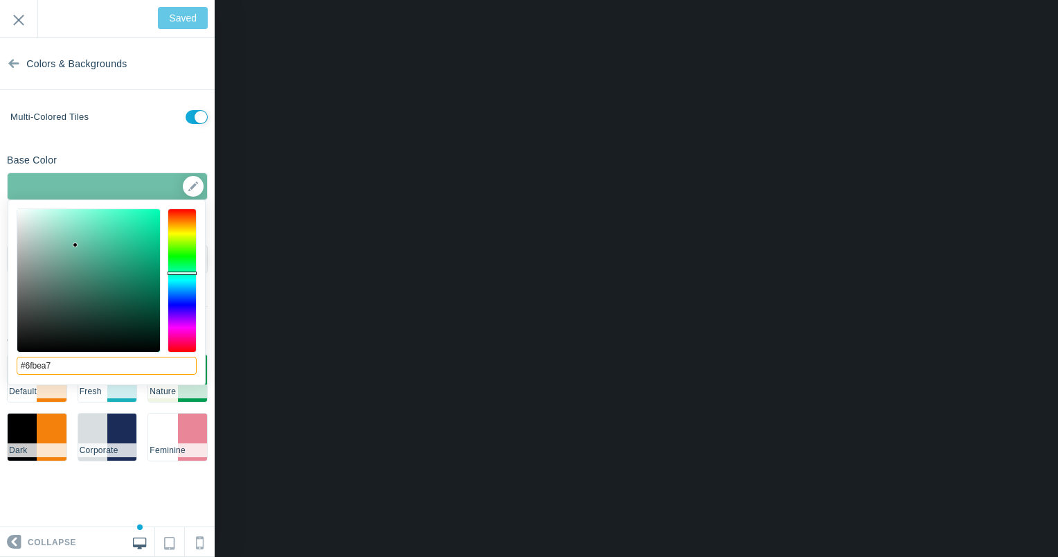
click at [62, 368] on input "#6fbea7" at bounding box center [107, 366] width 180 height 18
type input "#ffaf00"
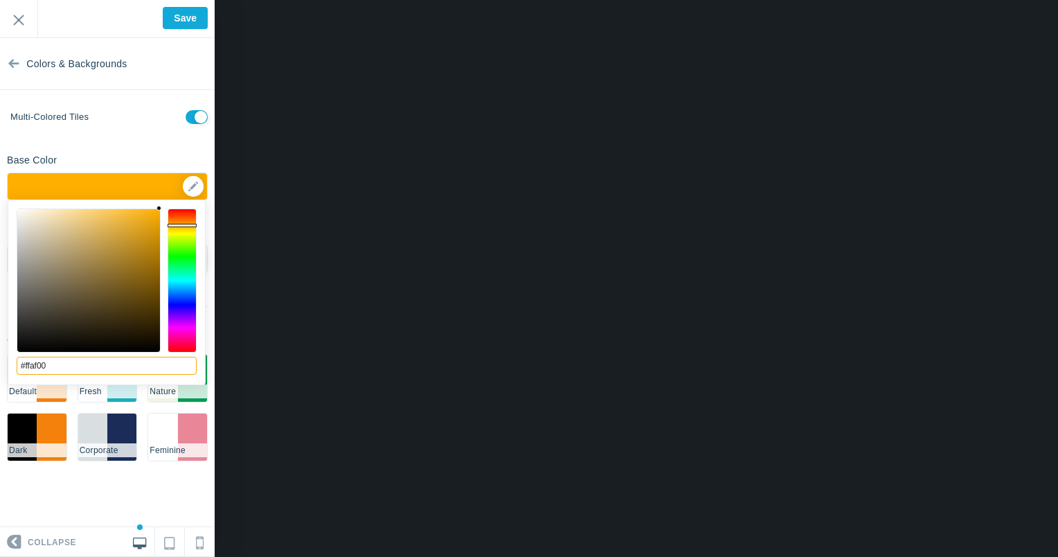
type input "Save"
type input "#6fbea7"
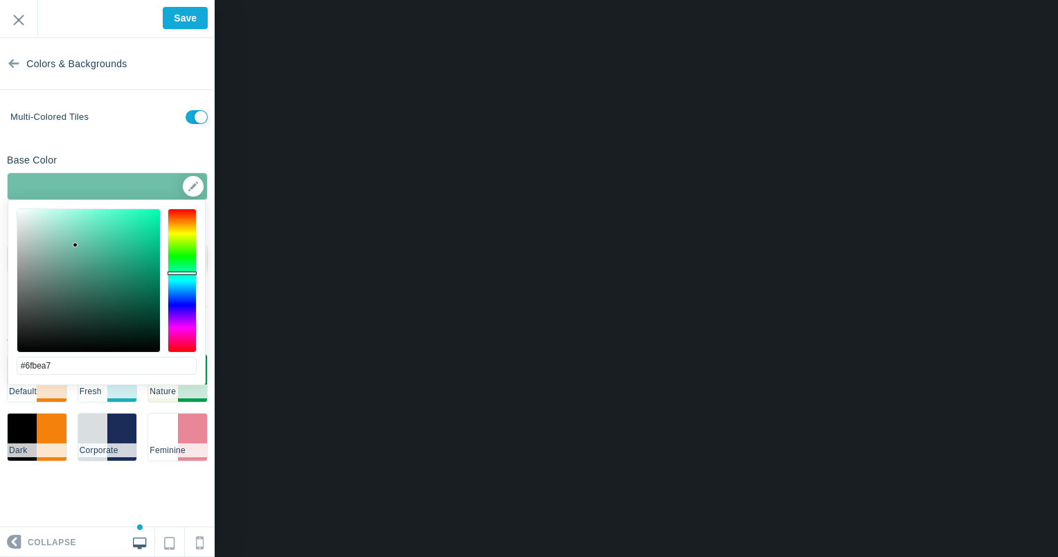
click at [168, 156] on div "Base Color #6fbea7 ▼" at bounding box center [107, 174] width 215 height 52
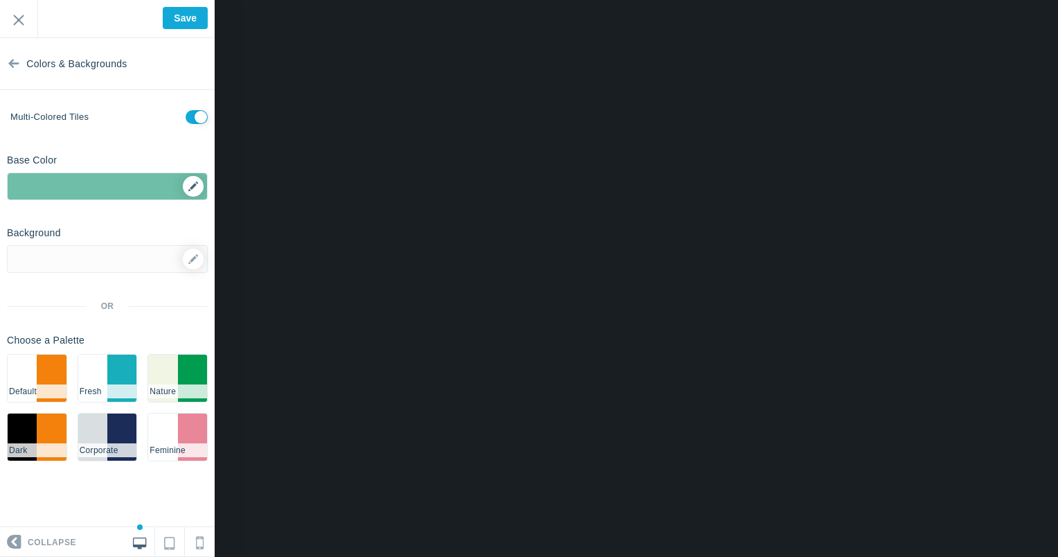
click at [192, 180] on div "▼" at bounding box center [107, 190] width 199 height 35
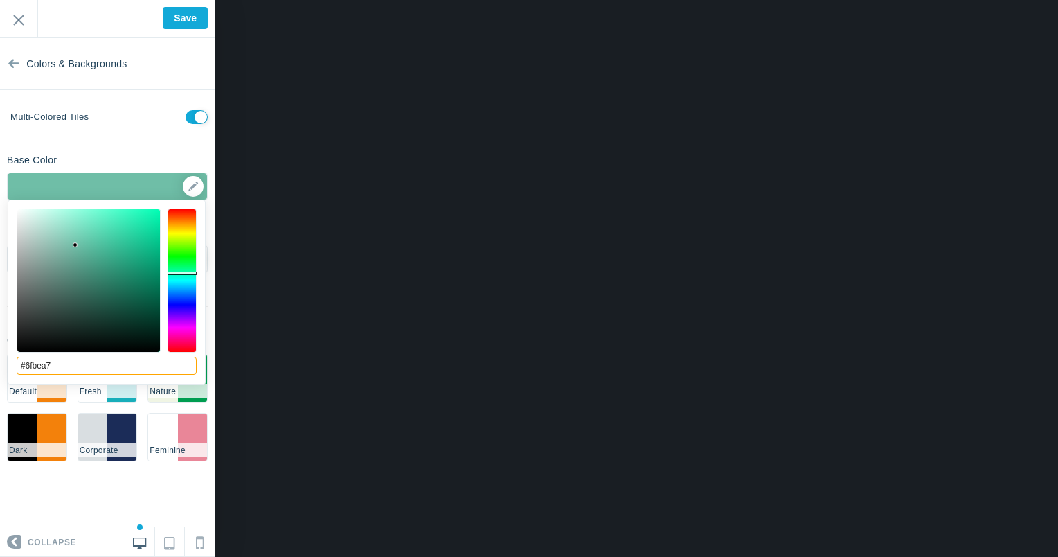
click at [76, 368] on input "#6fbea7" at bounding box center [107, 366] width 180 height 18
click at [180, 158] on div "Base Color #6fbea7 ▼" at bounding box center [107, 174] width 215 height 52
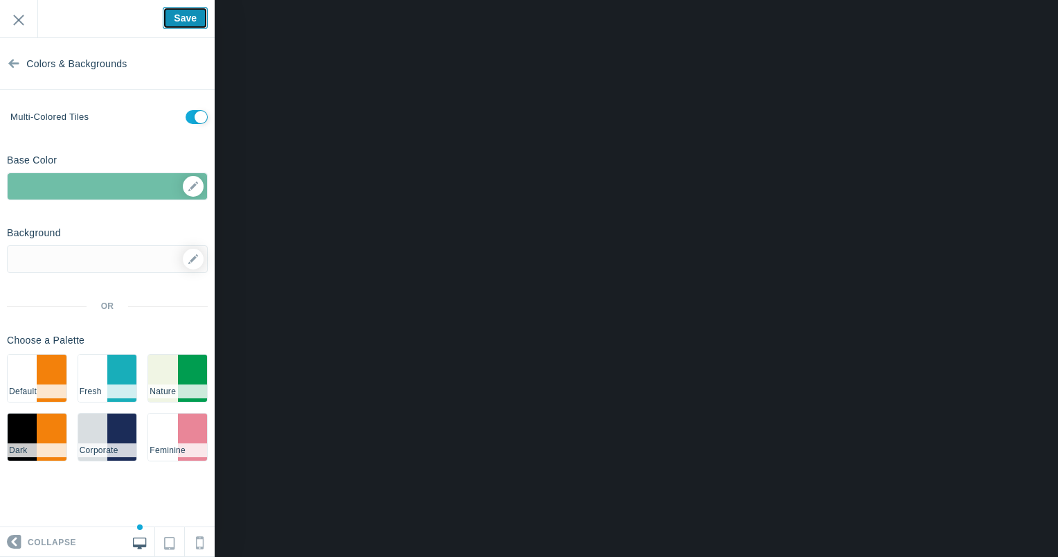
drag, startPoint x: 183, startPoint y: 17, endPoint x: 208, endPoint y: 48, distance: 39.9
click at [181, 17] on input "Save" at bounding box center [185, 18] width 45 height 22
type input "Saved"
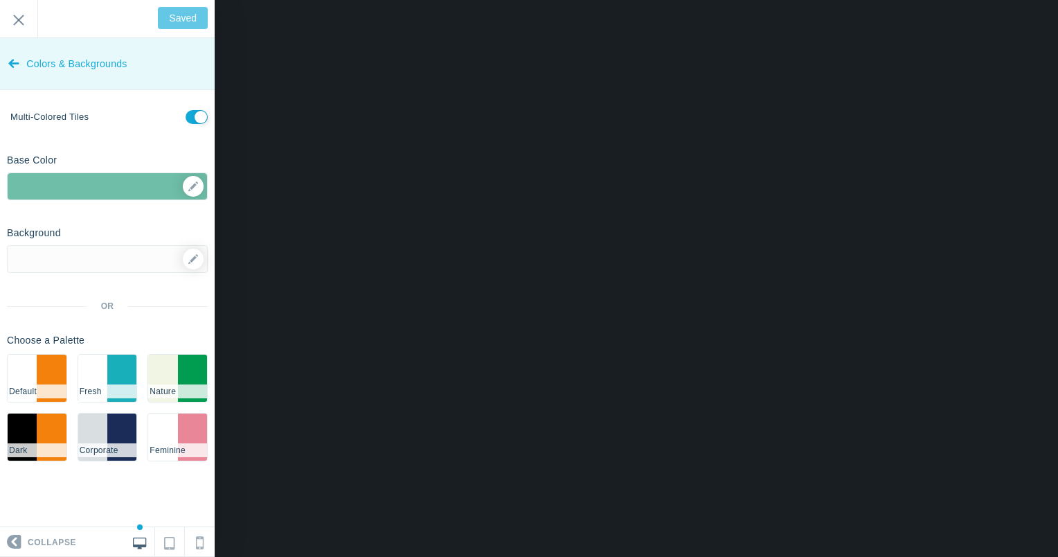
click at [33, 58] on span "Colors & Backgrounds" at bounding box center [76, 64] width 100 height 52
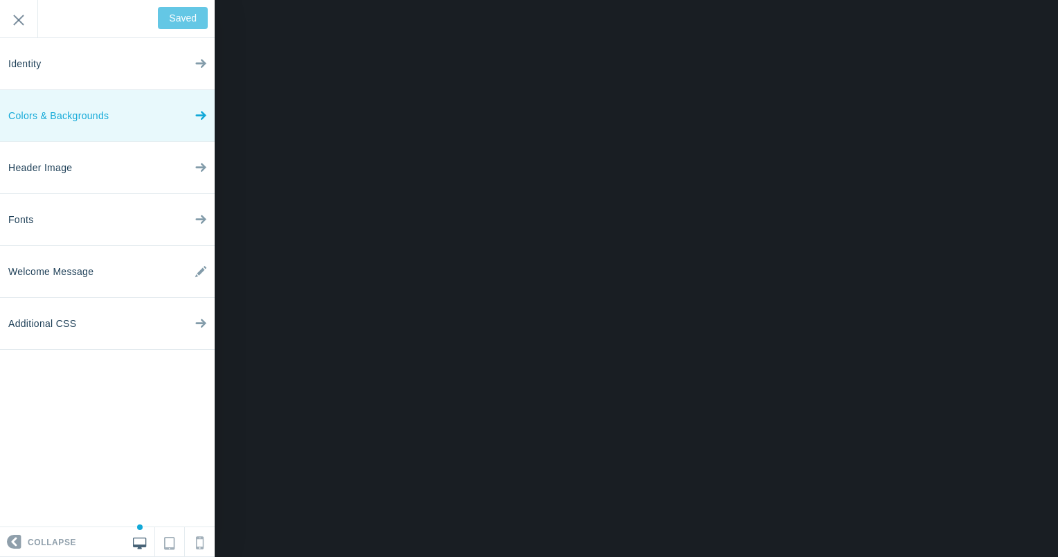
click at [176, 114] on link "Colors & Backgrounds" at bounding box center [107, 116] width 215 height 52
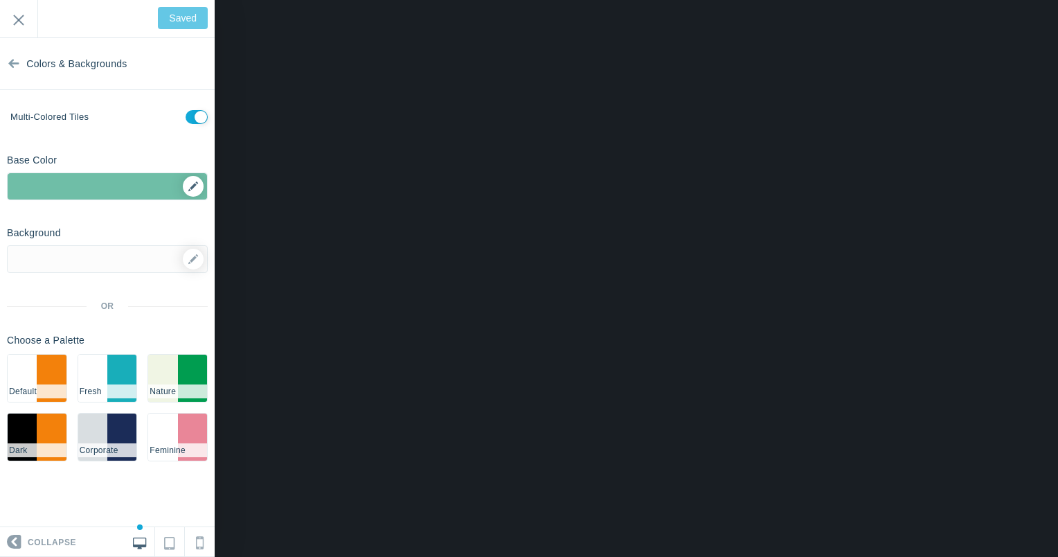
click at [197, 185] on div "▼" at bounding box center [107, 190] width 199 height 35
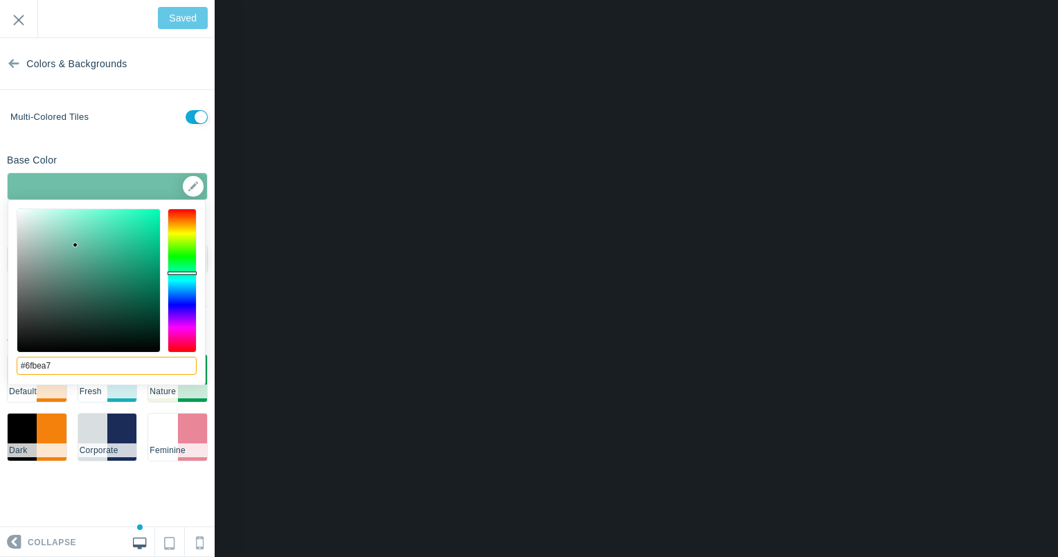
click at [71, 369] on input "#6fbea7" at bounding box center [107, 366] width 180 height 18
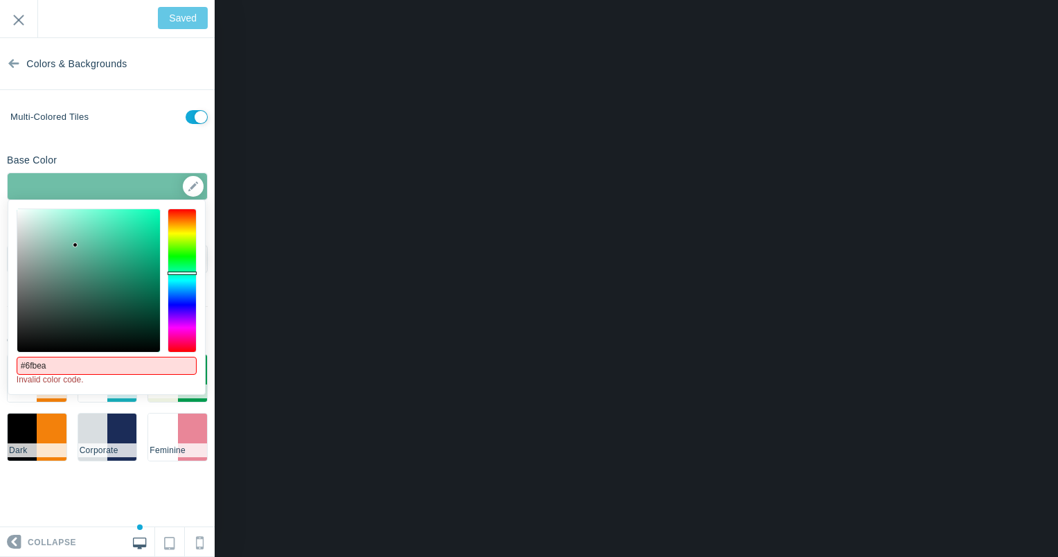
type input "#6fbea7"
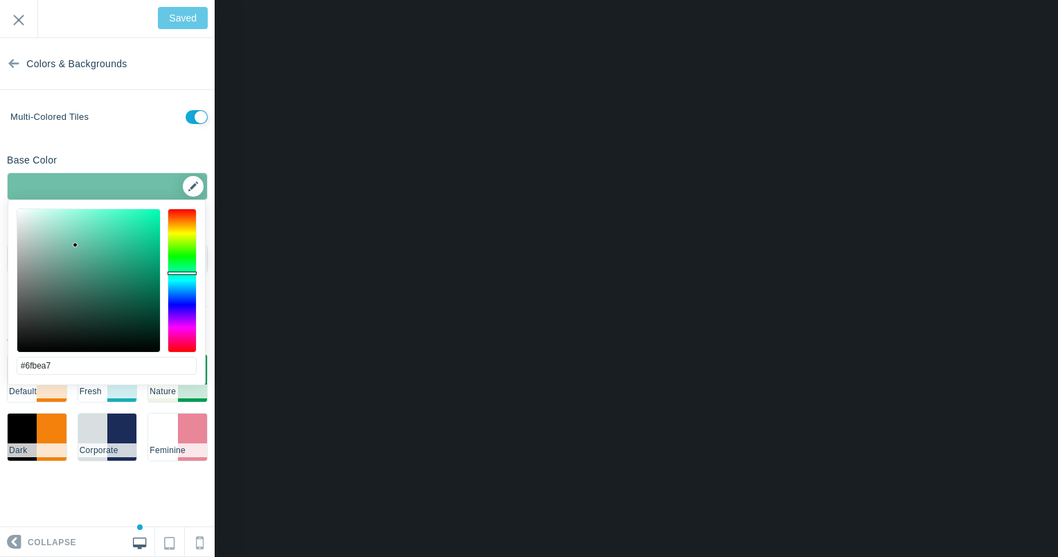
click at [192, 182] on div "▼" at bounding box center [107, 190] width 199 height 35
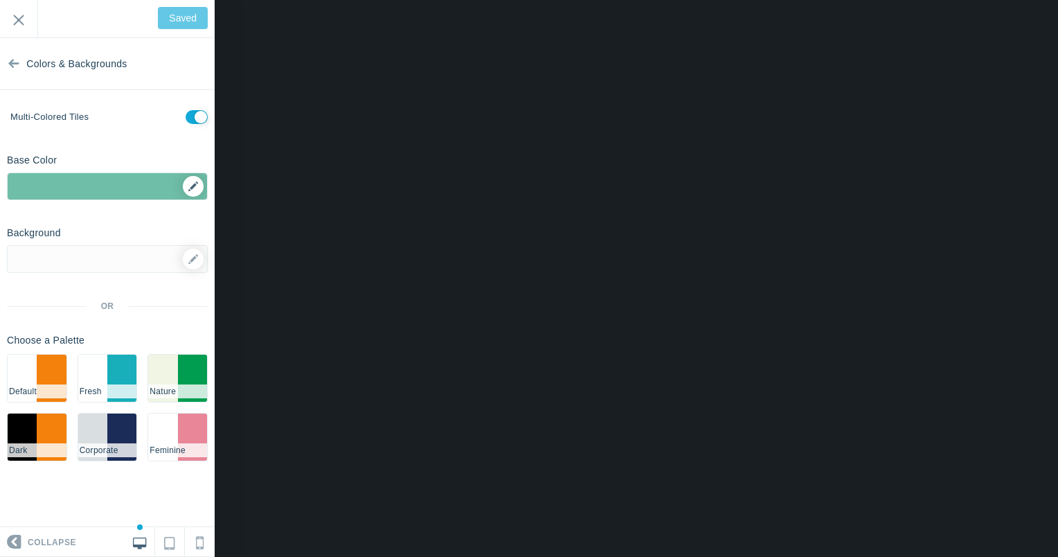
click at [192, 182] on div "▼" at bounding box center [107, 190] width 199 height 35
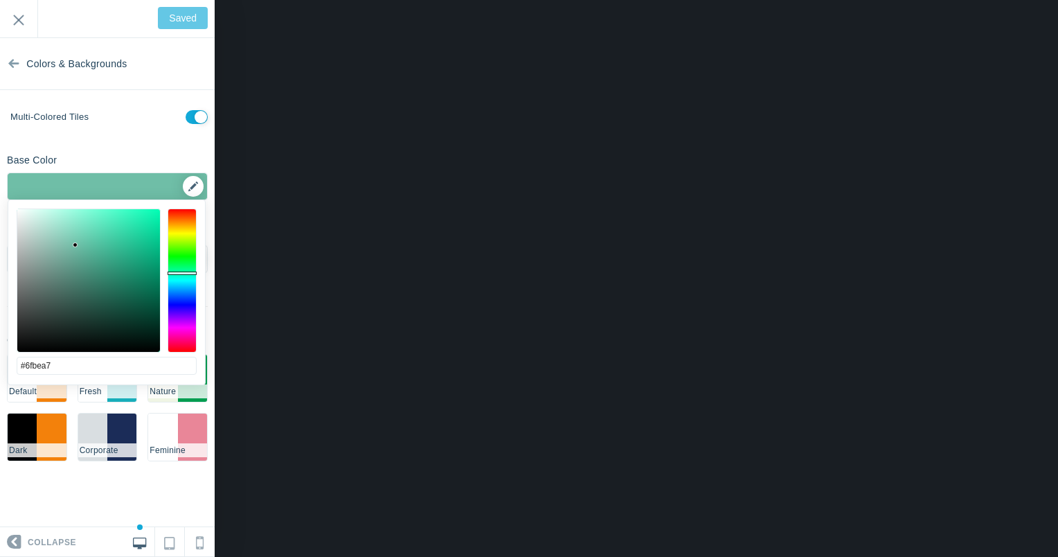
click at [192, 183] on div "▼" at bounding box center [107, 190] width 199 height 35
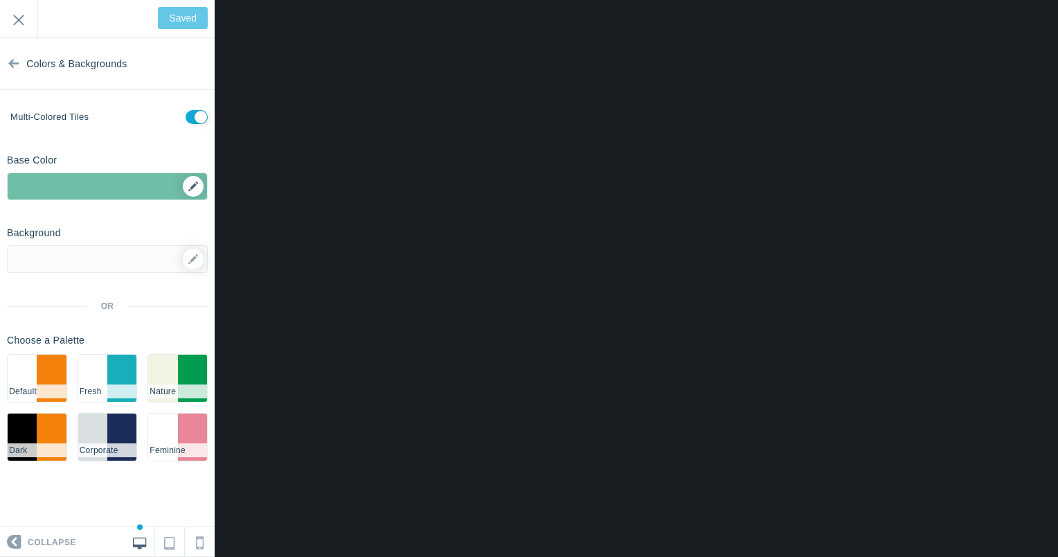
click at [192, 183] on div "▼" at bounding box center [107, 190] width 199 height 35
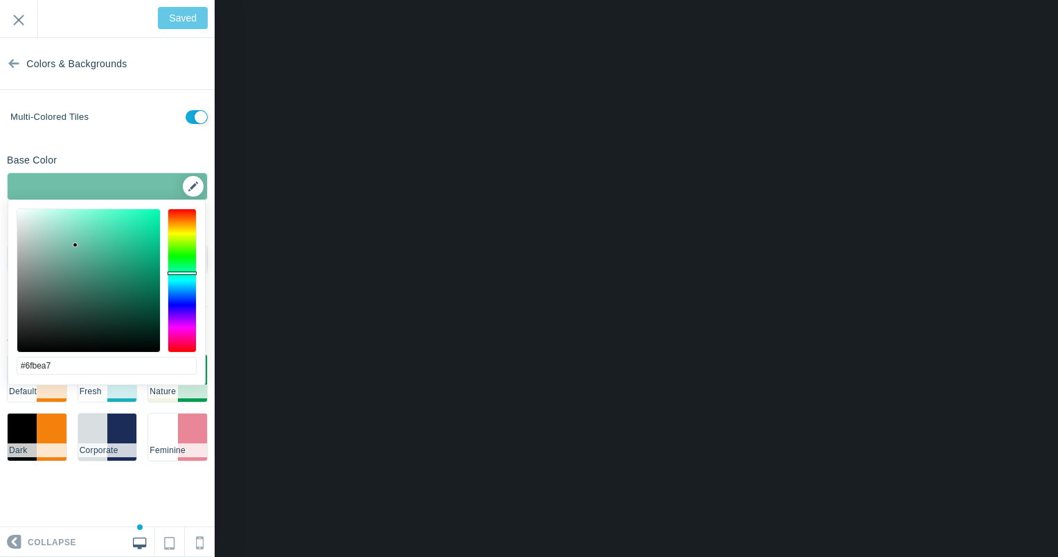
click at [192, 183] on div "▼" at bounding box center [107, 190] width 199 height 35
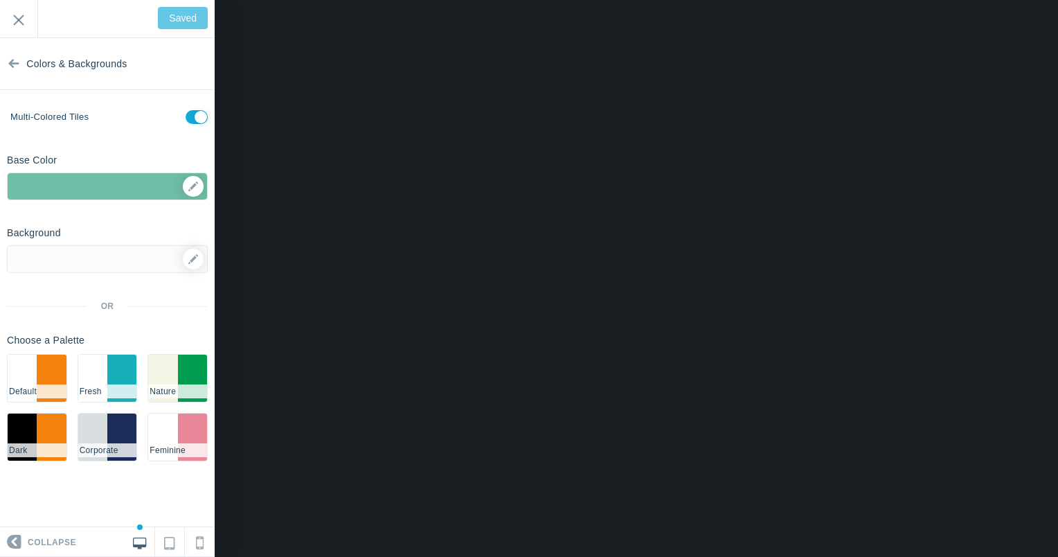
click at [181, 19] on div "<div>Bienvenue sur le forum jeunesse de Mirépi! Ici, tu peux...</div> Saved Exit" at bounding box center [107, 19] width 215 height 38
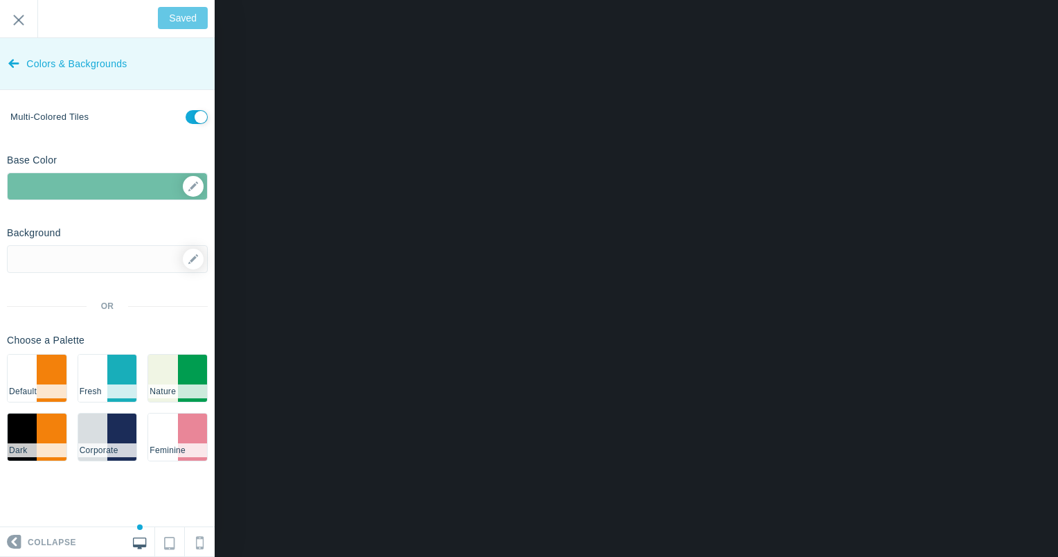
click at [45, 48] on span "Colors & Backgrounds" at bounding box center [76, 64] width 100 height 52
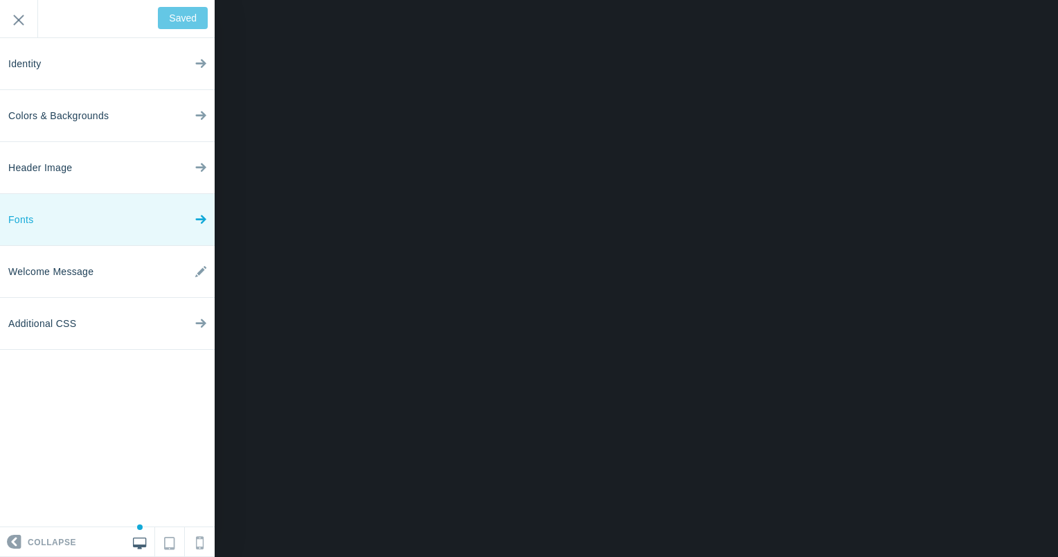
click at [97, 219] on link "Fonts" at bounding box center [107, 220] width 215 height 52
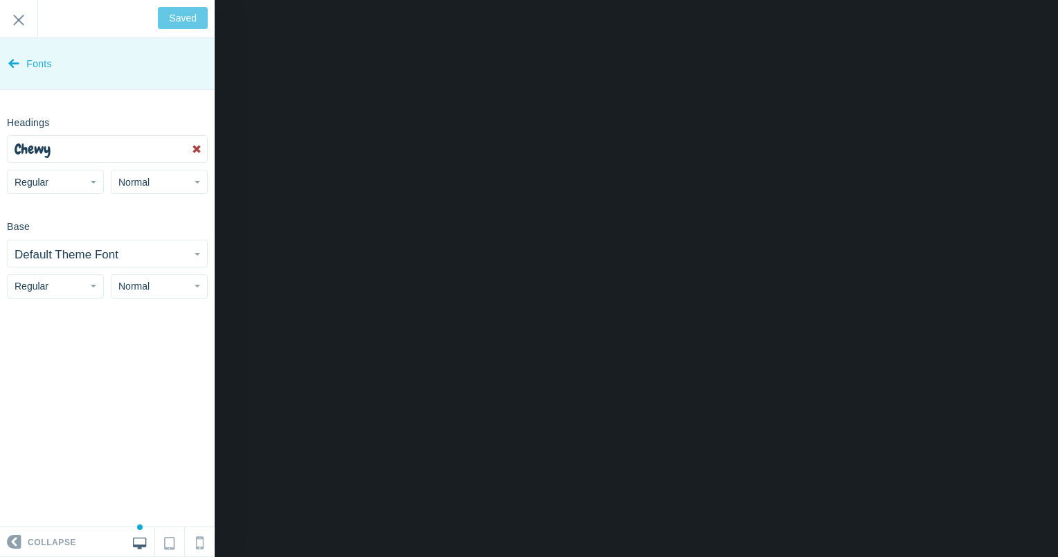
click at [22, 67] on link "Fonts" at bounding box center [107, 64] width 215 height 52
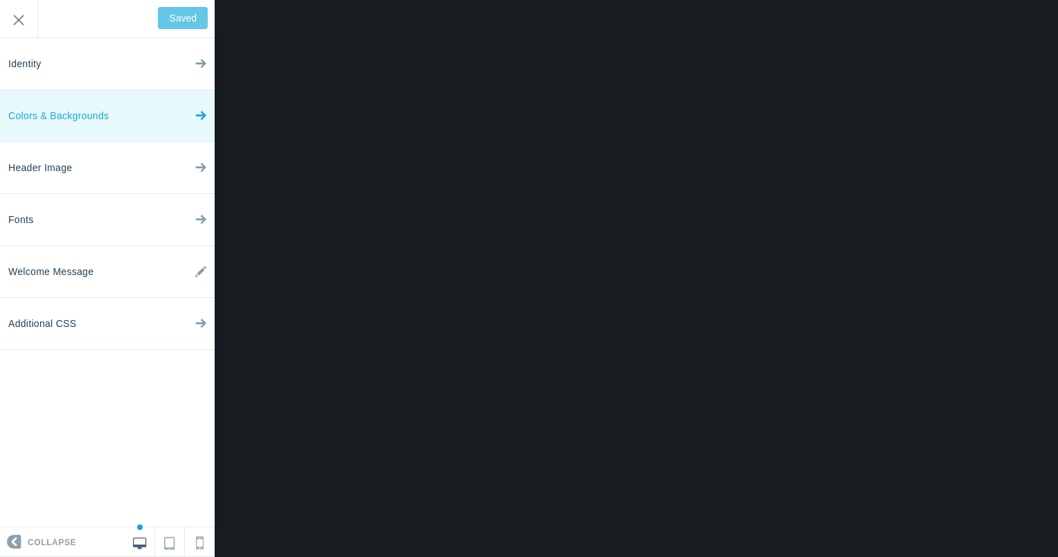
drag, startPoint x: 14, startPoint y: 15, endPoint x: 102, endPoint y: 115, distance: 133.9
click at [13, 15] on input "Exit" at bounding box center [18, 19] width 37 height 38
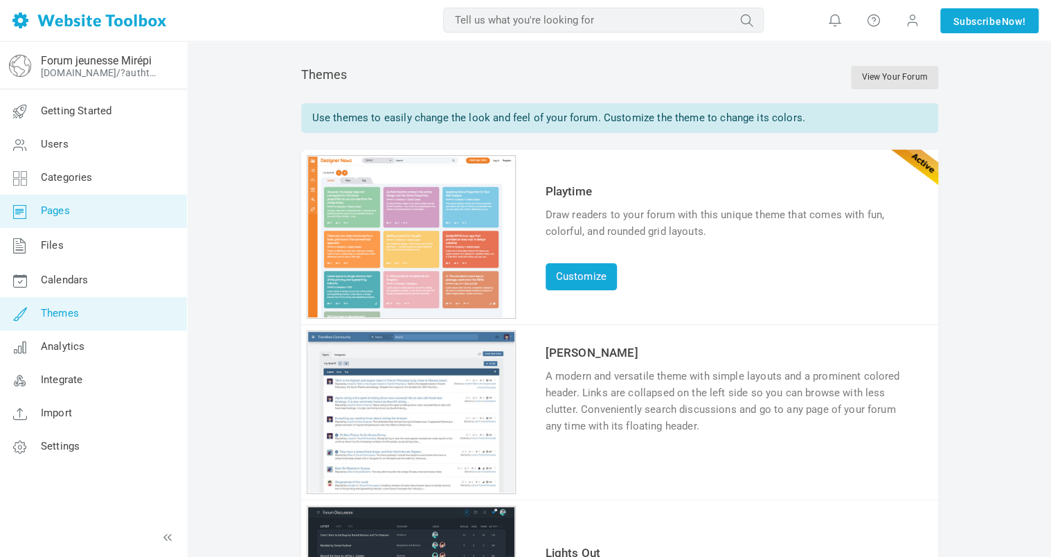
click at [53, 207] on span "Pages" at bounding box center [55, 210] width 29 height 12
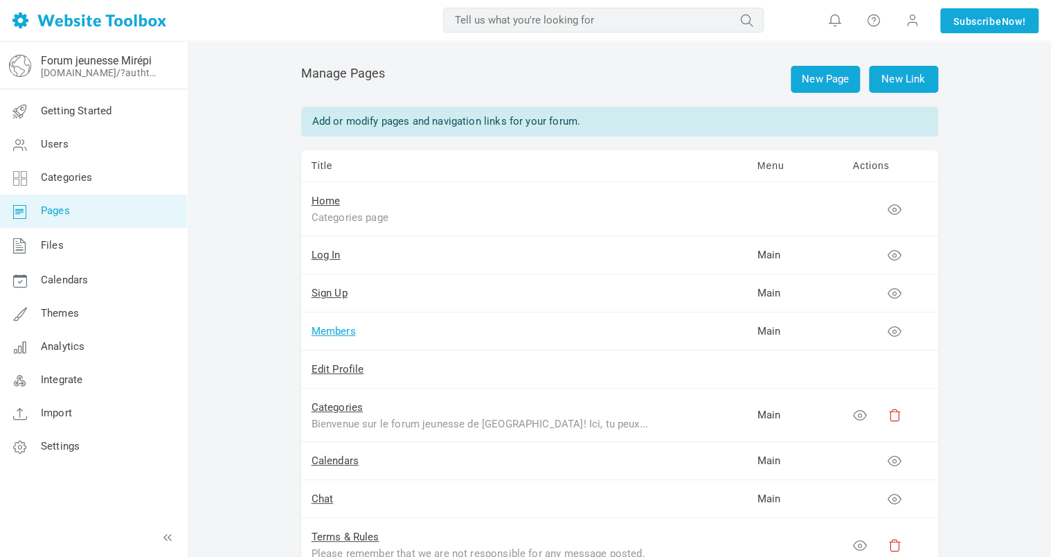
click at [329, 330] on link "Members" at bounding box center [334, 331] width 44 height 12
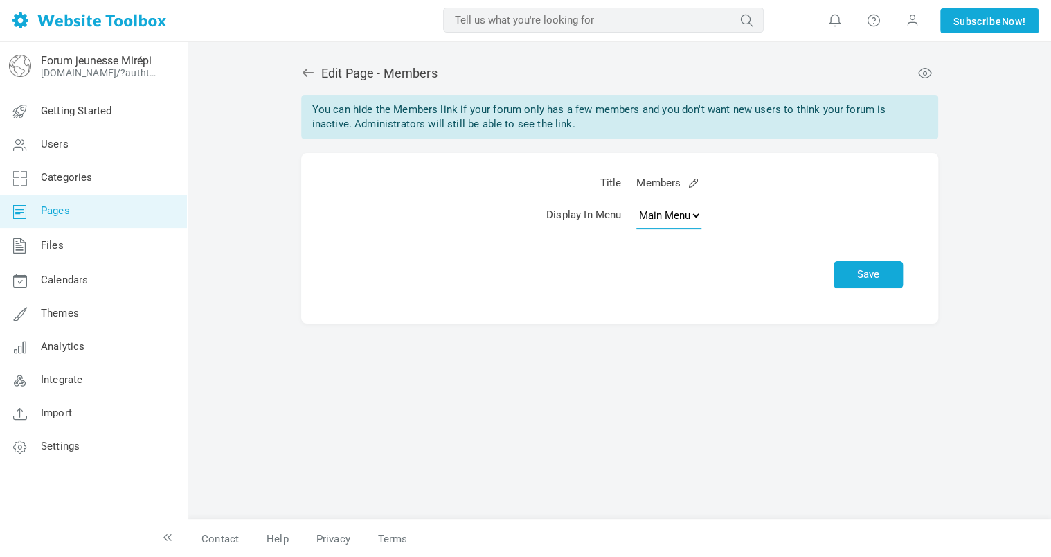
click at [694, 215] on select "None Main Menu" at bounding box center [668, 215] width 65 height 28
click at [301, 66] on icon at bounding box center [308, 73] width 14 height 14
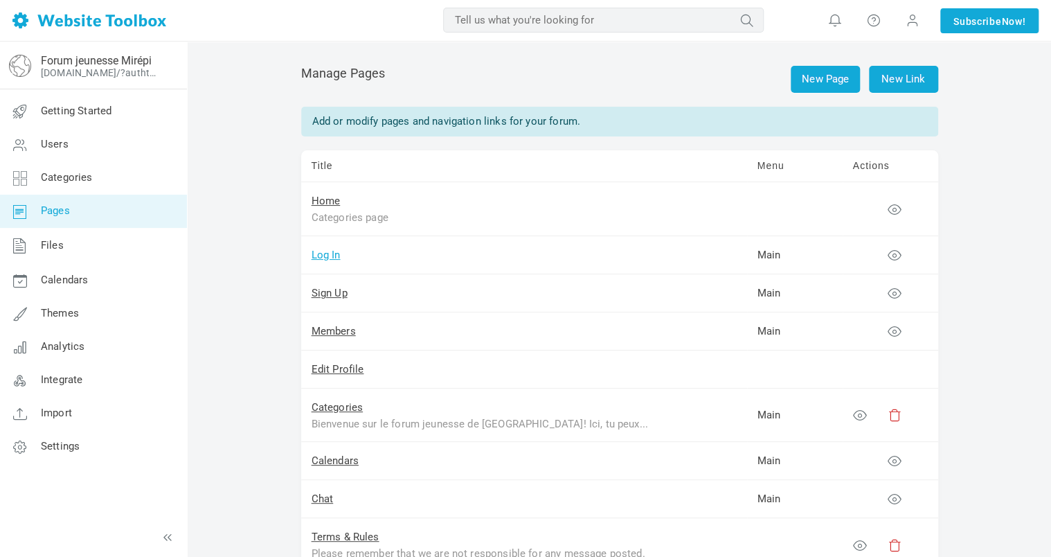
click at [327, 250] on link "Log In" at bounding box center [326, 255] width 29 height 12
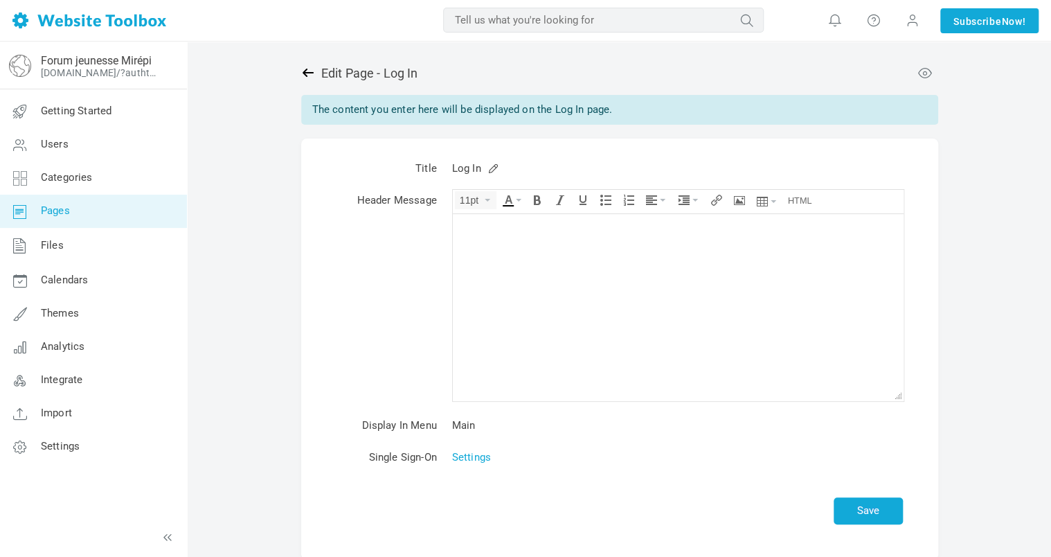
click at [305, 73] on icon at bounding box center [307, 73] width 11 height 8
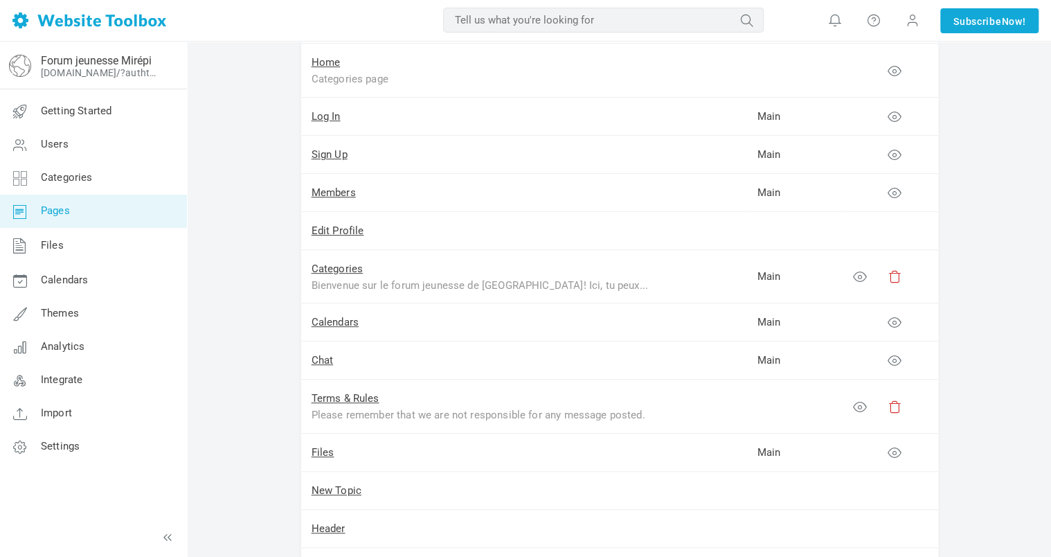
scroll to position [208, 0]
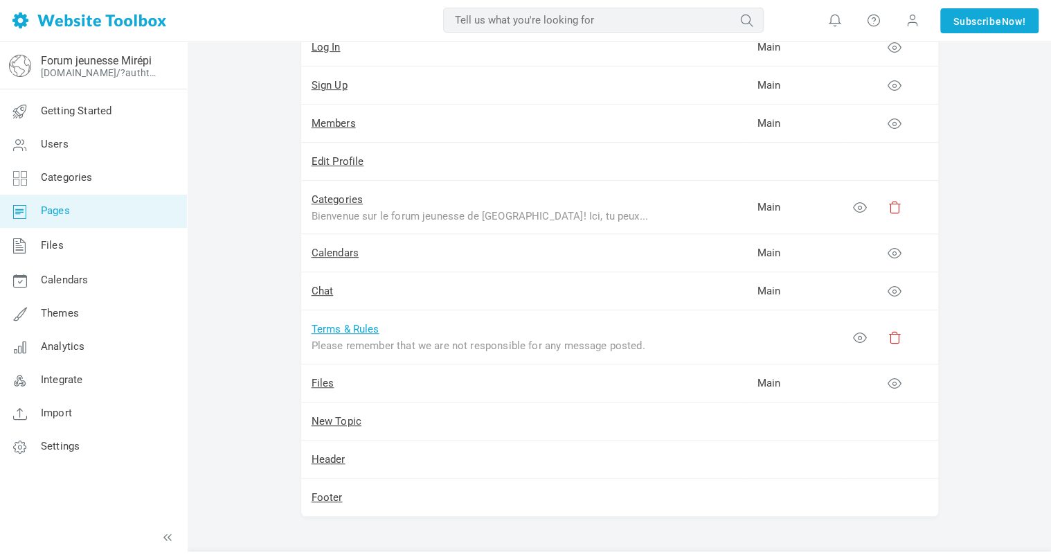
click at [362, 326] on link "Terms & Rules" at bounding box center [346, 329] width 68 height 12
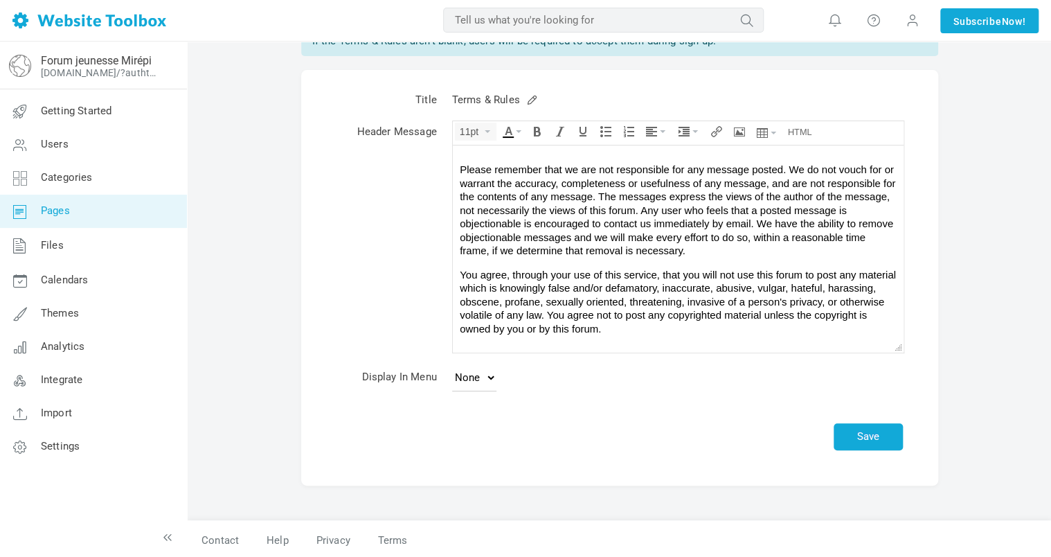
scroll to position [70, 0]
click at [487, 376] on select "None Footer" at bounding box center [474, 376] width 44 height 28
click at [702, 337] on body "Please remember that we are not responsible for any message posted. We do not v…" at bounding box center [677, 247] width 451 height 207
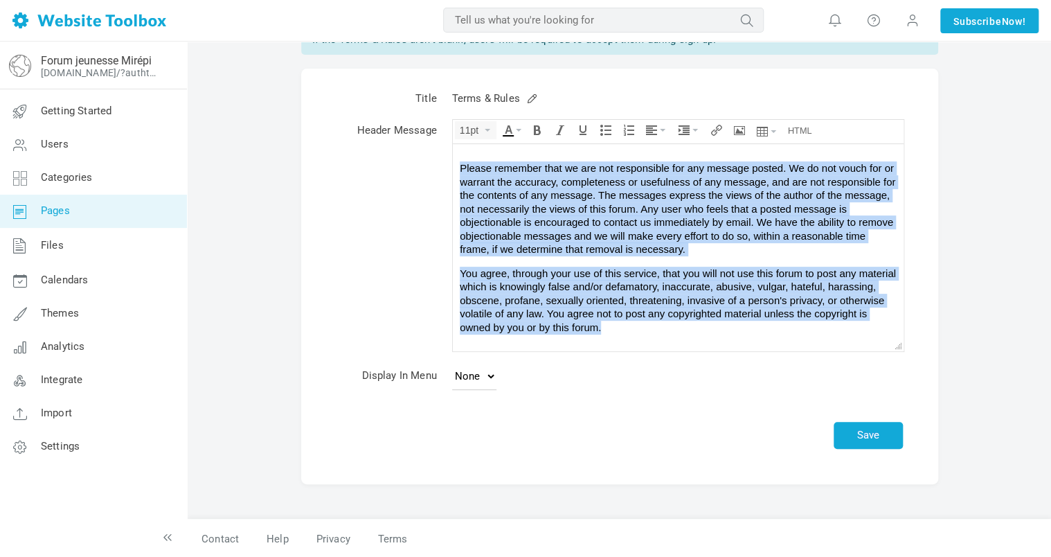
drag, startPoint x: 699, startPoint y: 336, endPoint x: 904, endPoint y: 298, distance: 209.1
click at [452, 155] on html "Please remember that we are not responsible for any message posted. We do not v…" at bounding box center [677, 247] width 451 height 207
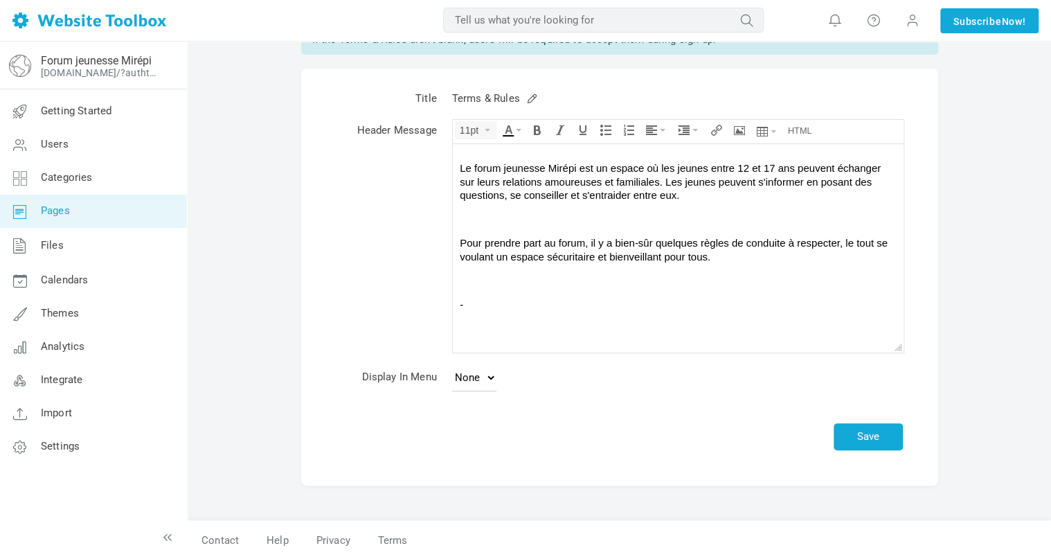
click at [524, 284] on p at bounding box center [677, 280] width 437 height 14
click at [530, 298] on p "-" at bounding box center [677, 305] width 437 height 14
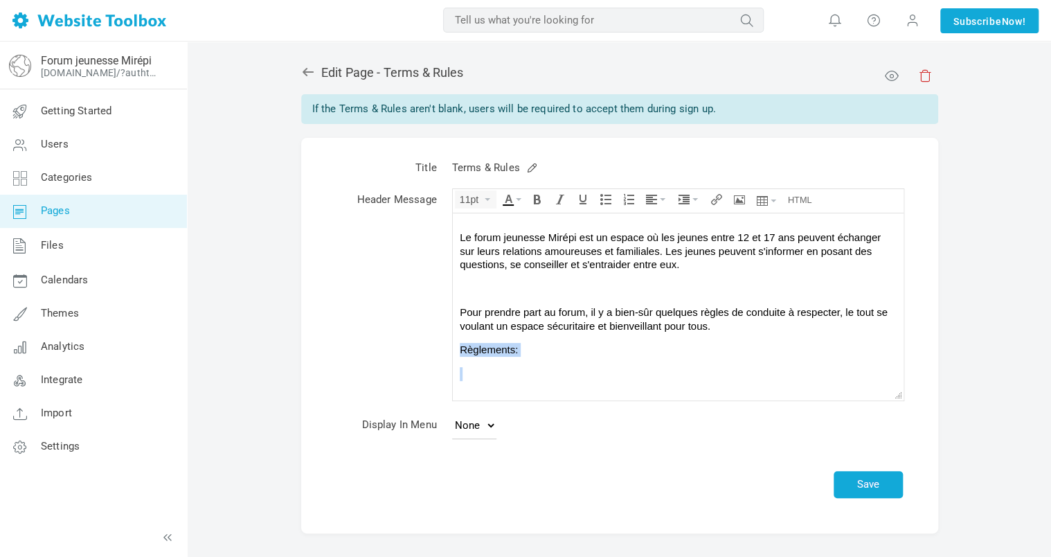
drag, startPoint x: 519, startPoint y: 358, endPoint x: 452, endPoint y: 352, distance: 67.4
click at [452, 352] on body "Le forum jeunesse Mirépi est un espace où les jeunes entre 12 et 17 ans peuvent…" at bounding box center [677, 306] width 451 height 187
click at [489, 198] on icon "Font Sizes" at bounding box center [488, 199] width 6 height 3
click at [479, 280] on span "14px" at bounding box center [474, 281] width 21 height 11
click at [524, 350] on p "Règlements:" at bounding box center [677, 350] width 437 height 14
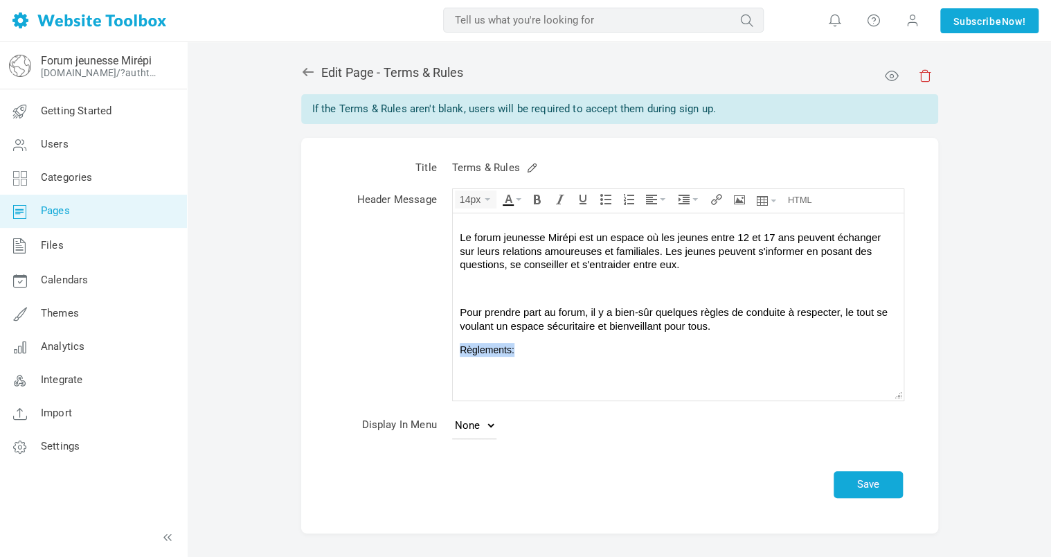
drag, startPoint x: 529, startPoint y: 349, endPoint x: 459, endPoint y: 347, distance: 70.0
click at [459, 347] on p "Règlements:" at bounding box center [677, 350] width 437 height 14
click at [511, 325] on p "Pour prendre part au forum, il y a bien-sûr quelques règles de conduite à respe…" at bounding box center [677, 318] width 437 height 27
click at [525, 322] on p "Pour prendre part au forum, il y a bien-sûr quelques règles de conduite à respe…" at bounding box center [677, 318] width 437 height 27
click at [523, 348] on p "Règlements:" at bounding box center [677, 350] width 437 height 14
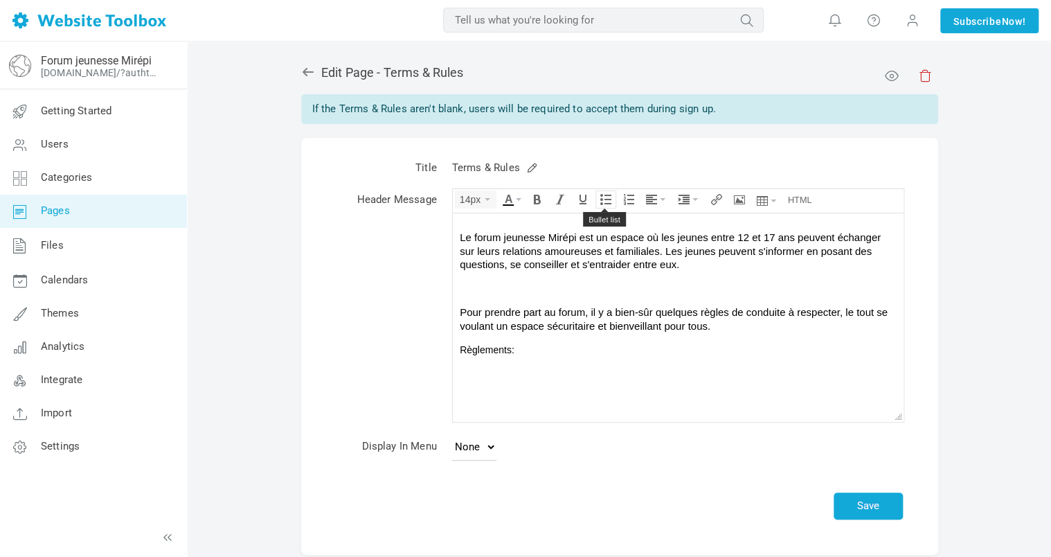
click at [611, 201] on button "Bullet list" at bounding box center [605, 199] width 19 height 17
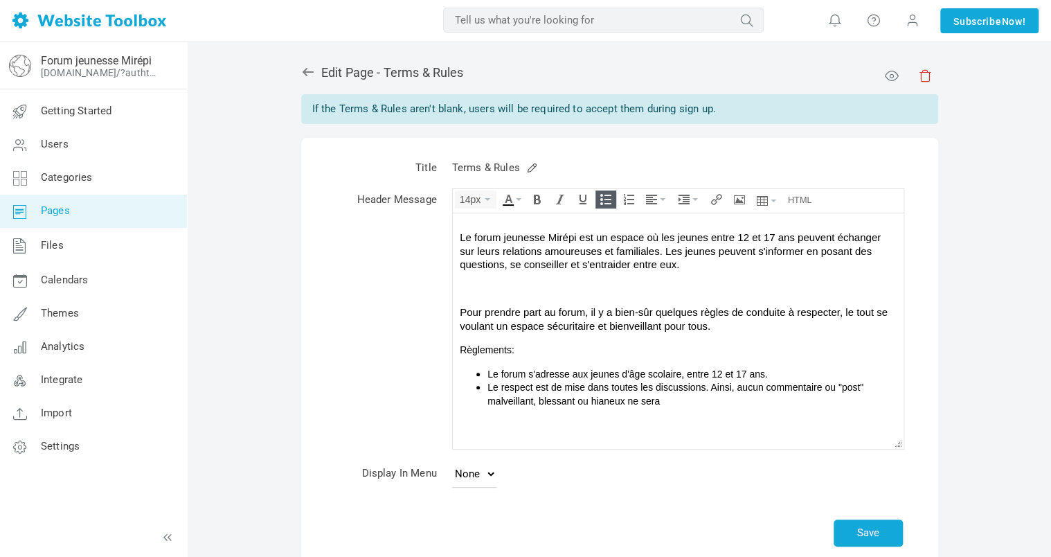
click at [600, 402] on span "Le respect est de mise dans toutes les discussions. Ainsi, aucun commentaire ou…" at bounding box center [675, 393] width 376 height 25
click at [683, 403] on li "Le respect est de mise dans toutes les discussions. Ainsi, aucun commentaire ou…" at bounding box center [691, 393] width 409 height 27
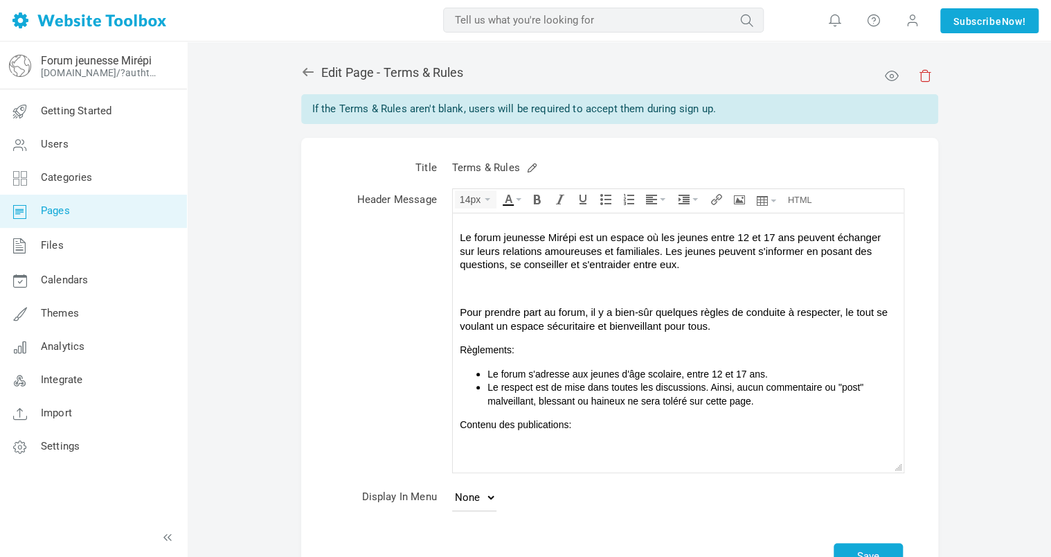
click at [629, 382] on span "Le respect est de mise dans toutes les discussions. Ainsi, aucun commentaire ou…" at bounding box center [675, 393] width 376 height 25
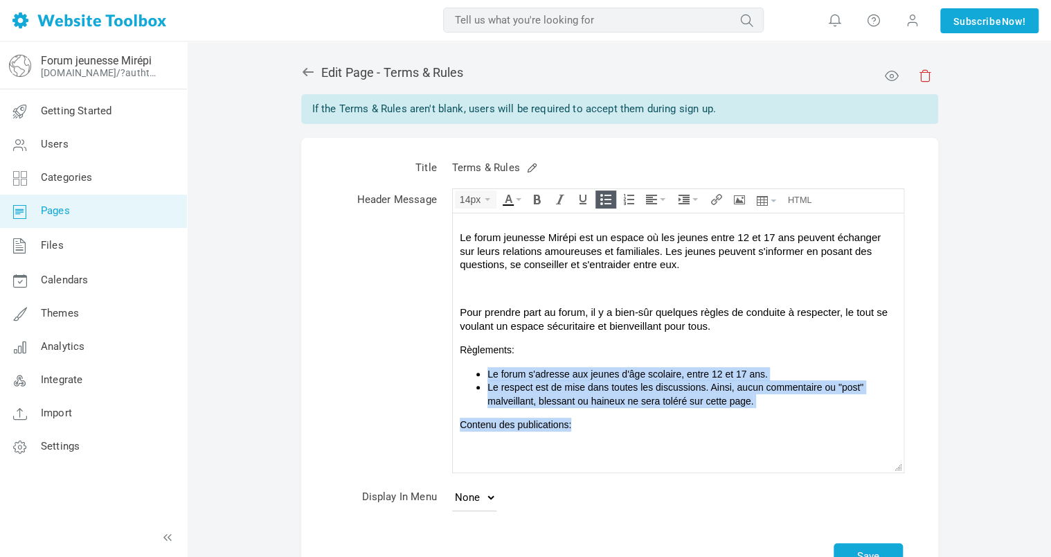
drag, startPoint x: 753, startPoint y: 407, endPoint x: 481, endPoint y: 374, distance: 273.4
click at [481, 374] on body "Le forum jeunesse Mirépi est un espace où les jeunes entre 12 et 17 ans peuvent…" at bounding box center [677, 342] width 451 height 259
click at [575, 412] on body "Le forum jeunesse Mirépi est un espace où les jeunes entre 12 et 17 ans peuvent…" at bounding box center [677, 342] width 451 height 259
drag, startPoint x: 761, startPoint y: 399, endPoint x: 483, endPoint y: 370, distance: 279.9
click at [483, 370] on ul "Le forum s'adresse aux jeunes d'âge scolaire, entre 12 et 17 ans. Le respect es…" at bounding box center [677, 387] width 437 height 41
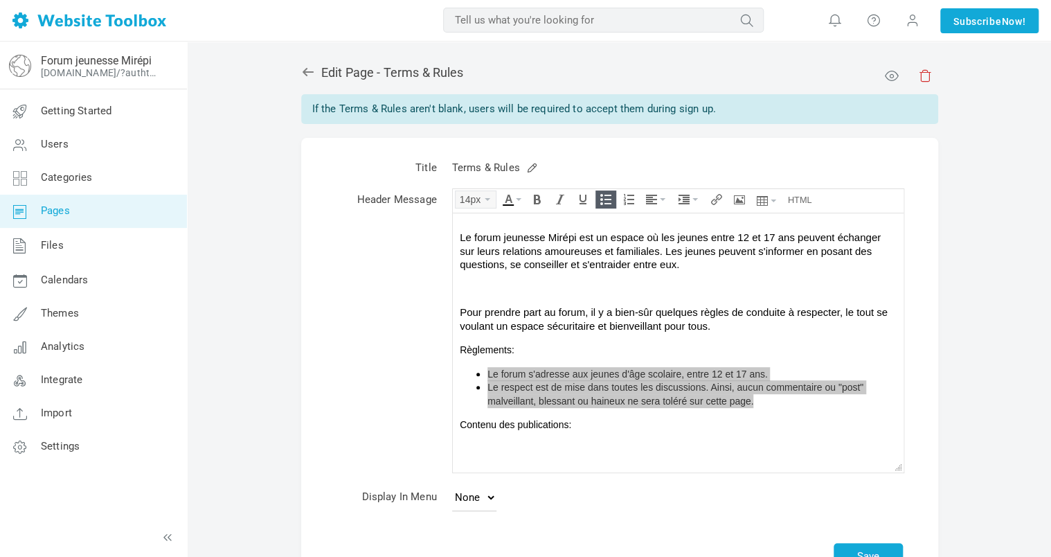
drag, startPoint x: 487, startPoint y: 188, endPoint x: 485, endPoint y: 195, distance: 8.1
click at [487, 189] on div "14px" at bounding box center [489, 201] width 72 height 24
click at [485, 199] on icon "Font Sizes" at bounding box center [488, 199] width 6 height 3
click at [478, 260] on span "12px" at bounding box center [474, 260] width 21 height 11
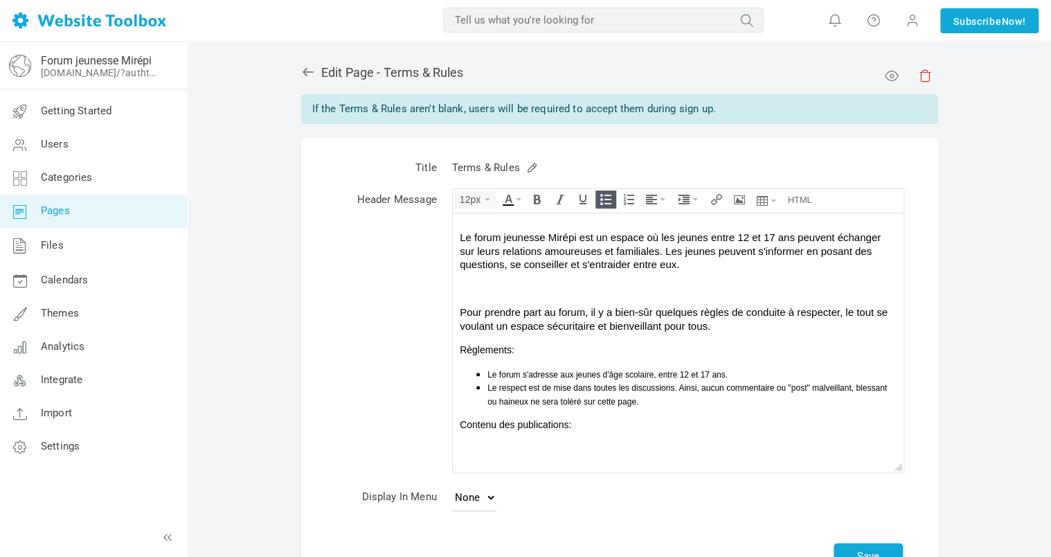
click at [533, 314] on p "Pour prendre part au forum, il y a bien-sûr quelques règles de conduite à respe…" at bounding box center [677, 318] width 437 height 27
drag, startPoint x: 719, startPoint y: 327, endPoint x: 456, endPoint y: 231, distance: 280.1
click at [456, 231] on body "Le forum jeunesse Mirépi est un espace où les jeunes entre 12 et 17 ans peuvent…" at bounding box center [677, 342] width 451 height 259
click at [489, 196] on button "11pt" at bounding box center [476, 199] width 40 height 17
click at [482, 260] on span "12px" at bounding box center [474, 260] width 21 height 11
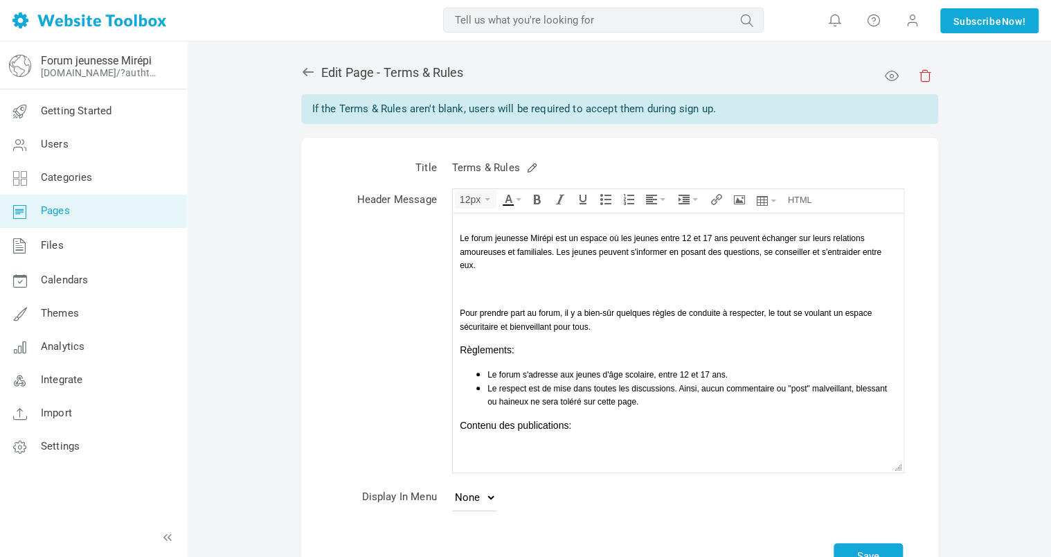
click at [616, 348] on p "Règlements:" at bounding box center [677, 350] width 437 height 14
click at [521, 294] on p at bounding box center [677, 289] width 437 height 14
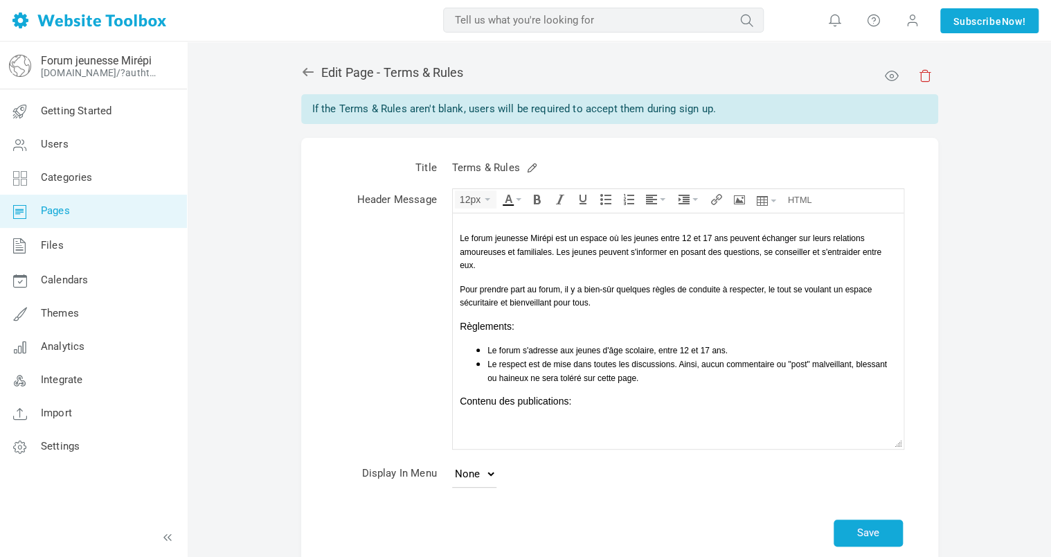
scroll to position [0, 0]
click at [590, 402] on div "Contenu des publications:" at bounding box center [677, 402] width 437 height 14
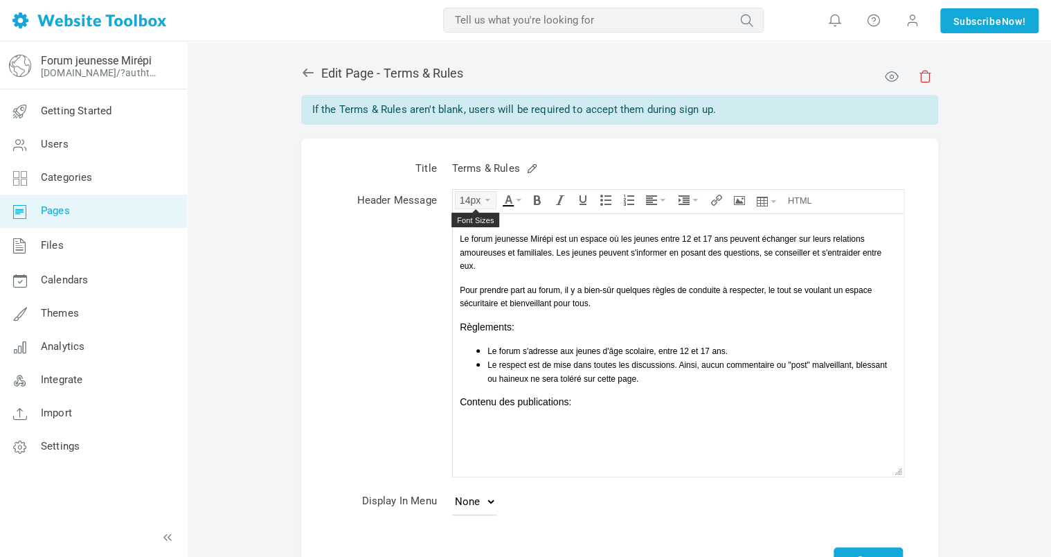
click at [485, 197] on button "14px" at bounding box center [476, 200] width 40 height 17
click at [485, 255] on div "12px" at bounding box center [476, 261] width 40 height 19
click at [608, 201] on icon "Bullet list" at bounding box center [605, 200] width 11 height 11
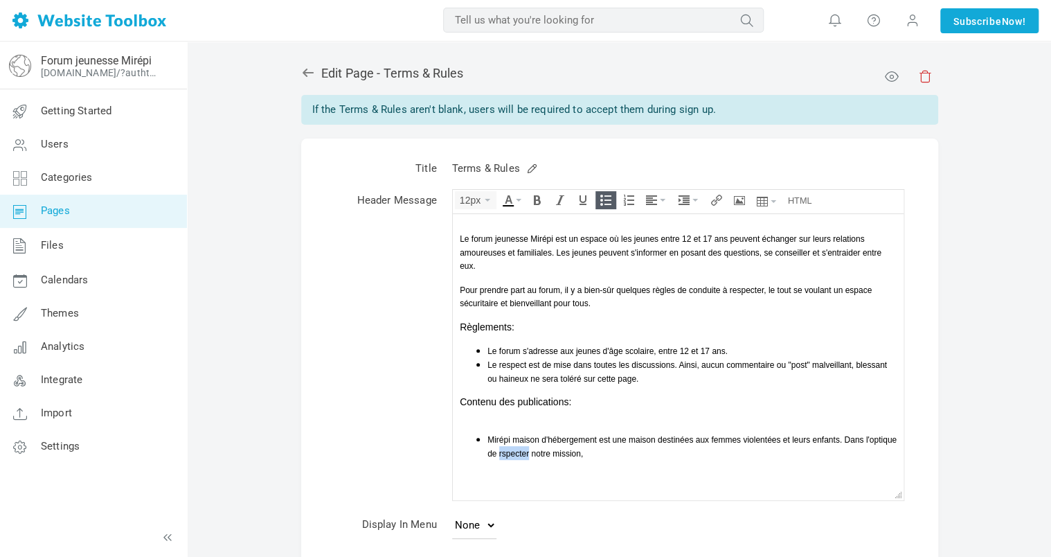
drag, startPoint x: 561, startPoint y: 452, endPoint x: 531, endPoint y: 455, distance: 29.9
click at [531, 455] on span "﻿Mirépi maison d'hébergement est une maison destinées aux femmes violentées et …" at bounding box center [691, 447] width 409 height 24
click at [644, 453] on li "﻿Mirépi maison d'hébergement est une maison destinées aux femmes violentées et …" at bounding box center [691, 445] width 409 height 27
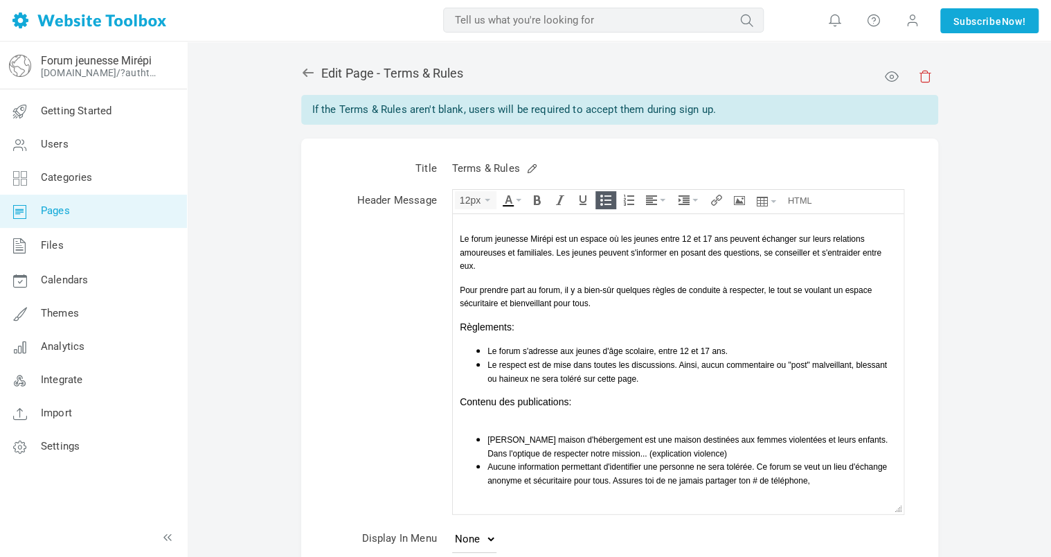
click at [825, 482] on li "Aucune information permettant d'identifier une personne ne sera tolérée. Ce for…" at bounding box center [691, 472] width 409 height 27
click at [754, 479] on span "Aucune information permettant d'identifier une personne ne sera tolérée. Ce for…" at bounding box center [686, 474] width 399 height 24
click at [869, 480] on li "Aucune information permettant d'identifier une personne ne sera tolérée. Ce for…" at bounding box center [691, 472] width 409 height 27
click at [515, 494] on span "Aucune information permettant d'identifier une personne ne sera tolérée. Ce for…" at bounding box center [688, 480] width 403 height 37
click at [773, 494] on li "Aucune information permettant d'identifier une personne ne sera tolérée. Ce for…" at bounding box center [691, 479] width 409 height 41
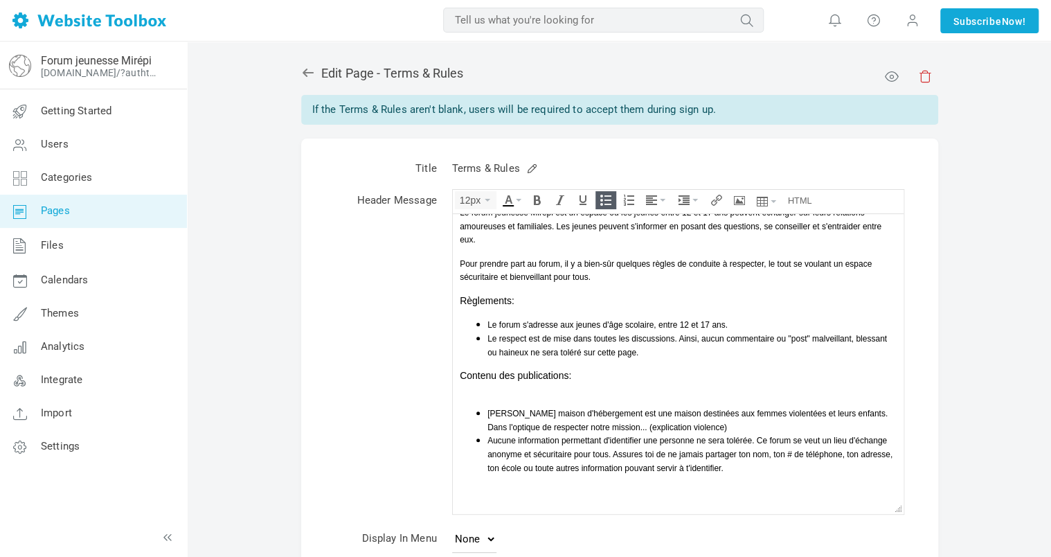
scroll to position [69, 0]
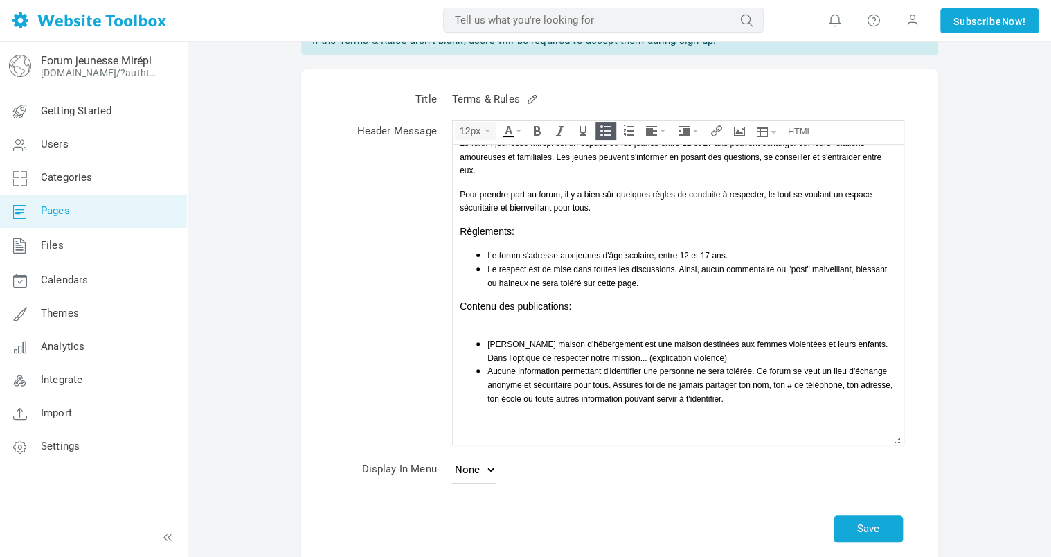
click at [768, 399] on li "Aucune information permettant d'identifier une personne ne sera tolérée. Ce for…" at bounding box center [691, 383] width 409 height 41
click at [765, 410] on span "Le forum jeunesse Mirépi n'est pas un site de clavardage. Les contenus de spubl…" at bounding box center [672, 412] width 370 height 10
click at [870, 411] on li "Le forum jeunesse Mirépi n'est pas un site de clavardage. Les contenus des publ…" at bounding box center [691, 411] width 409 height 14
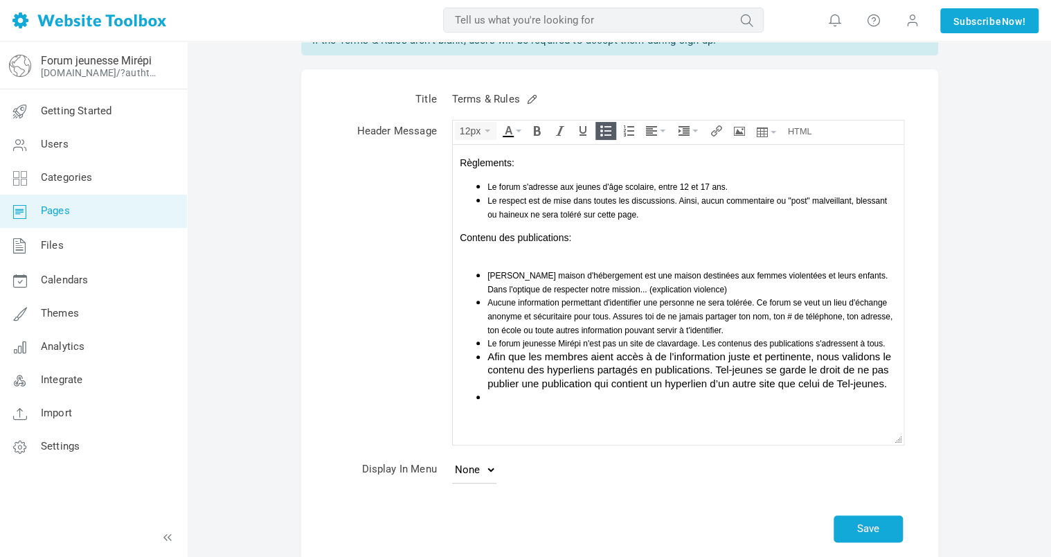
scroll to position [108, 0]
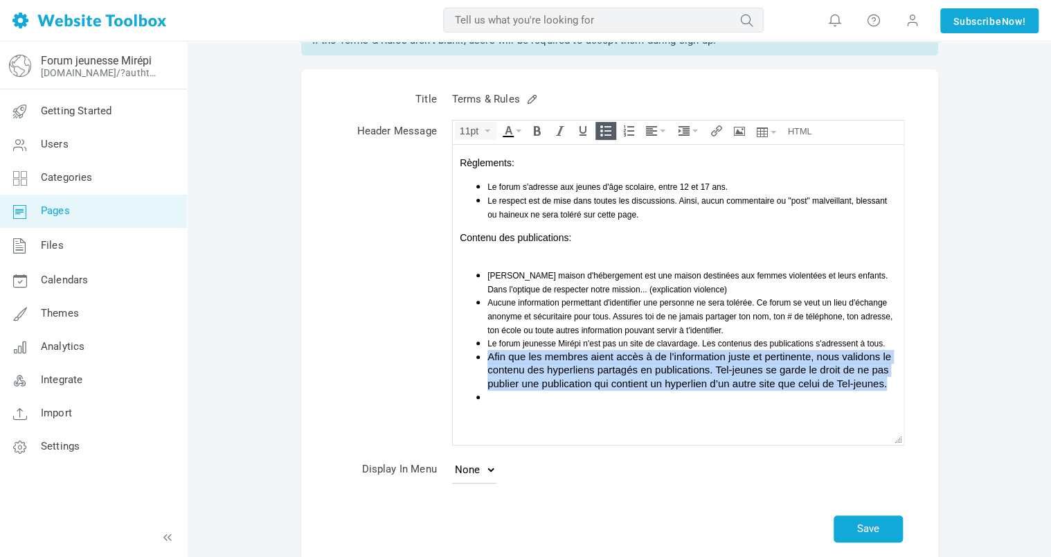
drag, startPoint x: 532, startPoint y: 387, endPoint x: 484, endPoint y: 343, distance: 65.2
click at [484, 343] on ul "Mirépi maison d'hébergement est une maison destinées aux femmes violentées et l…" at bounding box center [677, 336] width 437 height 136
click at [486, 128] on button "11pt" at bounding box center [476, 131] width 40 height 17
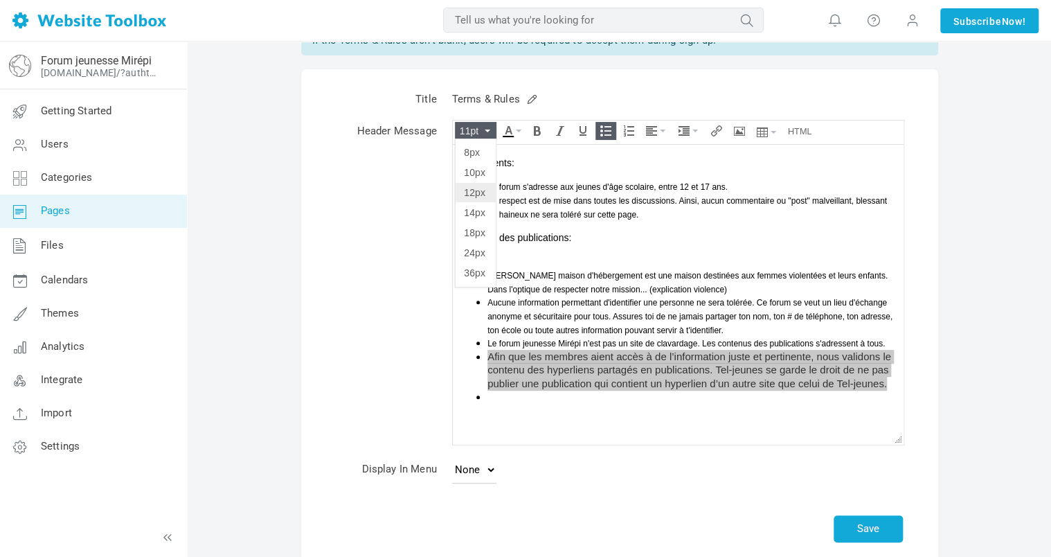
click at [480, 193] on span "12px" at bounding box center [474, 192] width 21 height 11
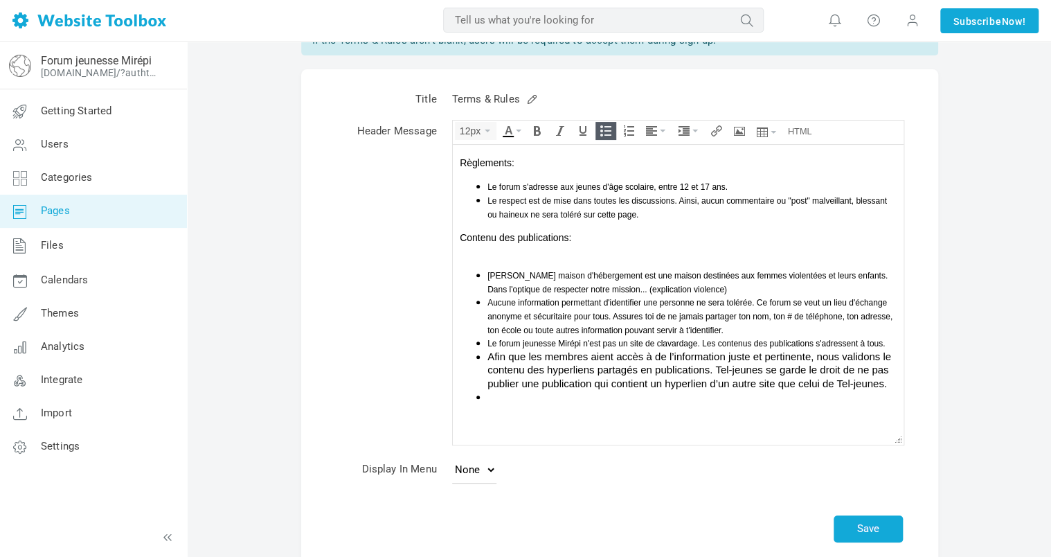
scroll to position [94, 0]
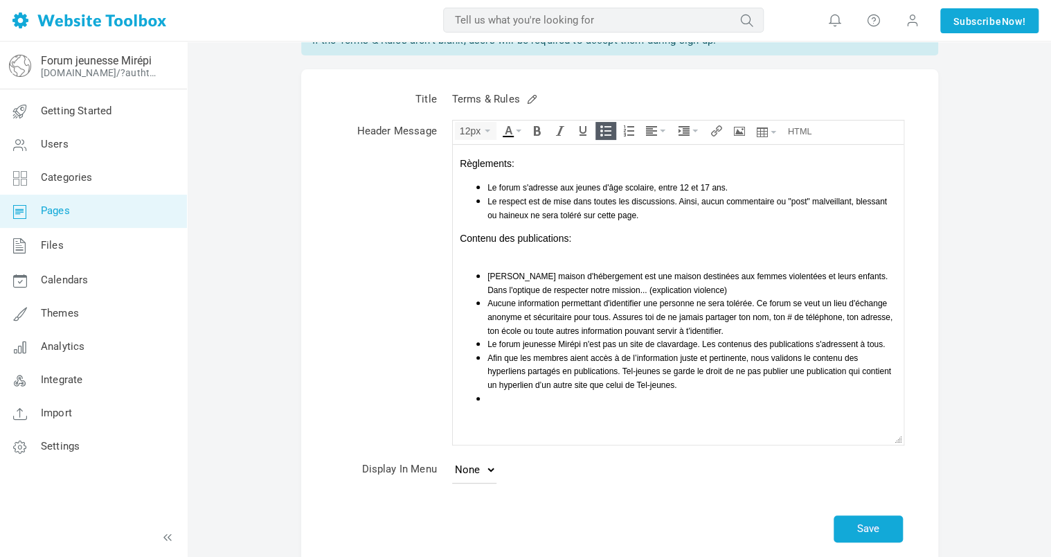
click at [713, 384] on div "Afin que les membres aient accès à de l’information juste et pertinente, nous v…" at bounding box center [691, 370] width 409 height 41
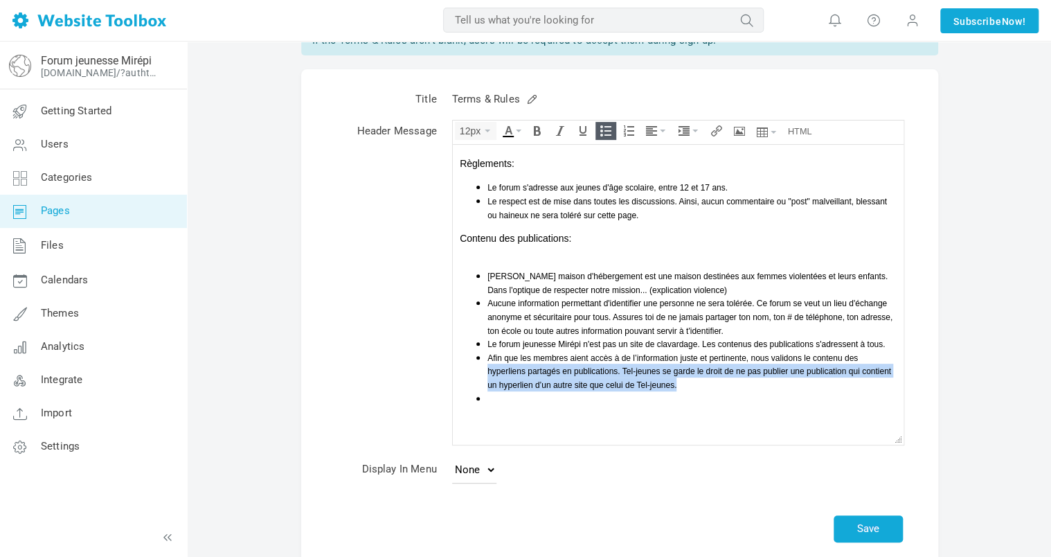
drag, startPoint x: 716, startPoint y: 382, endPoint x: 483, endPoint y: 373, distance: 232.8
click at [483, 373] on ul "Mirépi maison d'hébergement est une maison destinées aux femmes violentées et l…" at bounding box center [677, 337] width 437 height 136
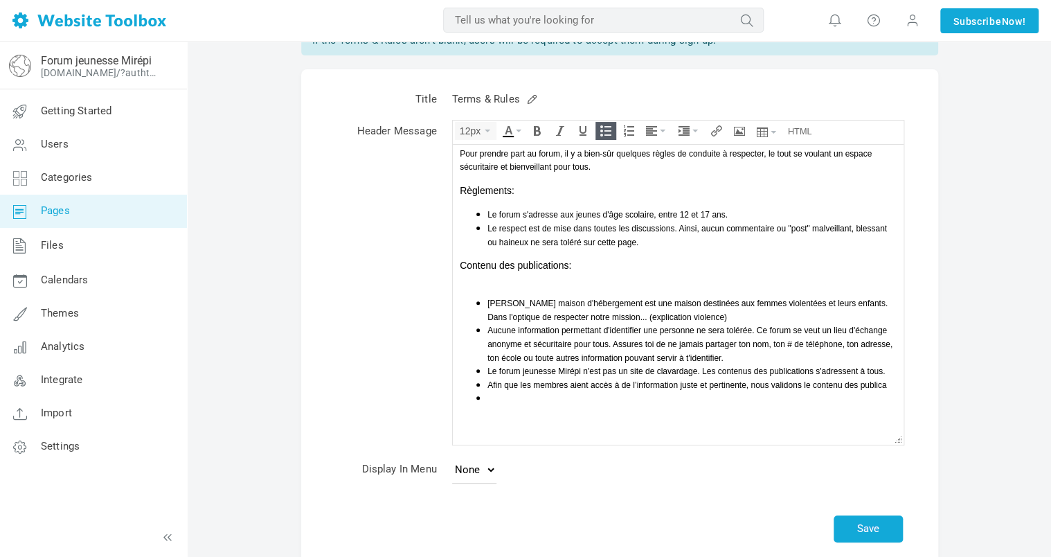
scroll to position [80, 0]
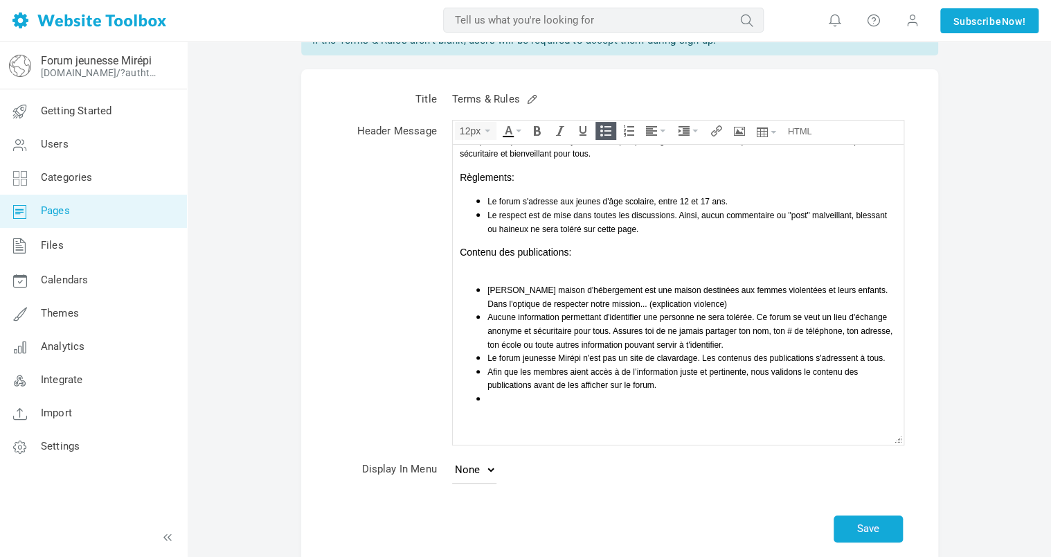
click at [746, 369] on span "Afin que les membres aient accès à de l’information juste et pertinente, nous v…" at bounding box center [672, 379] width 370 height 24
click at [737, 395] on li at bounding box center [691, 398] width 409 height 14
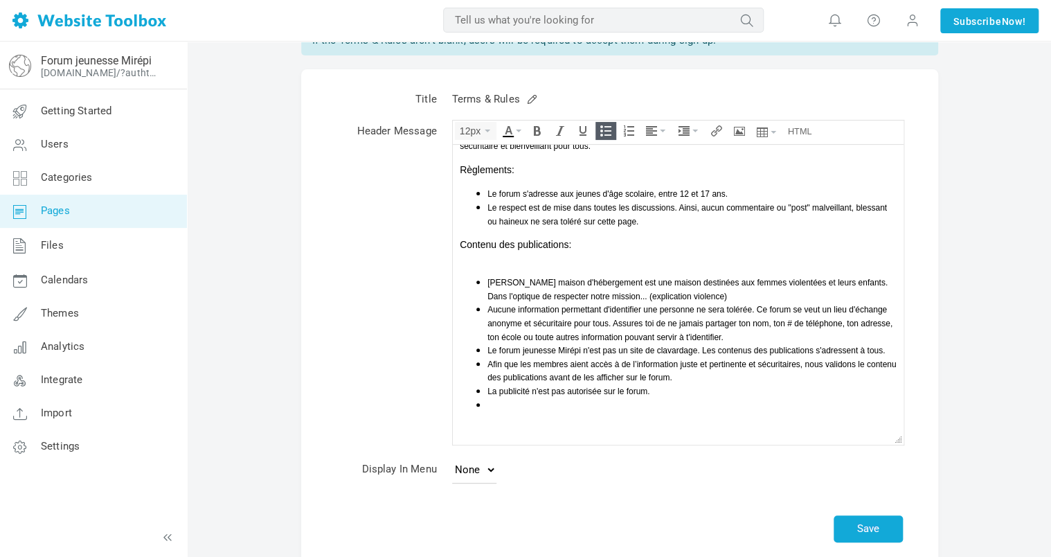
scroll to position [94, 0]
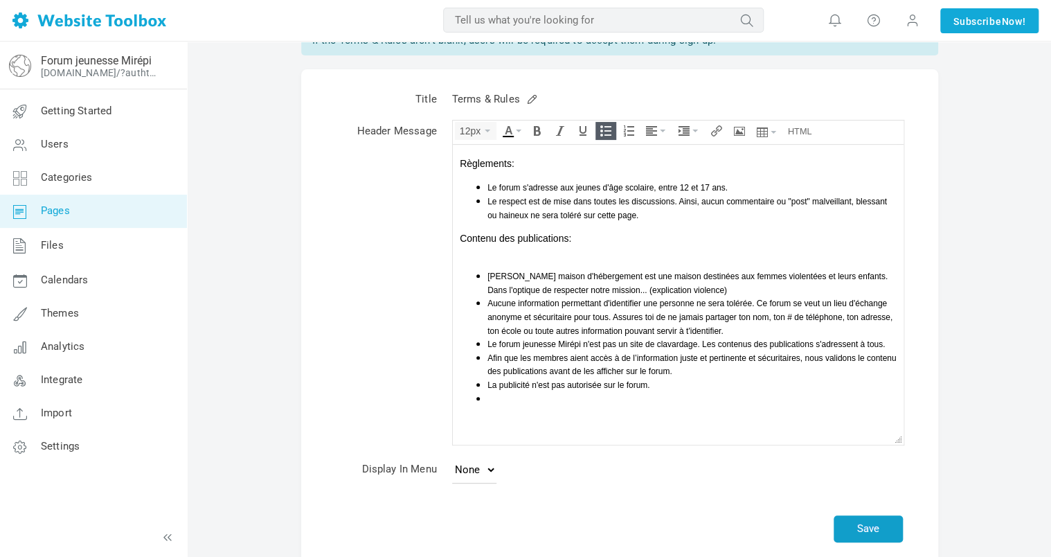
click at [869, 525] on button "Save" at bounding box center [868, 528] width 69 height 27
